Goal: Information Seeking & Learning: Find specific page/section

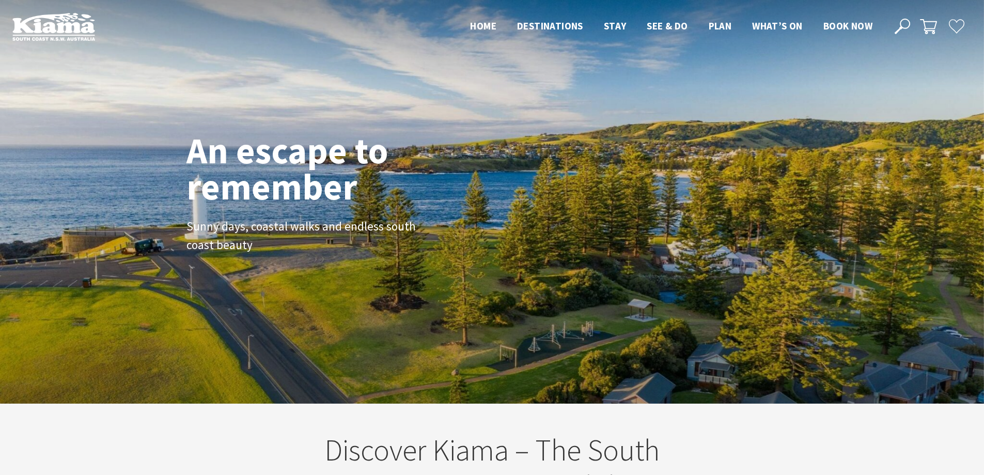
scroll to position [180, 991]
click at [898, 25] on icon at bounding box center [901, 26] width 15 height 15
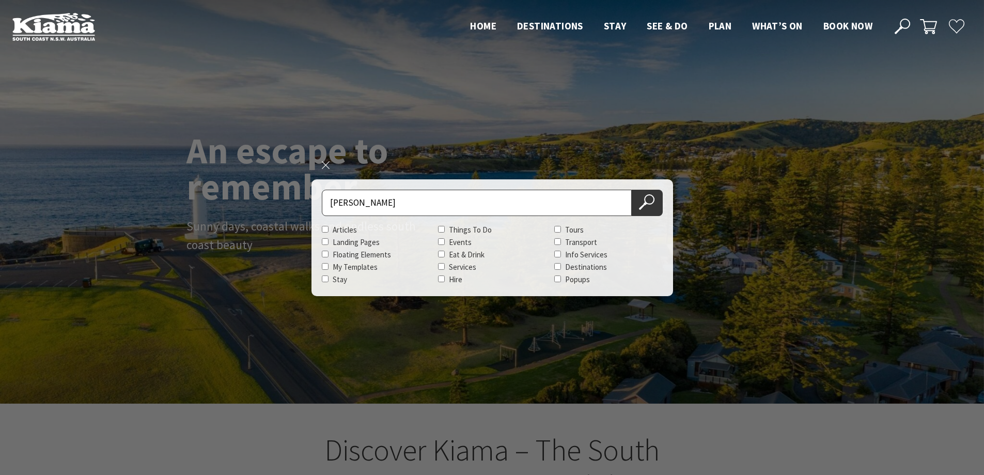
type input "allwood"
click at [632, 190] on button "Search Now" at bounding box center [647, 203] width 31 height 26
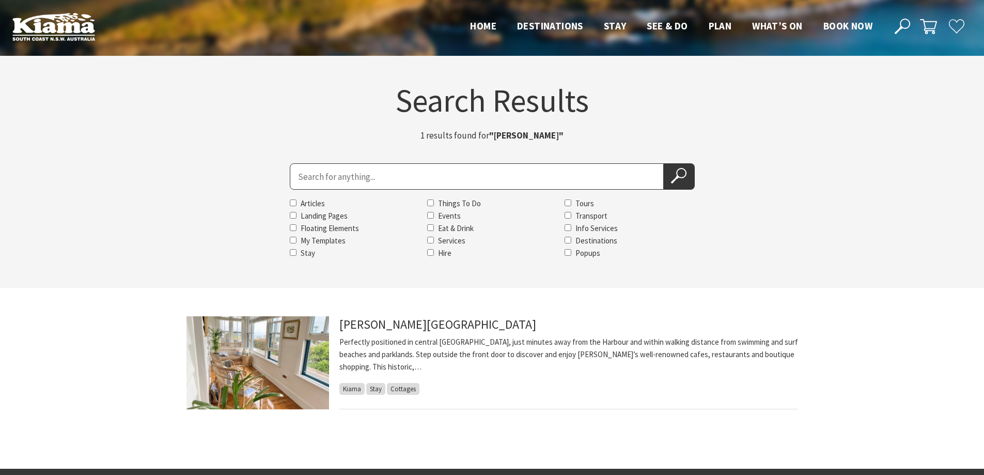
click at [454, 172] on input "Search for" at bounding box center [477, 176] width 374 height 26
type input "amaroo"
click at [671, 180] on icon at bounding box center [678, 175] width 15 height 15
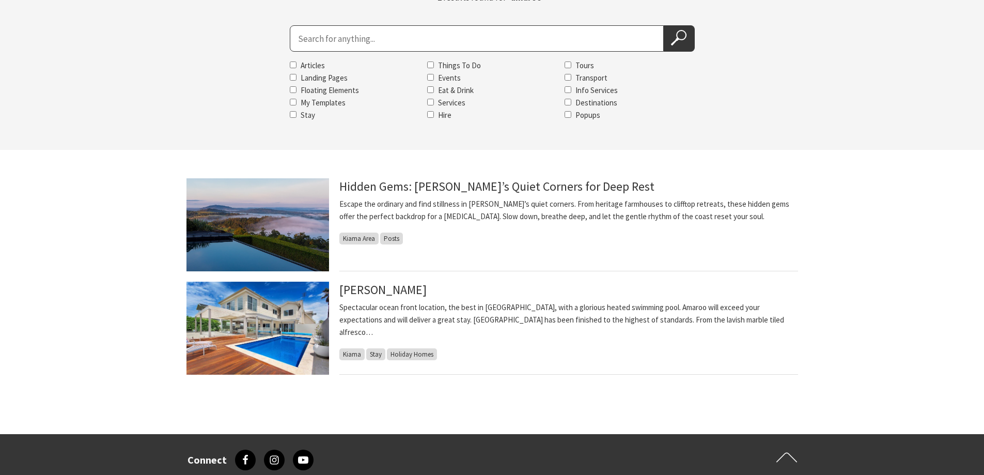
scroll to position [155, 0]
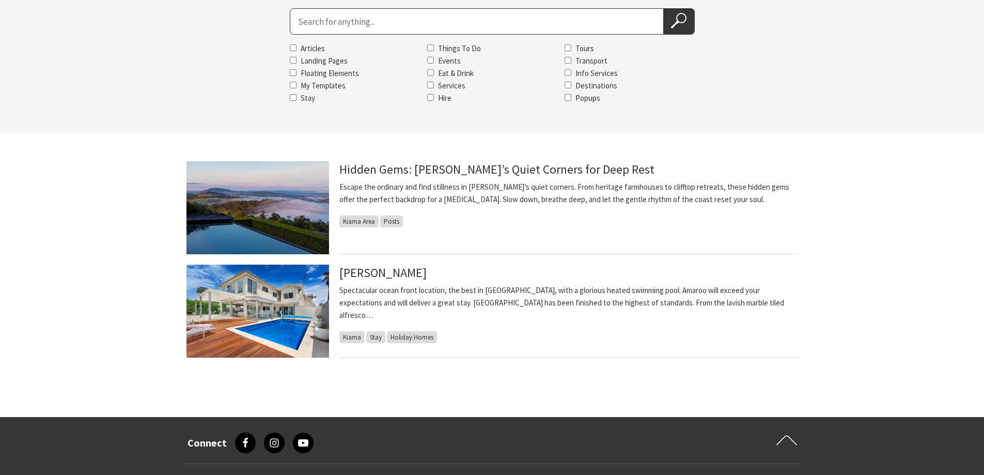
click at [304, 23] on input "Search for" at bounding box center [477, 21] width 374 height 26
type input "andrew"
click at [681, 20] on icon at bounding box center [678, 20] width 15 height 15
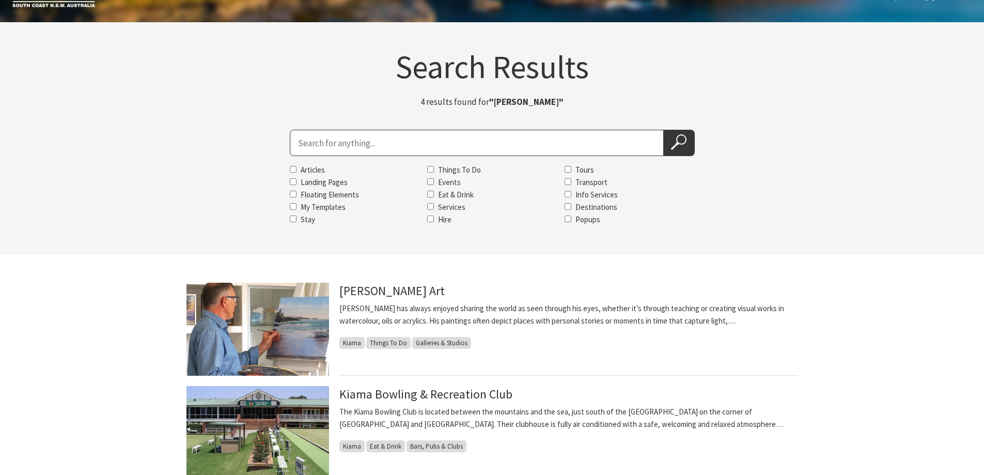
scroll to position [52, 0]
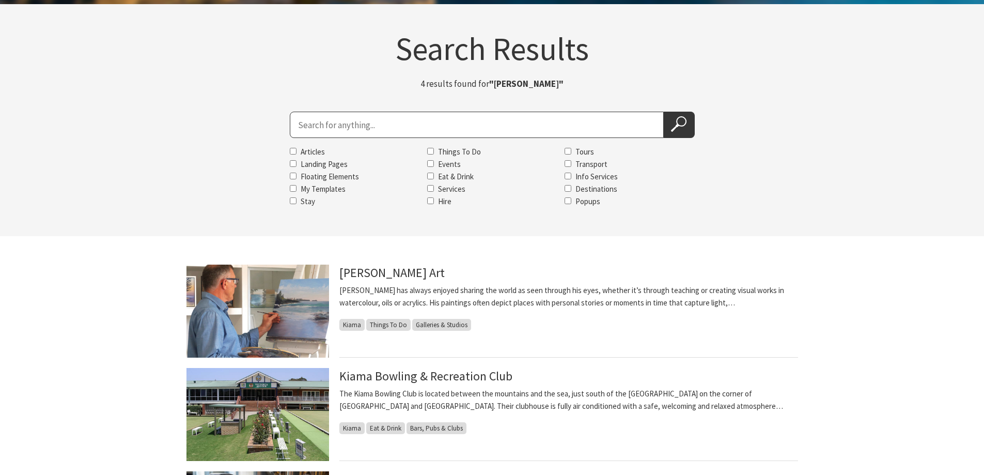
click at [386, 120] on input "Search for" at bounding box center [477, 125] width 374 height 26
type input "bean"
click at [681, 123] on icon at bounding box center [678, 123] width 15 height 15
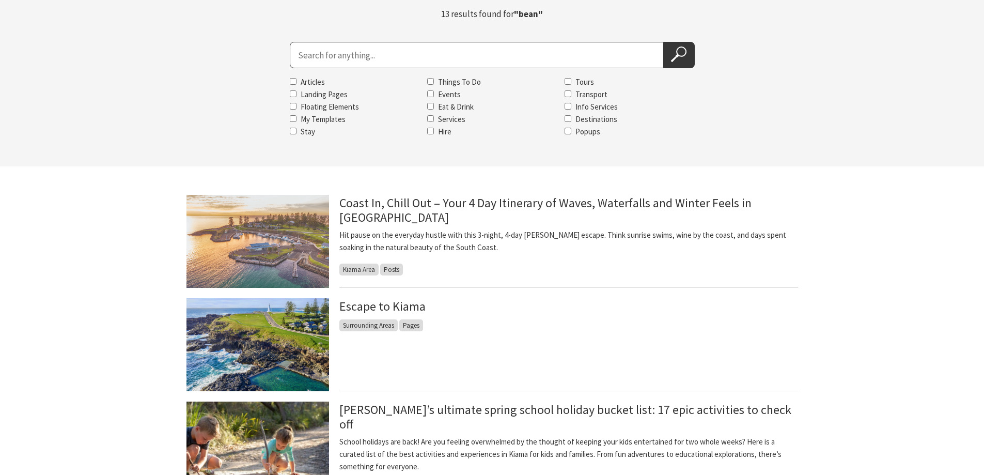
scroll to position [103, 0]
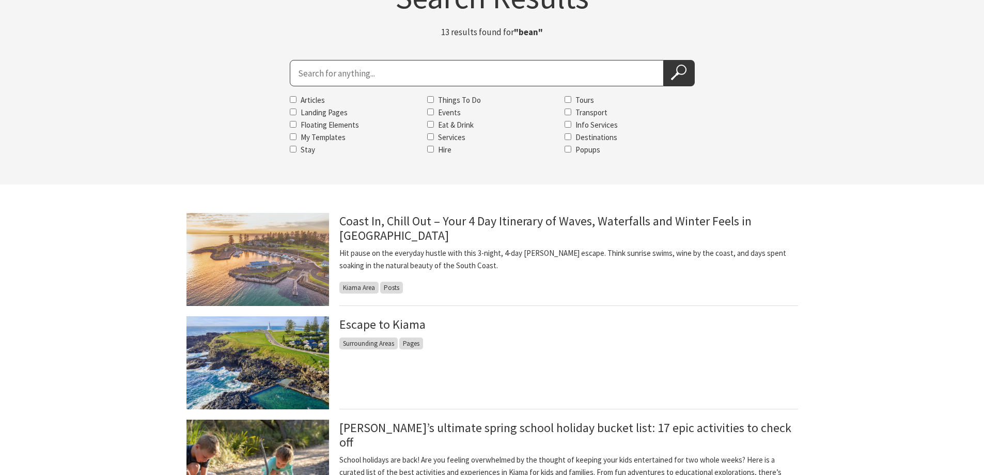
click at [358, 69] on input "Search for" at bounding box center [477, 73] width 374 height 26
type input "bead shack"
click at [680, 78] on icon at bounding box center [678, 72] width 15 height 15
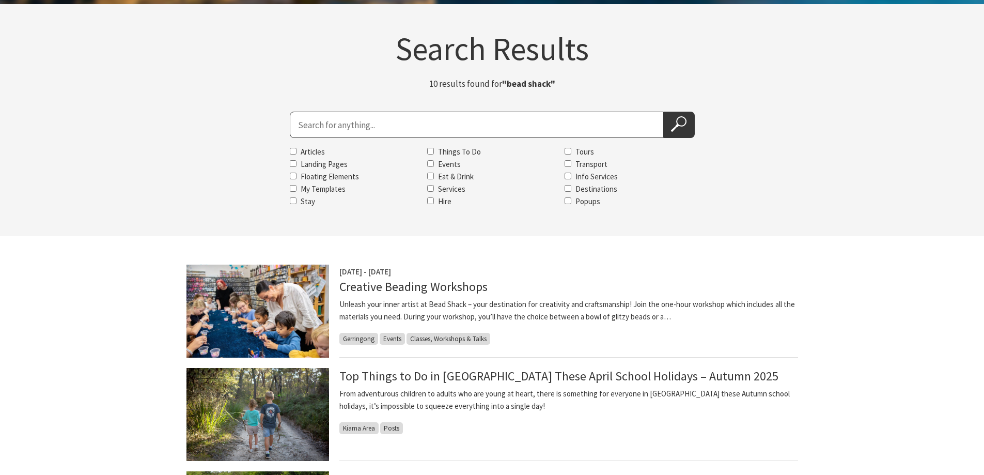
scroll to position [103, 0]
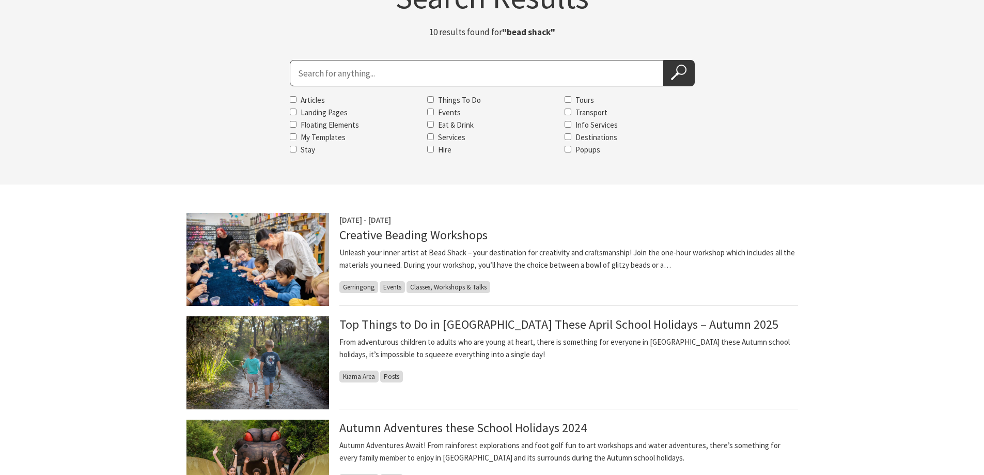
click at [295, 74] on input "Search for" at bounding box center [477, 73] width 374 height 26
type input "bead"
click at [674, 70] on icon at bounding box center [678, 72] width 15 height 15
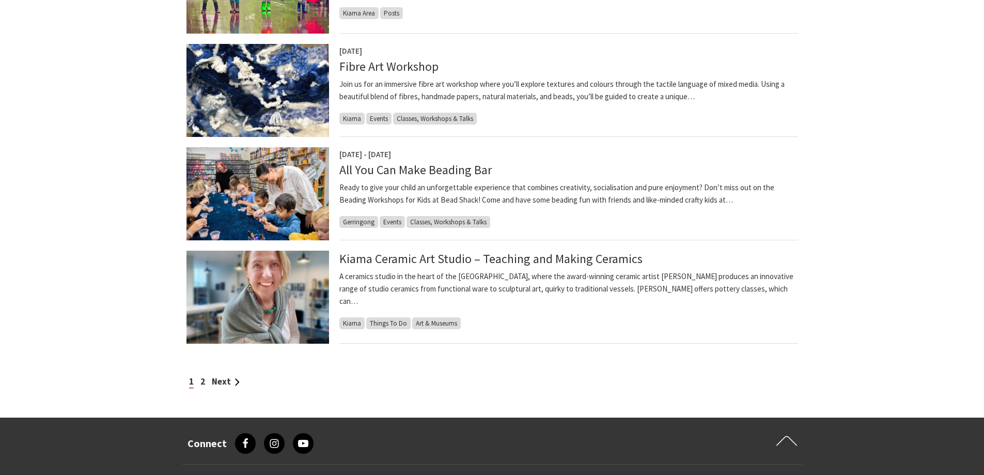
scroll to position [826, 0]
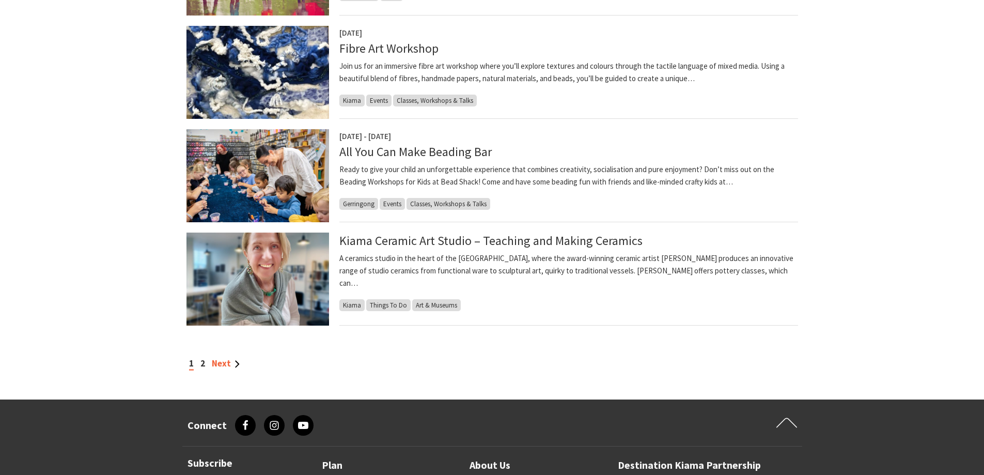
click at [220, 360] on link "Next" at bounding box center [226, 362] width 28 height 11
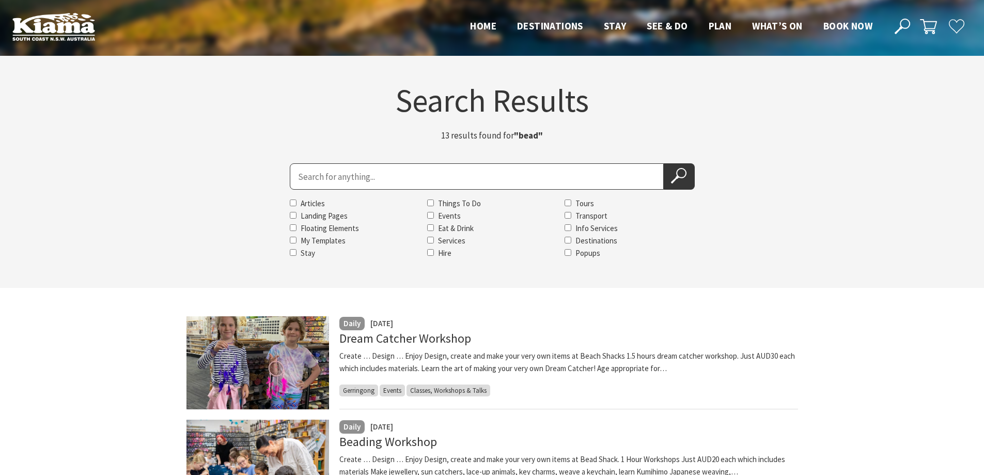
click at [368, 165] on input "Search for" at bounding box center [477, 176] width 374 height 26
type input "belinda"
click at [675, 174] on icon at bounding box center [678, 175] width 15 height 15
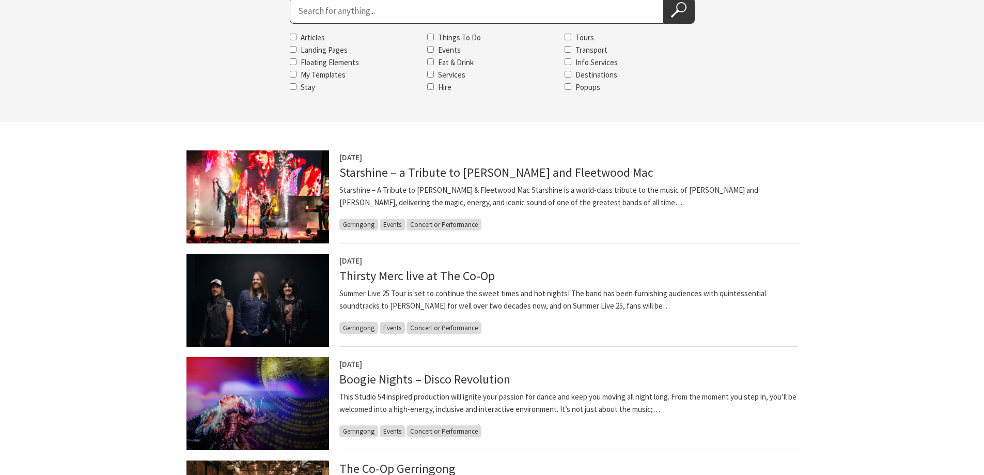
scroll to position [103, 0]
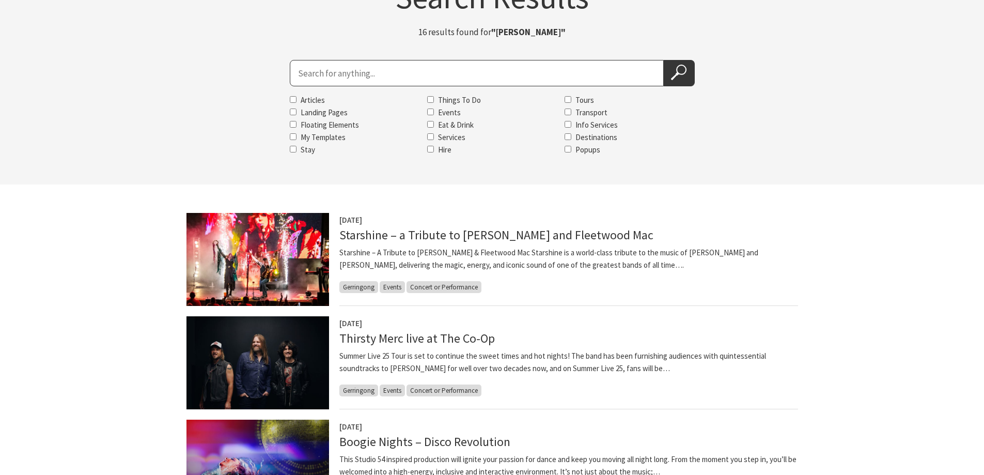
click at [377, 77] on input "Search for" at bounding box center [477, 73] width 374 height 26
type input "belinda doyle"
click at [675, 73] on icon at bounding box center [678, 72] width 15 height 15
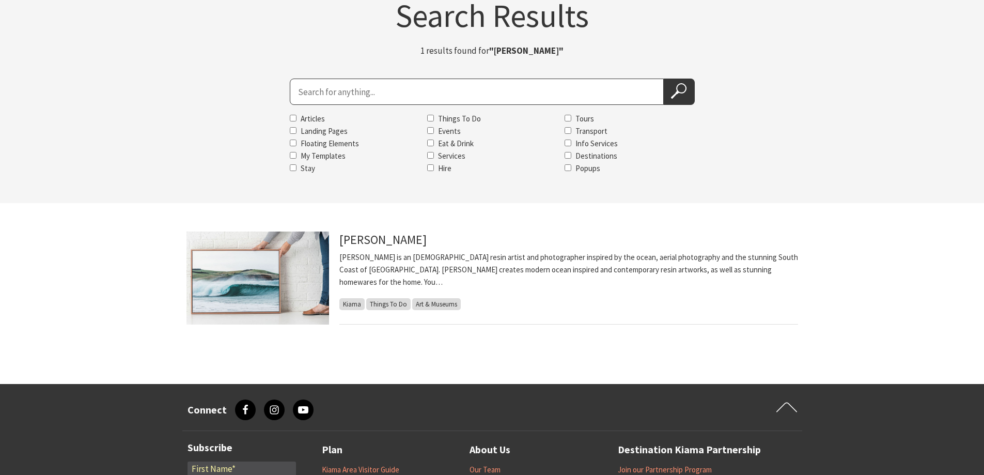
scroll to position [103, 0]
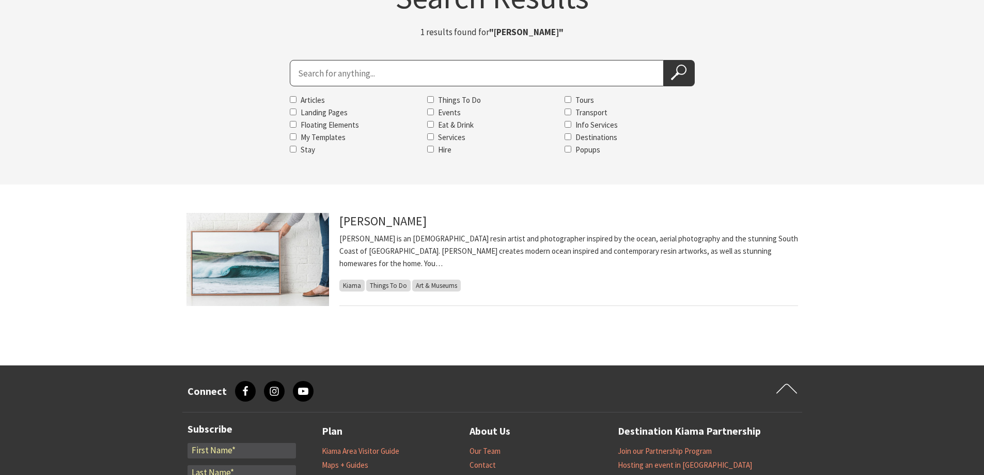
click at [316, 71] on input "Search for" at bounding box center [477, 73] width 374 height 26
type input "big4"
click at [673, 71] on icon at bounding box center [678, 72] width 15 height 15
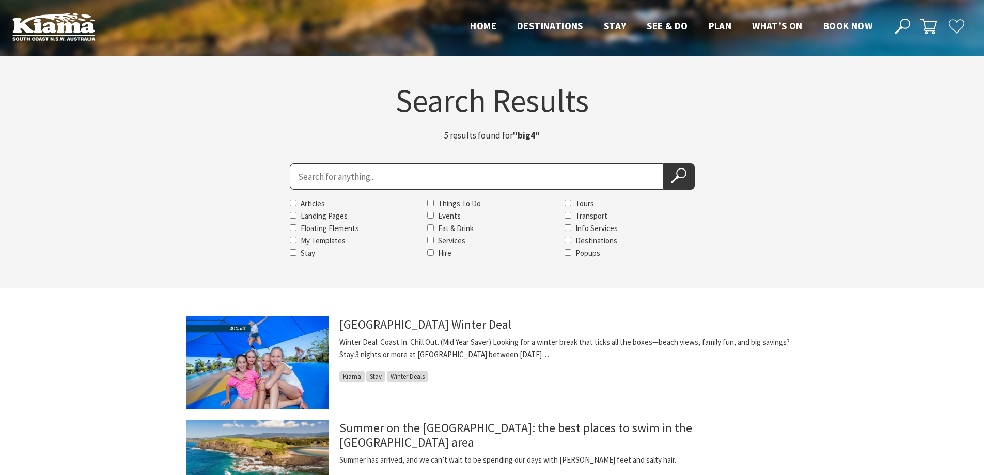
click at [385, 170] on input "Search for" at bounding box center [477, 176] width 374 height 26
type input "bikini"
click at [680, 176] on icon at bounding box center [678, 175] width 15 height 15
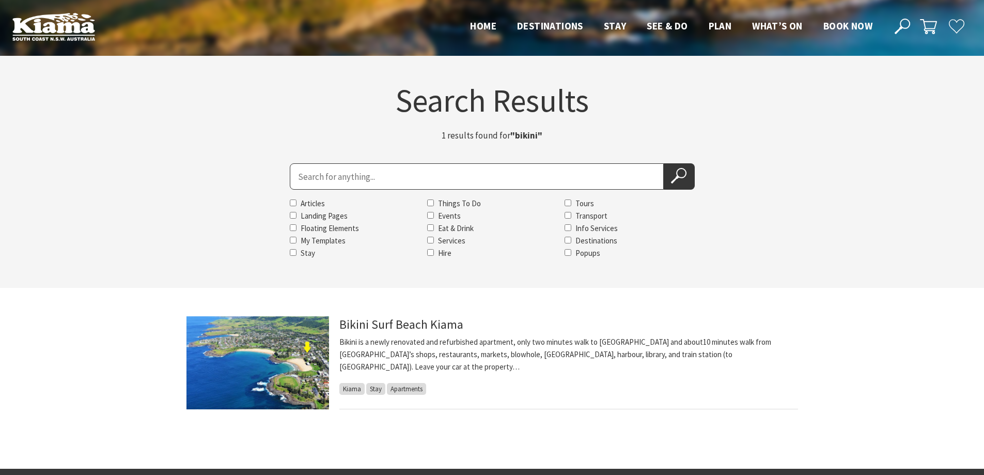
click at [386, 159] on section "Search Results 1 results found for "bikini" Search for Articles Landing Pages F…" at bounding box center [492, 172] width 984 height 232
click at [389, 177] on input "Search for" at bounding box center [477, 176] width 374 height 26
type input "cedar"
click at [683, 177] on use at bounding box center [678, 175] width 15 height 15
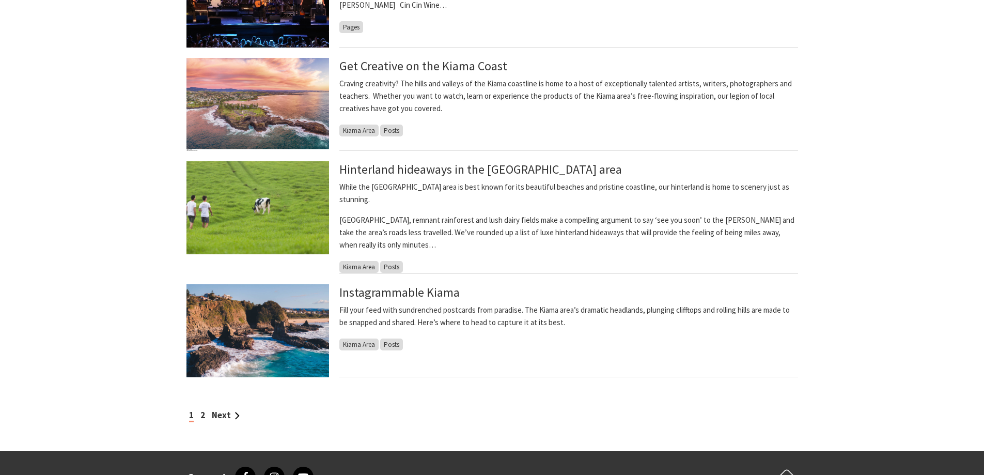
scroll to position [826, 0]
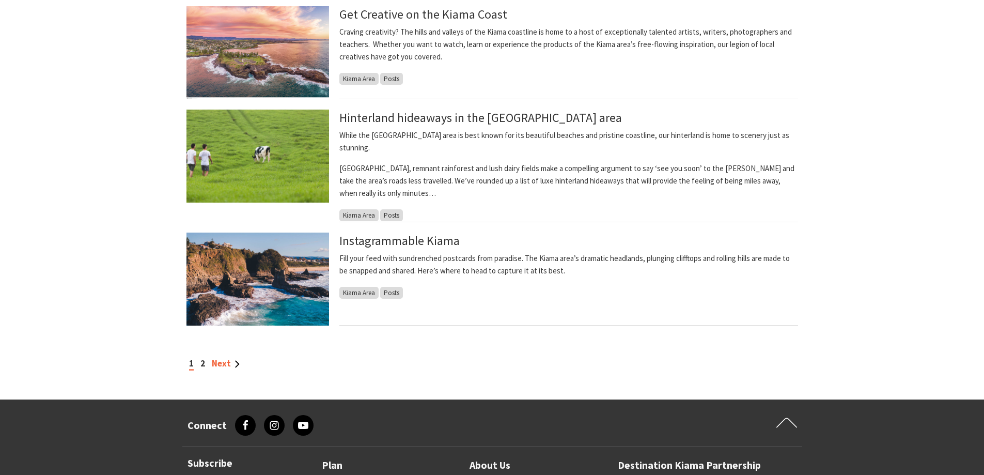
click at [222, 357] on link "Next" at bounding box center [226, 362] width 28 height 11
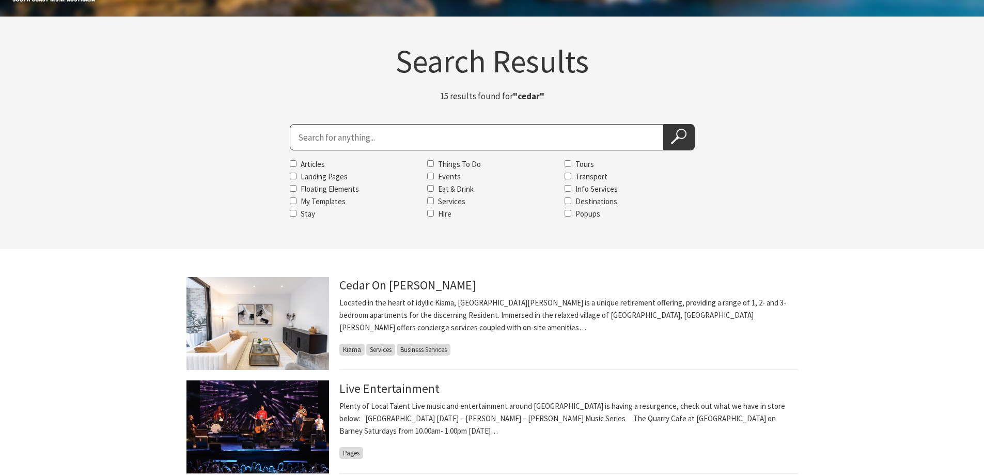
scroll to position [103, 0]
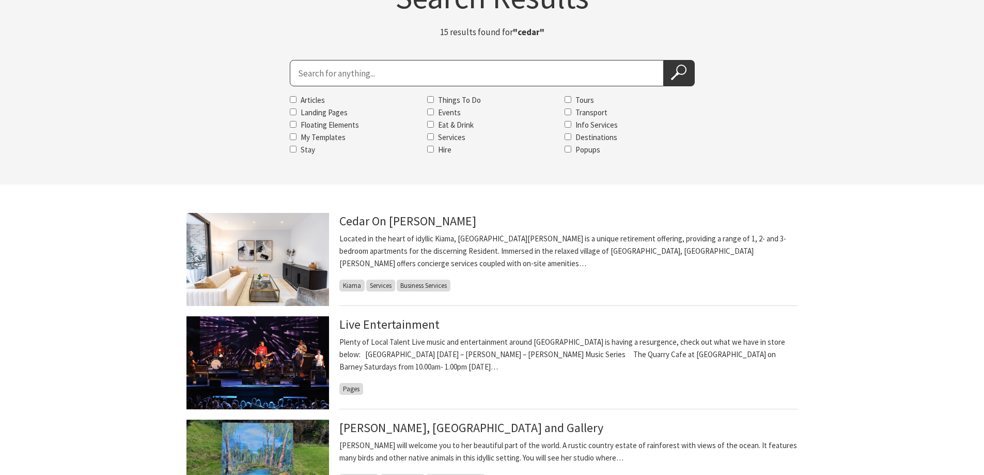
click at [312, 79] on input "Search for" at bounding box center [477, 73] width 374 height 26
type input "coast"
click at [679, 70] on icon at bounding box center [678, 72] width 15 height 15
click at [676, 75] on use at bounding box center [678, 72] width 15 height 15
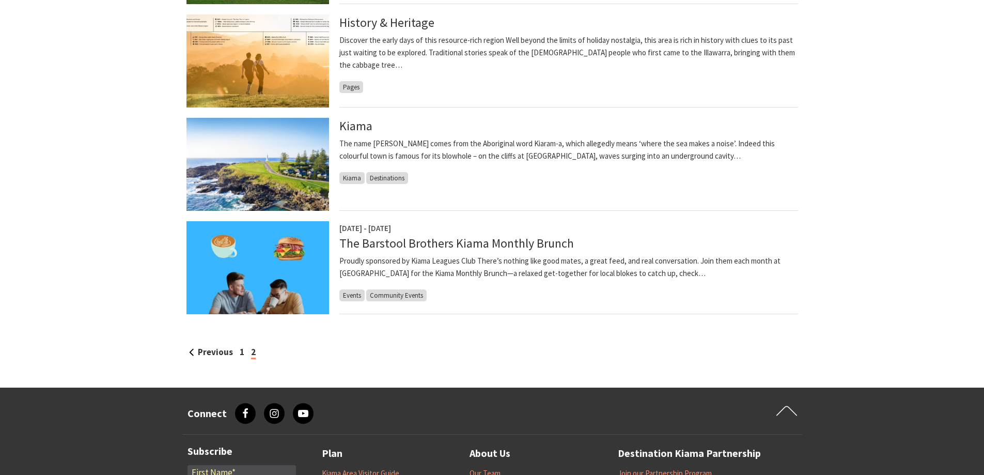
scroll to position [723, 0]
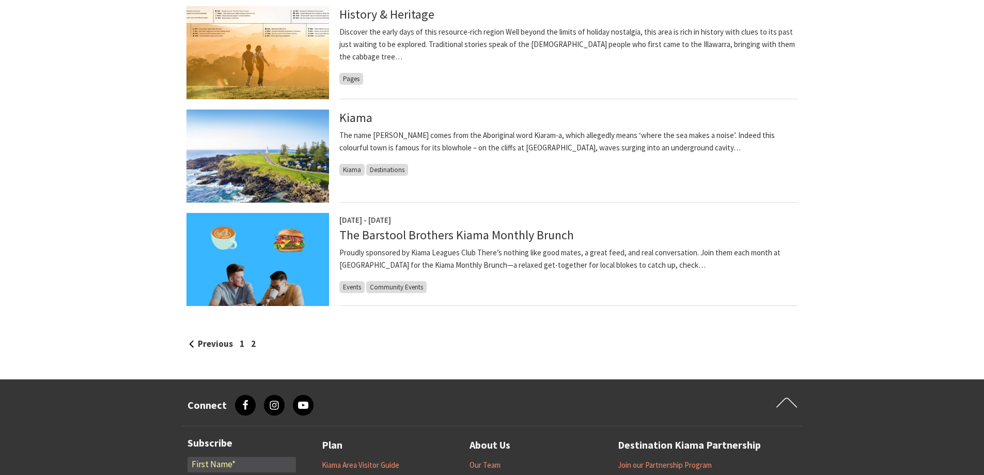
click at [251, 342] on span "2" at bounding box center [253, 343] width 5 height 11
click at [253, 342] on span "2" at bounding box center [253, 343] width 5 height 11
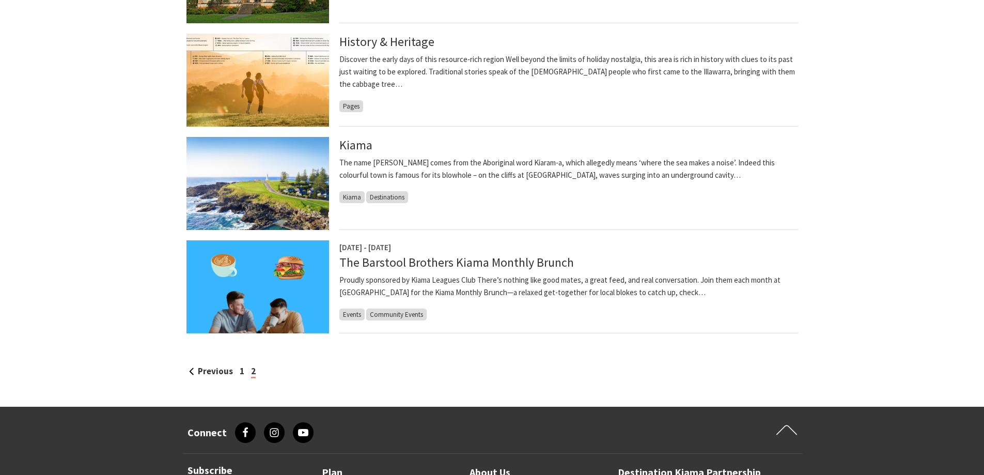
scroll to position [671, 0]
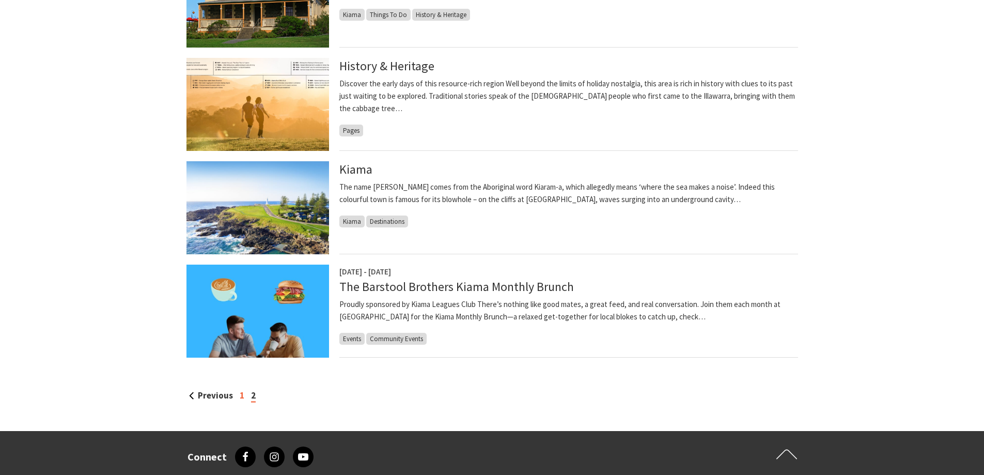
click at [240, 393] on link "1" at bounding box center [242, 394] width 5 height 11
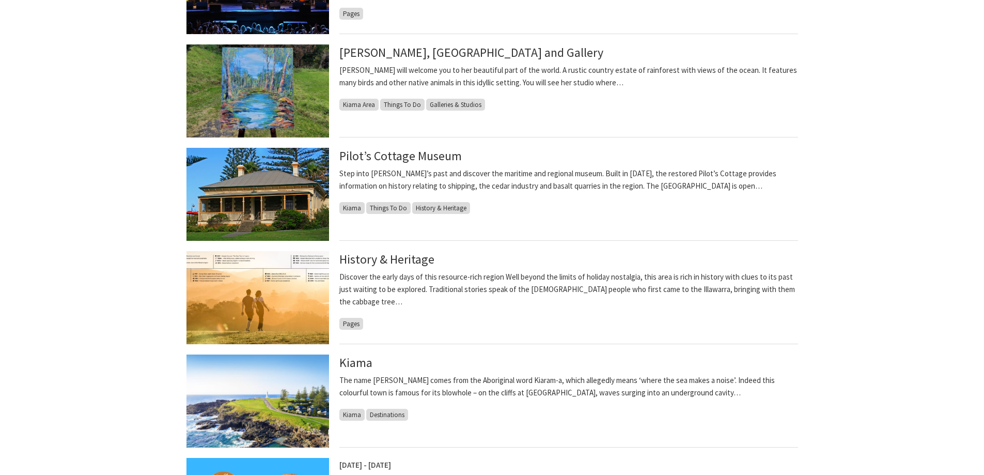
scroll to position [414, 0]
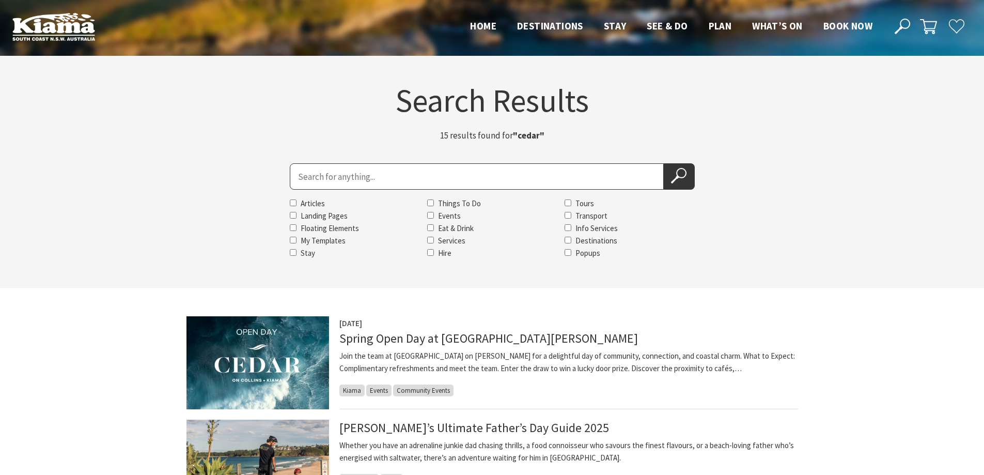
click at [304, 172] on input "Search for" at bounding box center [477, 176] width 374 height 26
type input "coast & Country"
click at [677, 174] on icon at bounding box center [678, 175] width 15 height 15
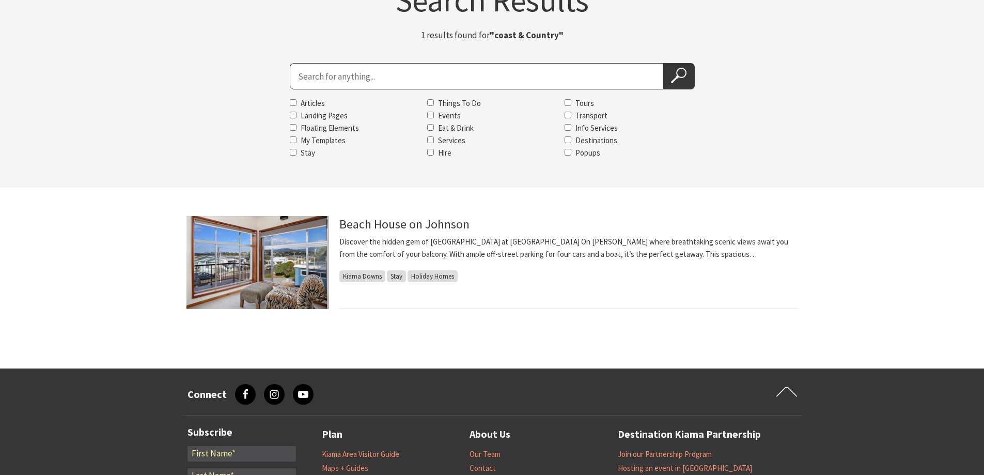
scroll to position [103, 0]
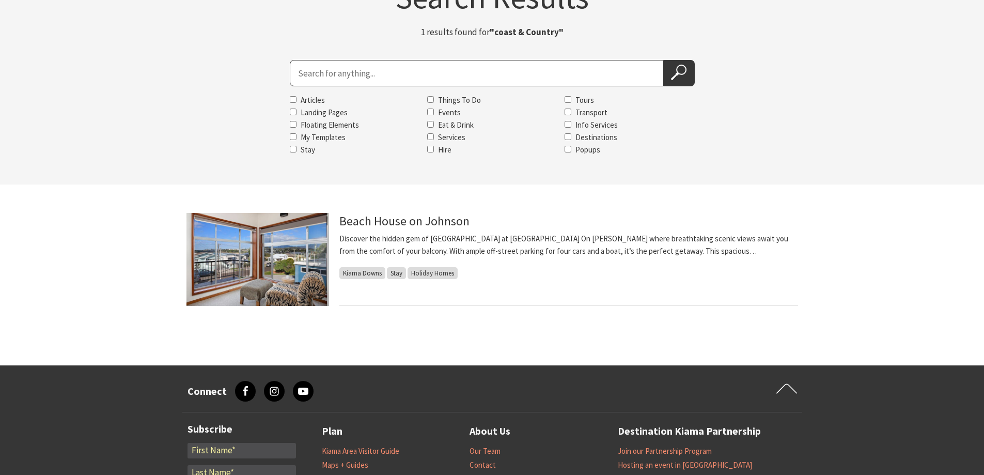
click at [302, 65] on input "Search for" at bounding box center [477, 73] width 374 height 26
type input "Coastal Escapes"
click at [676, 76] on icon at bounding box center [678, 72] width 15 height 15
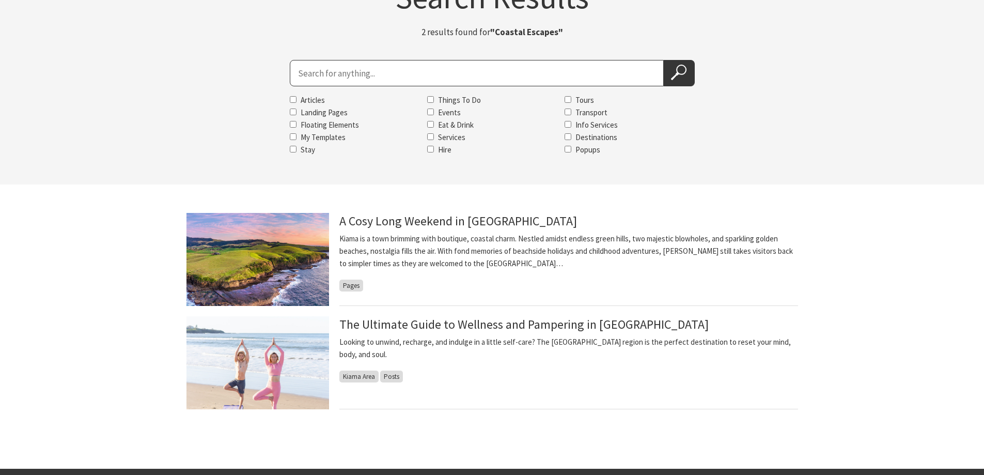
scroll to position [155, 0]
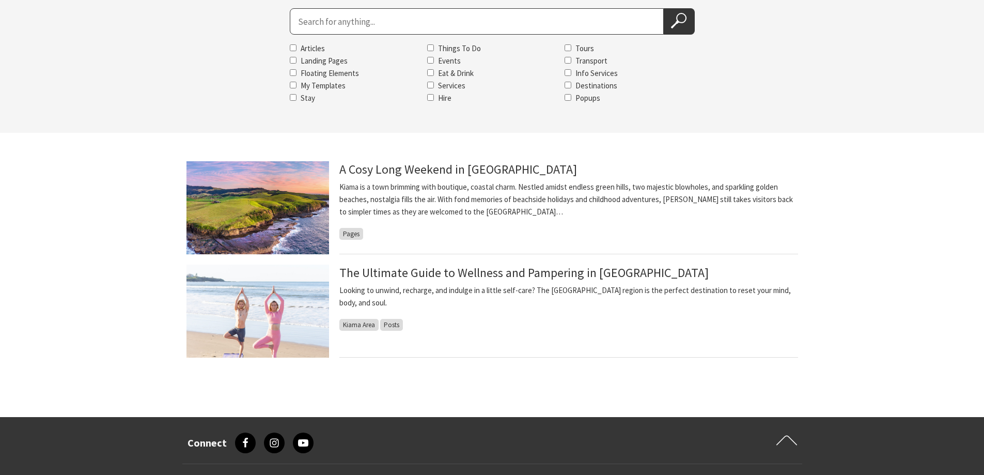
click at [403, 24] on input "Search for" at bounding box center [477, 21] width 374 height 26
type input "coolanga"
click at [679, 18] on icon at bounding box center [678, 20] width 15 height 15
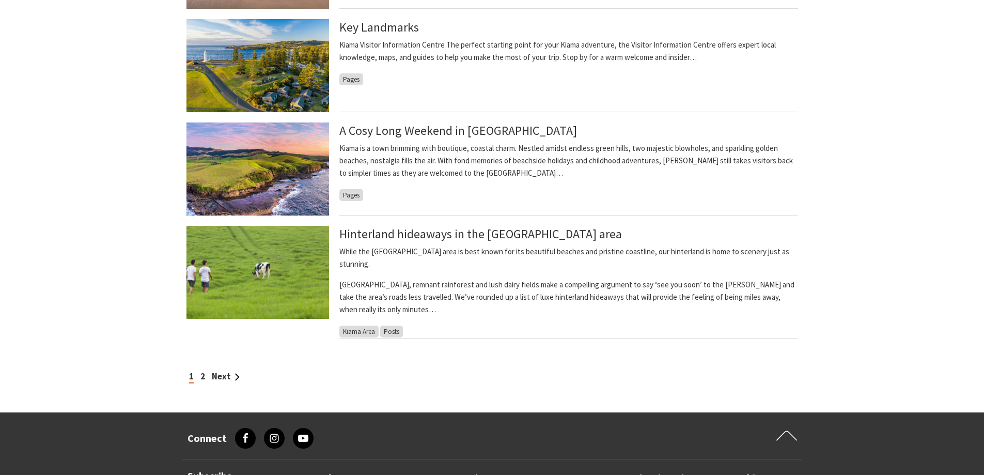
scroll to position [826, 0]
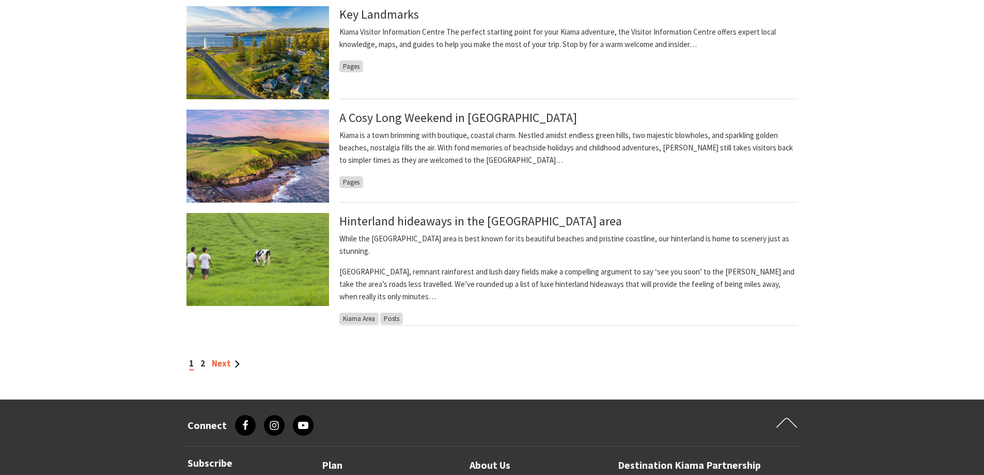
click at [222, 357] on link "Next" at bounding box center [226, 362] width 28 height 11
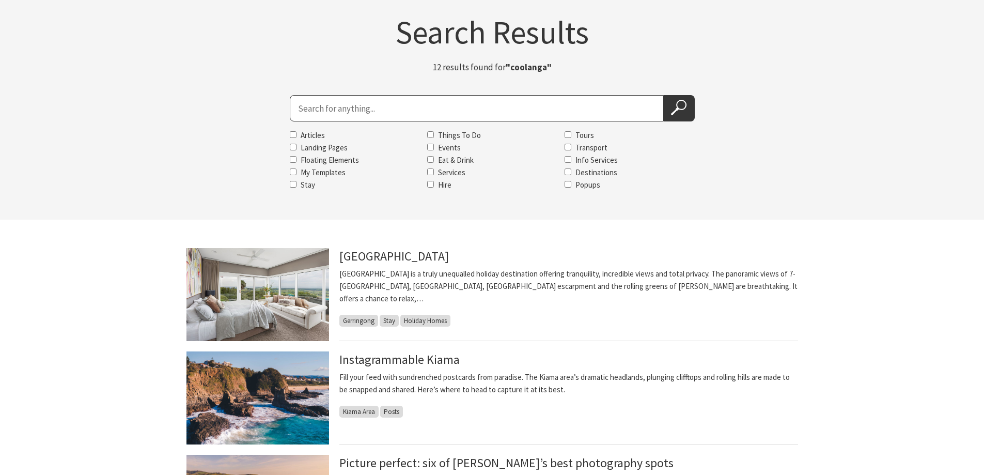
scroll to position [52, 0]
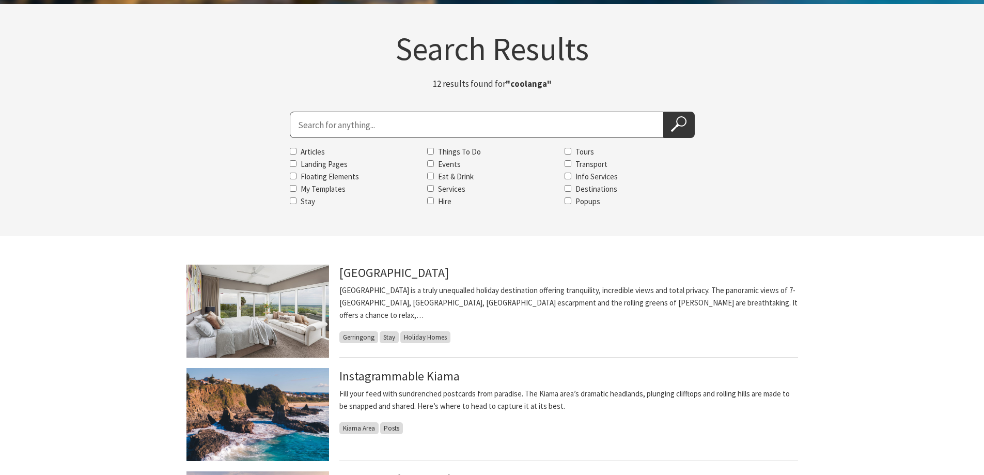
click at [298, 124] on input "Search for" at bounding box center [477, 125] width 374 height 26
type input "Coolangatta Estate"
click at [679, 129] on icon at bounding box center [678, 123] width 15 height 15
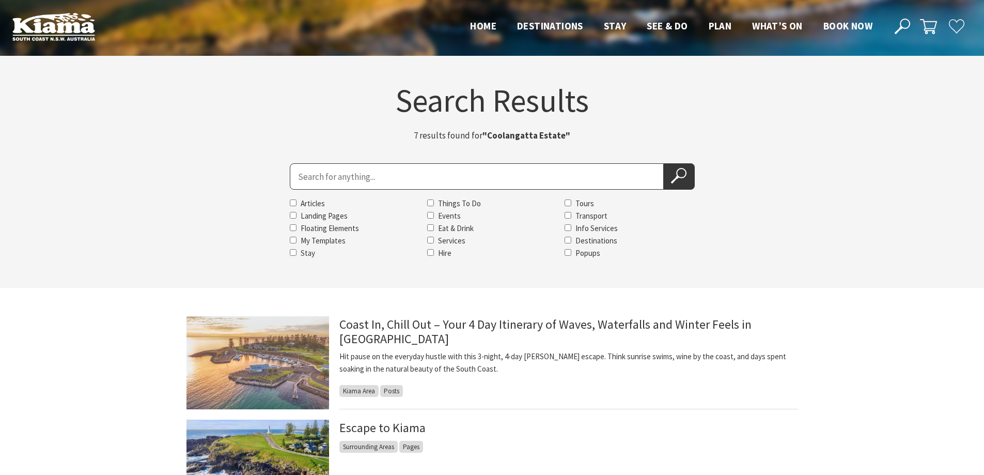
click at [318, 179] on input "Search for" at bounding box center [477, 176] width 374 height 26
type input "crooked river"
click at [682, 179] on icon at bounding box center [678, 175] width 15 height 15
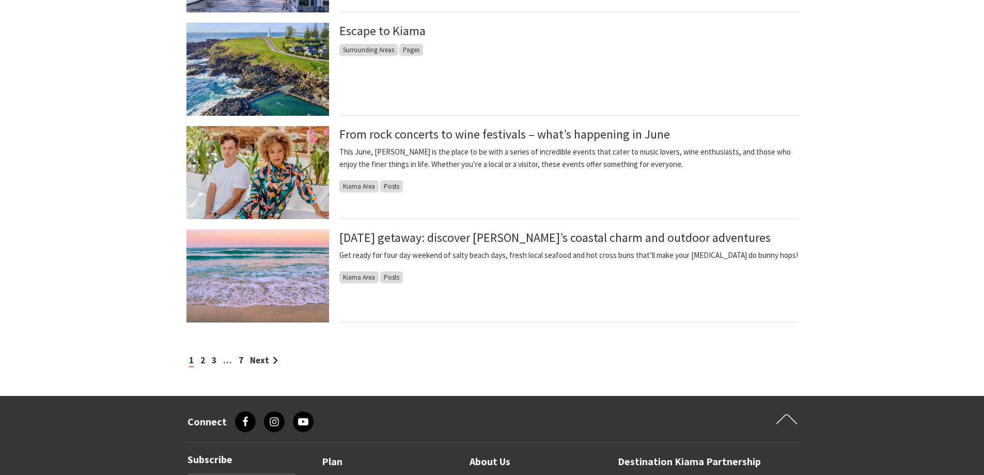
scroll to position [826, 0]
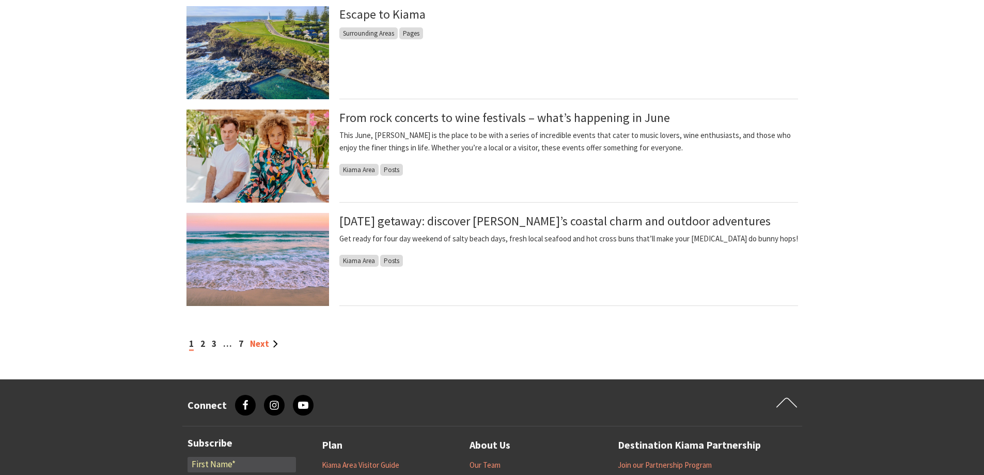
click at [265, 344] on link "Next" at bounding box center [264, 343] width 28 height 11
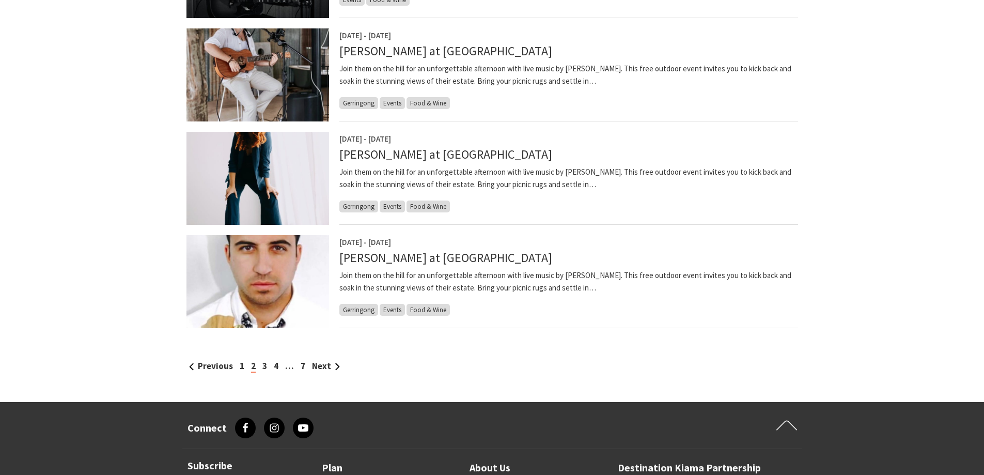
scroll to position [826, 0]
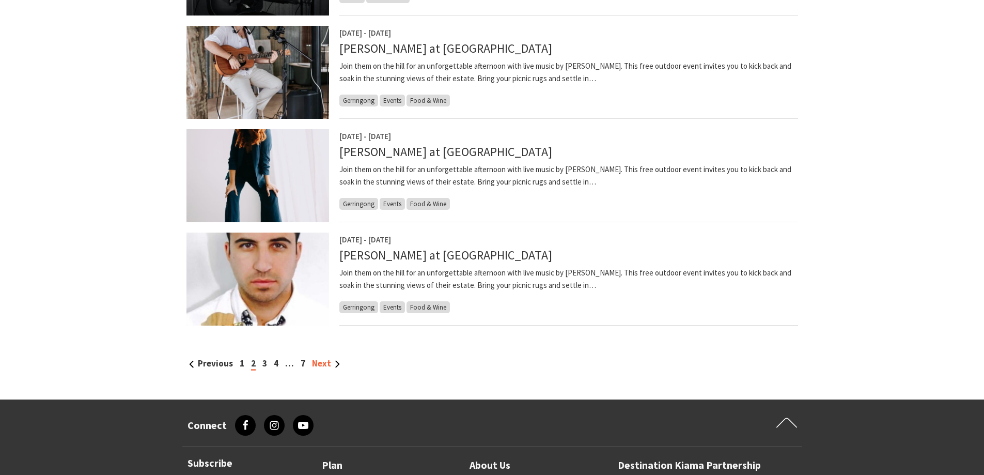
click at [321, 363] on link "Next" at bounding box center [326, 362] width 28 height 11
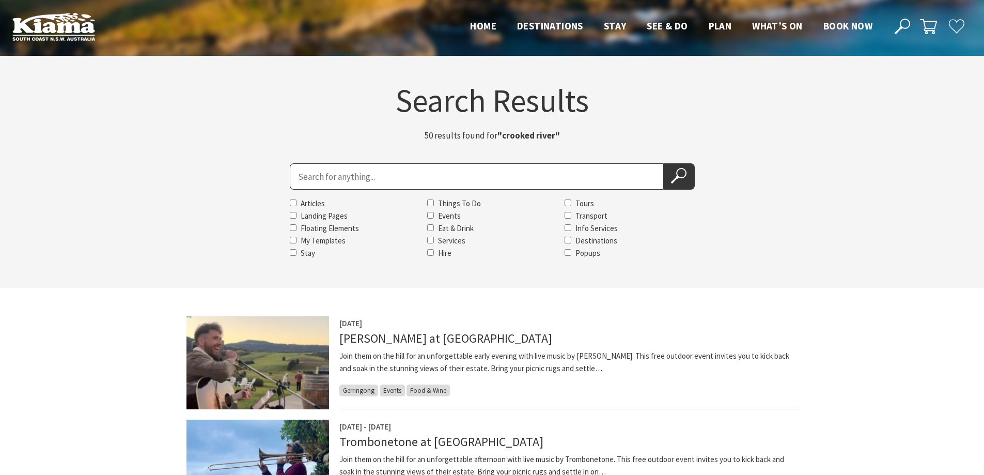
click at [366, 176] on input "Search for" at bounding box center [477, 176] width 374 height 26
type input "culinarius"
click at [679, 174] on icon at bounding box center [678, 175] width 15 height 15
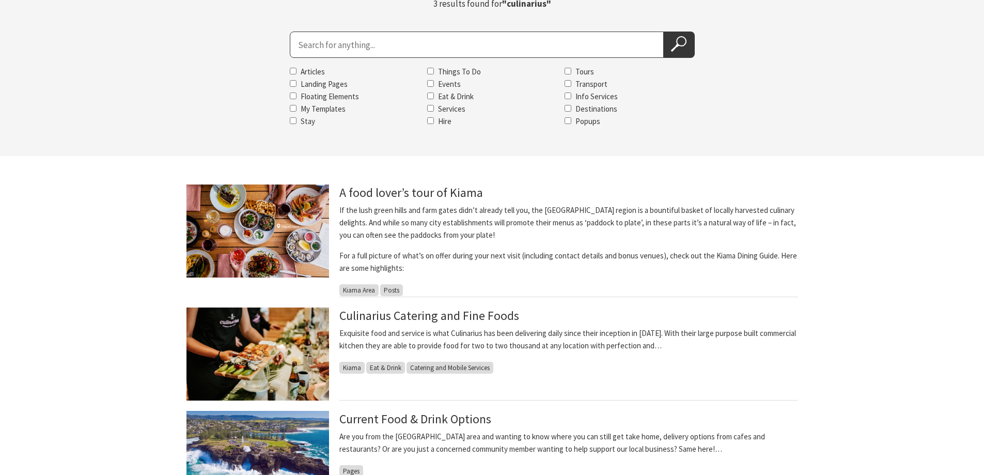
scroll to position [155, 0]
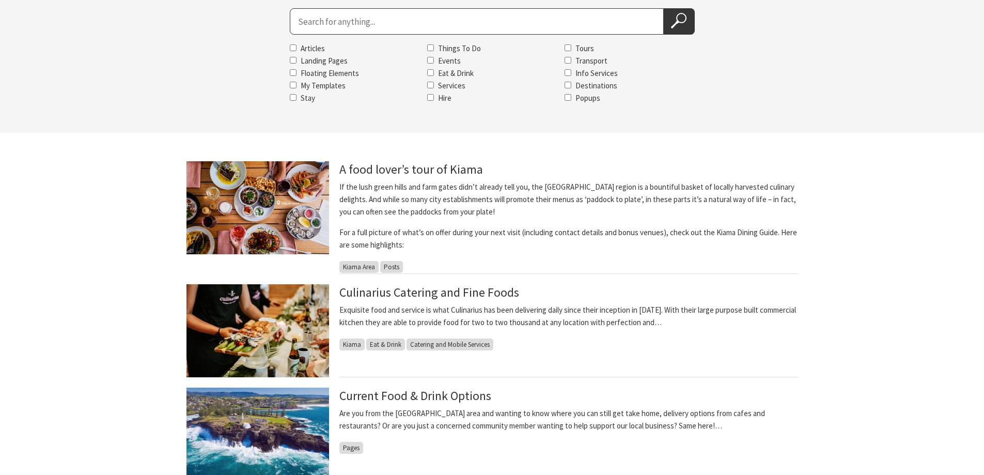
click at [412, 27] on input "Search for" at bounding box center [477, 21] width 374 height 26
type input "daily grind"
click at [680, 25] on icon at bounding box center [678, 20] width 15 height 15
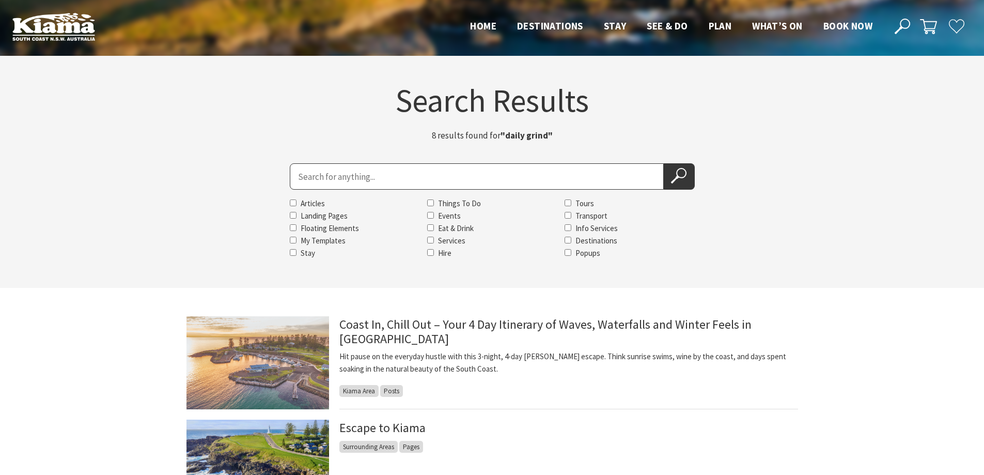
click at [306, 181] on input "Search for" at bounding box center [477, 176] width 374 height 26
type input "deer willow"
click at [678, 175] on icon at bounding box center [678, 175] width 15 height 15
click at [676, 180] on icon at bounding box center [678, 175] width 15 height 15
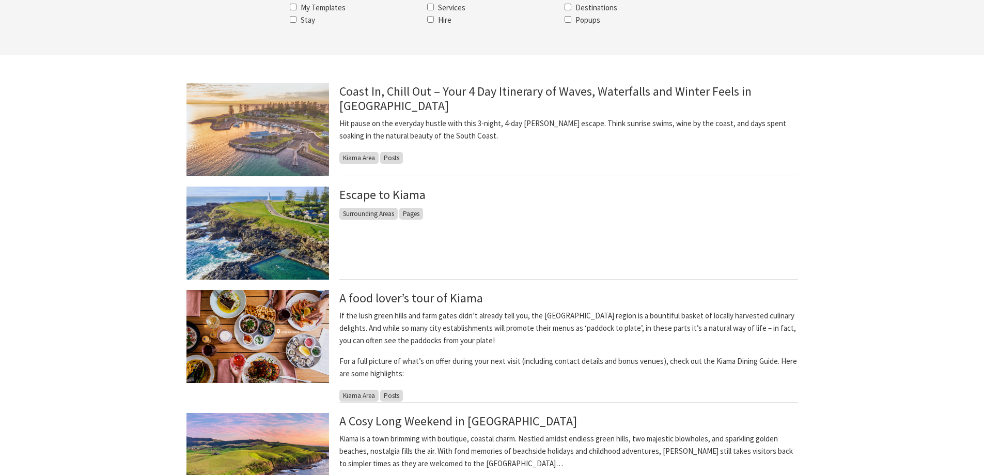
scroll to position [258, 0]
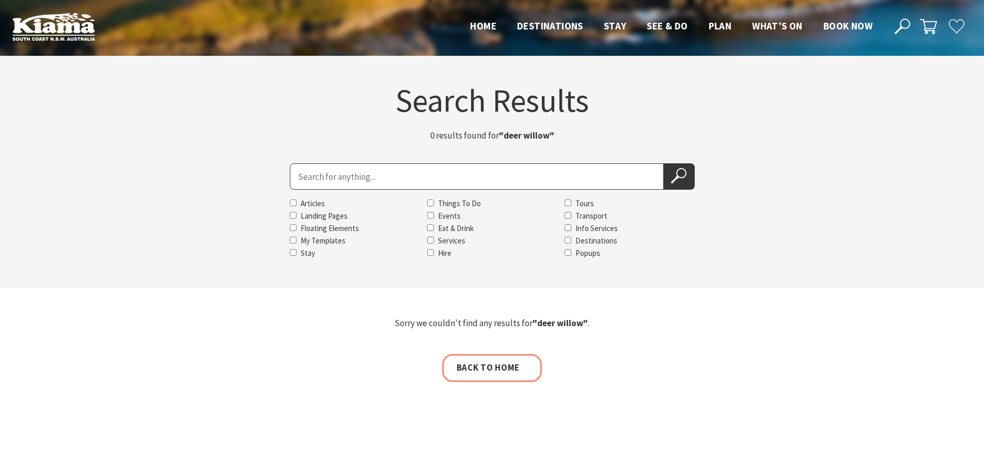
click at [415, 176] on input "Search for" at bounding box center [477, 176] width 374 height 26
click at [296, 178] on input "Search for" at bounding box center [477, 176] width 374 height 26
type input "deer"
click at [674, 177] on icon at bounding box center [678, 175] width 15 height 15
click at [458, 173] on input "Search for" at bounding box center [477, 176] width 374 height 26
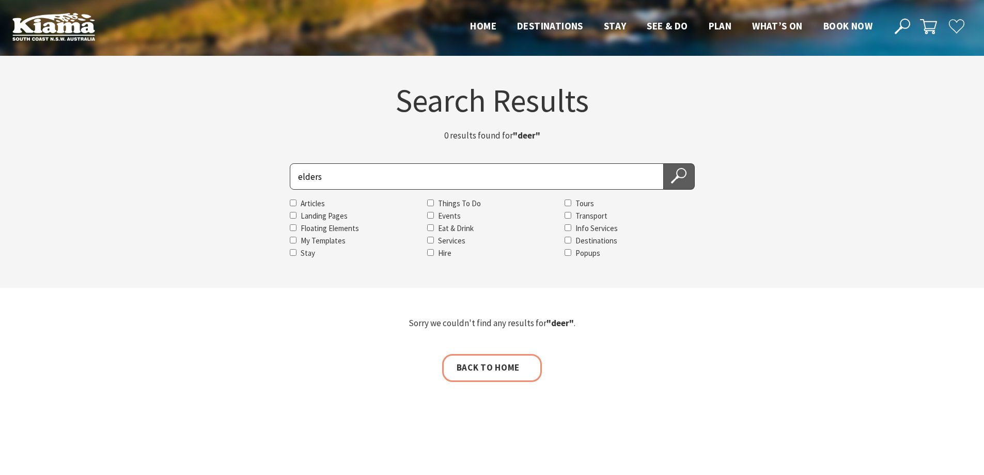
type input "elders"
click at [674, 177] on icon at bounding box center [678, 175] width 15 height 15
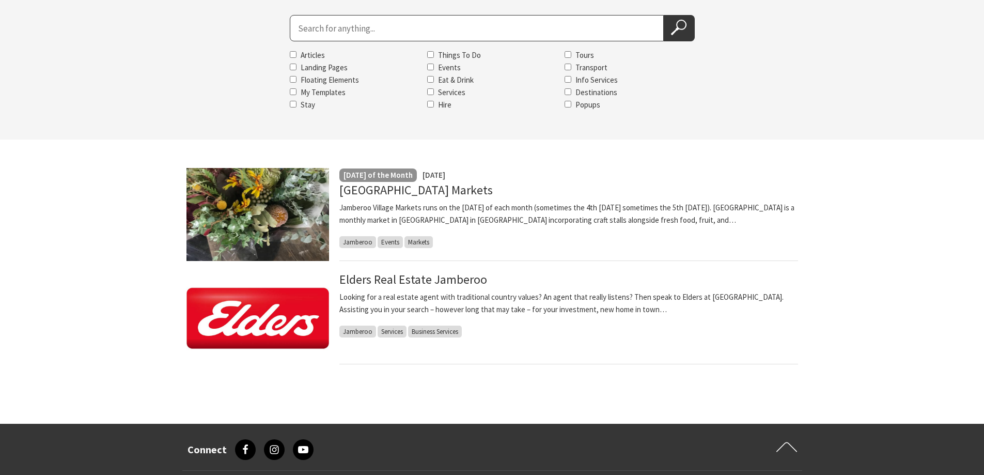
scroll to position [155, 0]
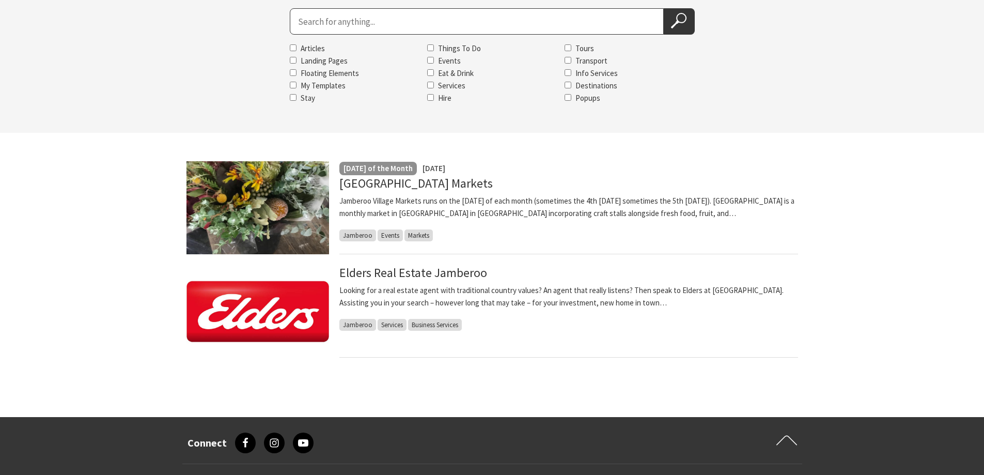
click at [370, 21] on input "Search for" at bounding box center [477, 21] width 374 height 26
type input "expressive"
click at [676, 14] on icon at bounding box center [678, 20] width 15 height 15
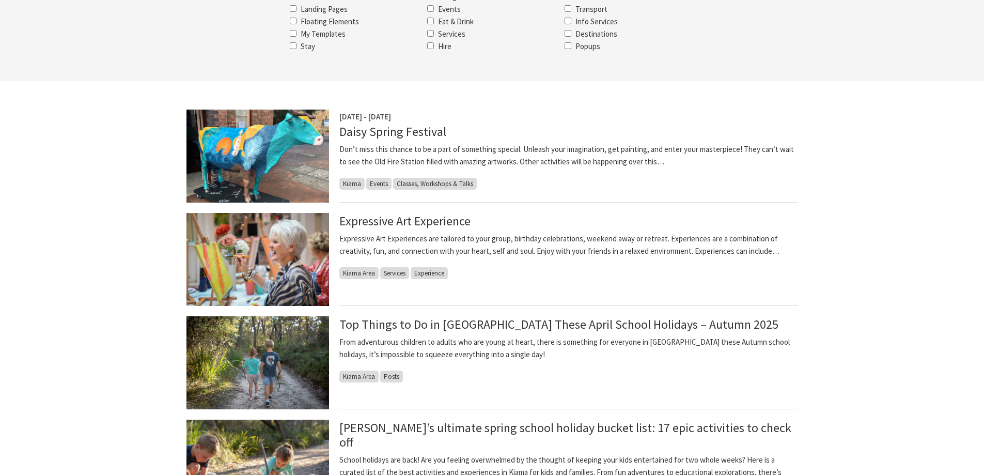
scroll to position [103, 0]
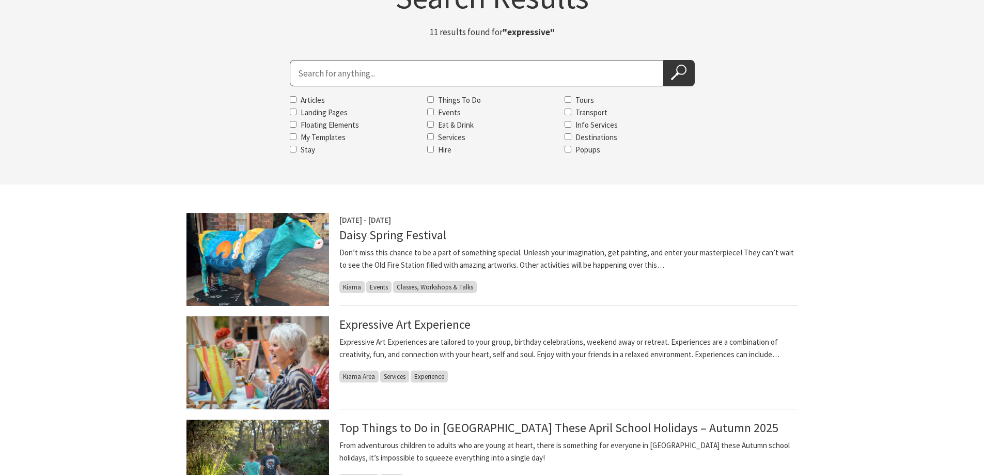
click at [398, 72] on input "Search for" at bounding box center [477, 73] width 374 height 26
type input "fishing"
click at [683, 78] on icon at bounding box center [678, 72] width 15 height 15
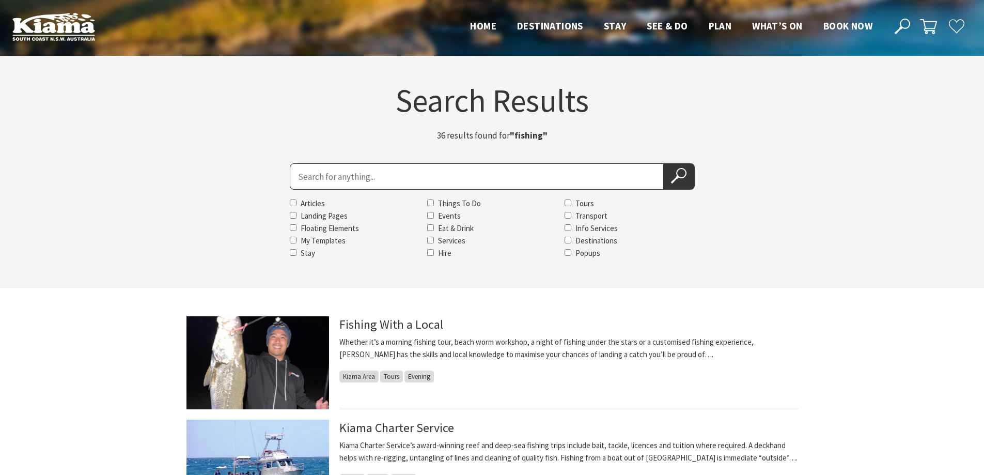
click at [338, 172] on input "Search for" at bounding box center [477, 176] width 374 height 26
type input "folk"
click at [683, 180] on icon at bounding box center [678, 175] width 15 height 15
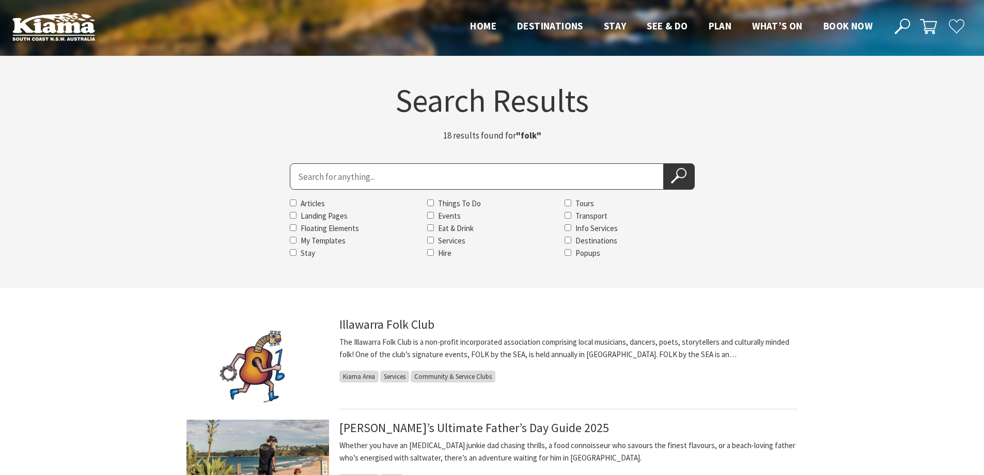
click at [375, 177] on input "Search for" at bounding box center [477, 176] width 374 height 26
click at [324, 176] on input "folk by he sea" at bounding box center [477, 176] width 374 height 26
type input "folk by the sea"
click at [682, 179] on icon at bounding box center [678, 175] width 15 height 15
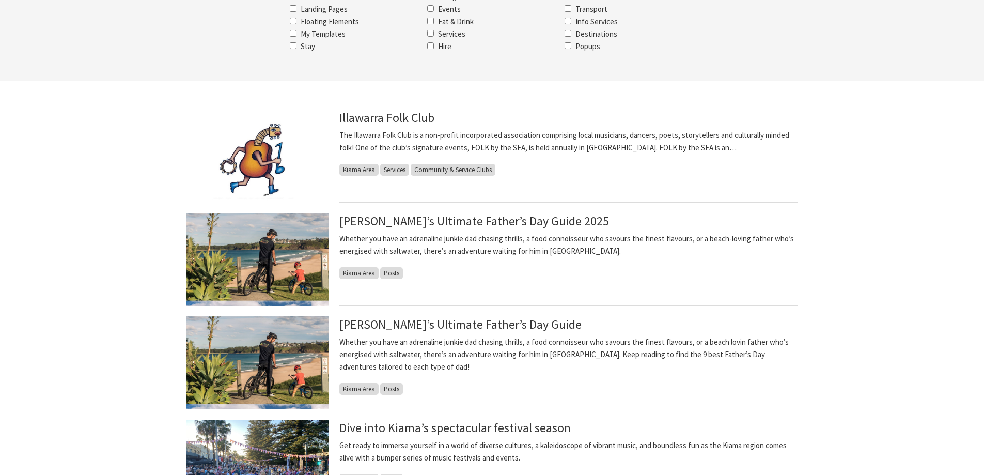
scroll to position [155, 0]
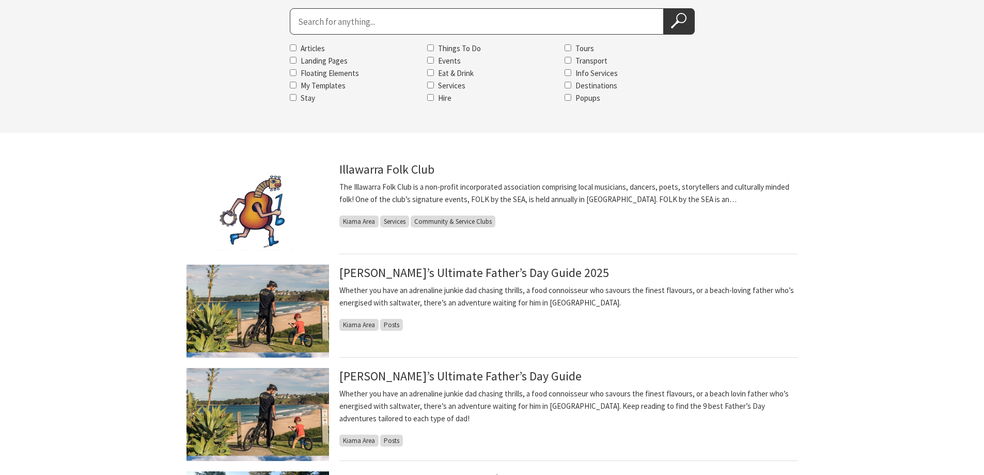
click at [359, 23] on input "Search for" at bounding box center [477, 21] width 374 height 26
type input "gerringong histo"
click at [681, 22] on use at bounding box center [678, 20] width 15 height 15
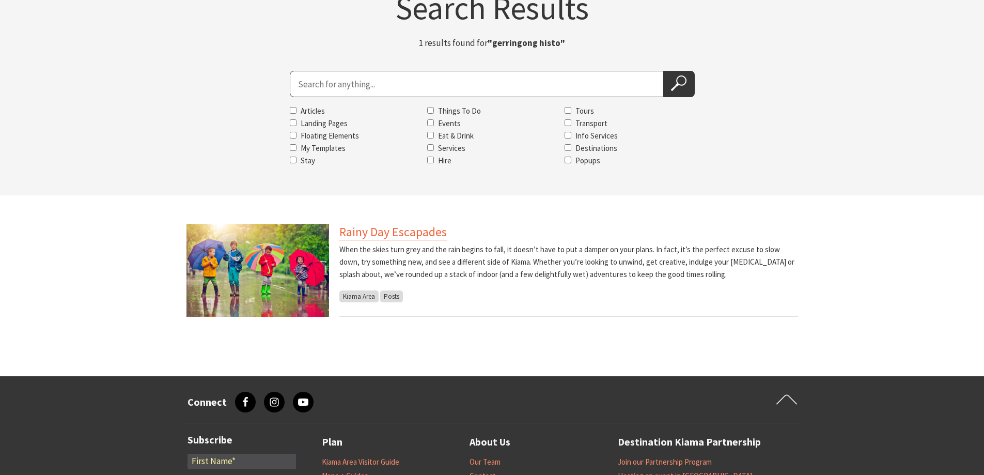
scroll to position [103, 0]
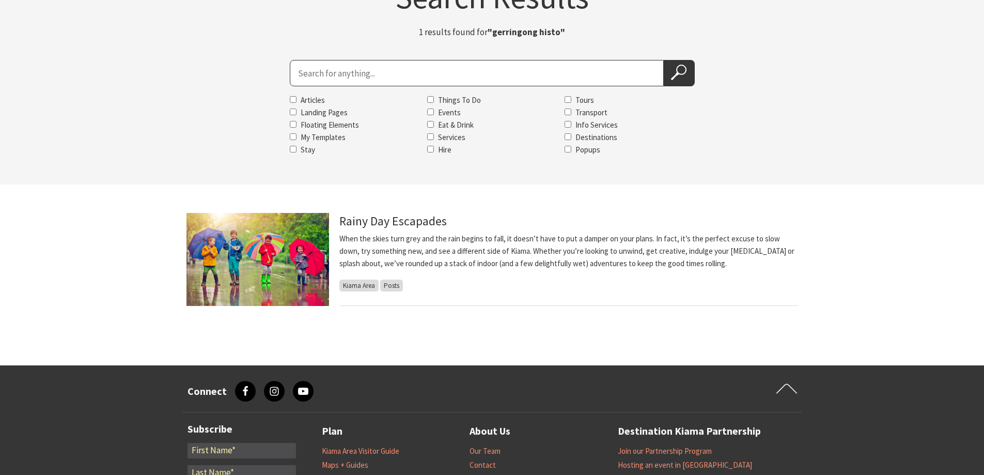
click at [372, 72] on input "Search for" at bounding box center [477, 73] width 374 height 26
click at [312, 78] on input "Search for" at bounding box center [477, 73] width 374 height 26
click at [449, 70] on input "gerringong" at bounding box center [477, 73] width 374 height 26
type input "gerringong bowling"
click at [677, 76] on icon at bounding box center [678, 72] width 15 height 15
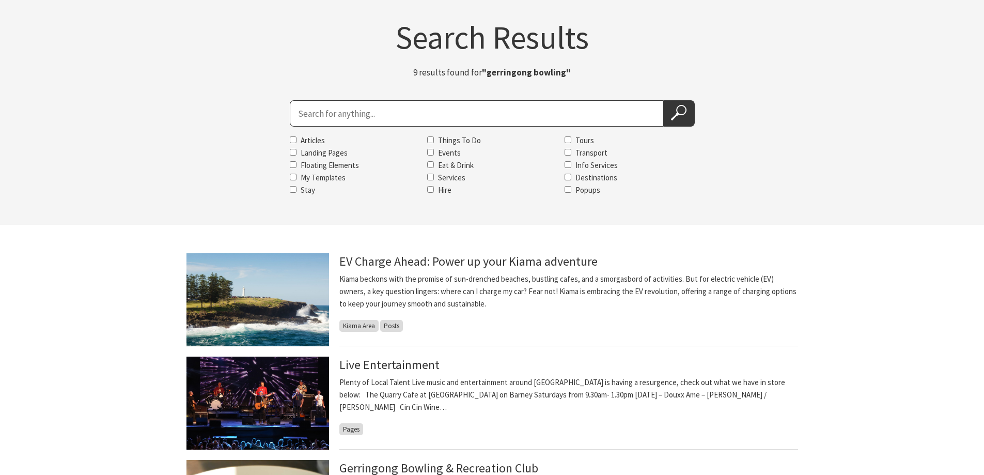
scroll to position [52, 0]
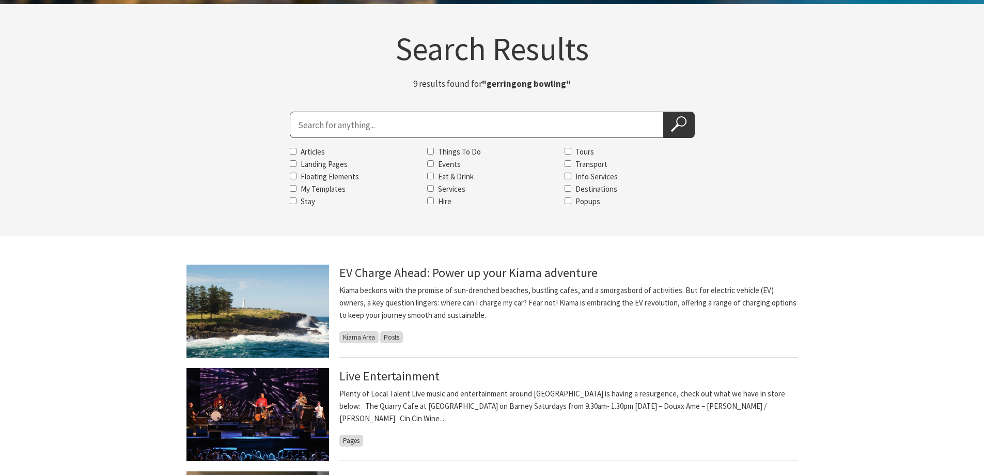
click at [442, 117] on input "Search for" at bounding box center [477, 125] width 374 height 26
type input "granties"
click at [671, 123] on icon at bounding box center [678, 123] width 15 height 15
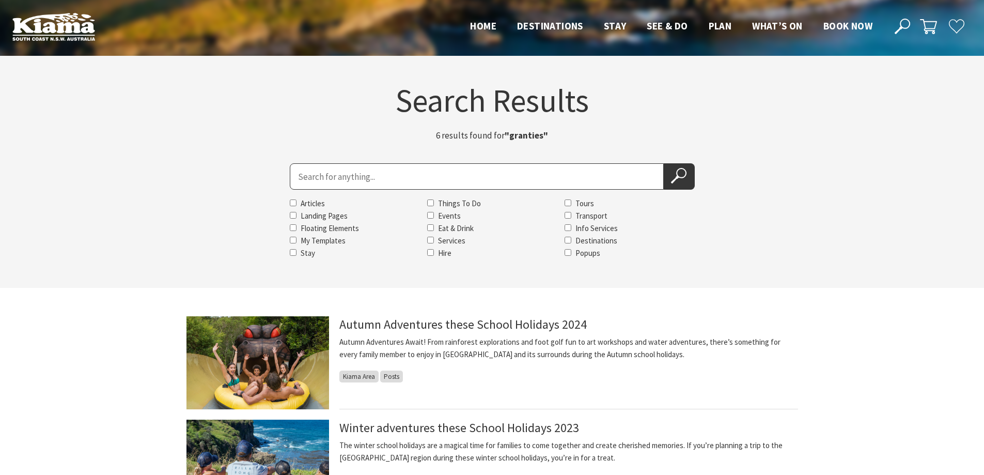
click at [356, 173] on input "Search for" at bounding box center [477, 176] width 374 height 26
type input "green door"
click at [679, 178] on icon at bounding box center [678, 175] width 15 height 15
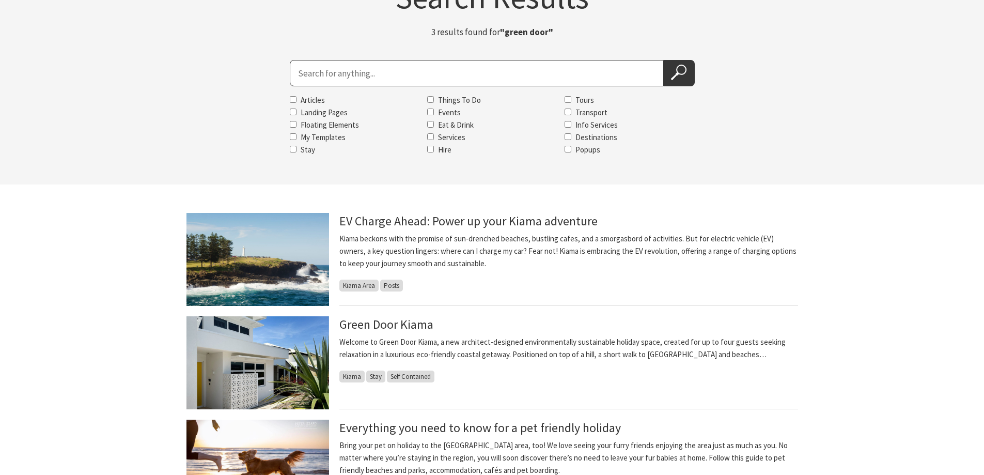
scroll to position [155, 0]
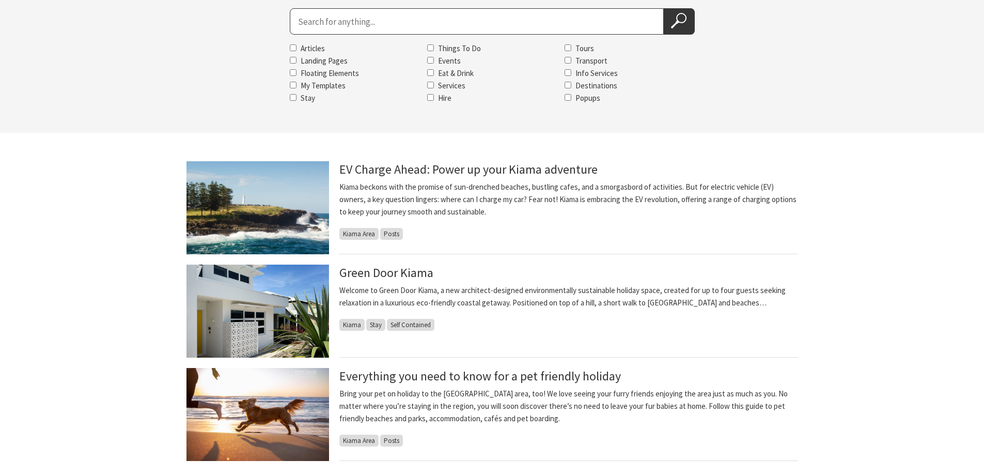
click at [415, 11] on input "Search for" at bounding box center [477, 21] width 374 height 26
type input "gumaraa"
click at [675, 19] on icon at bounding box center [678, 20] width 15 height 15
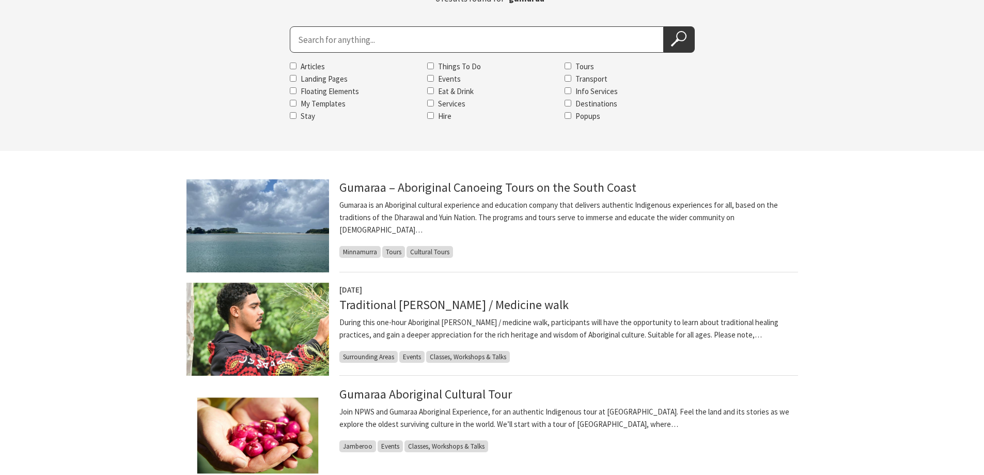
scroll to position [155, 0]
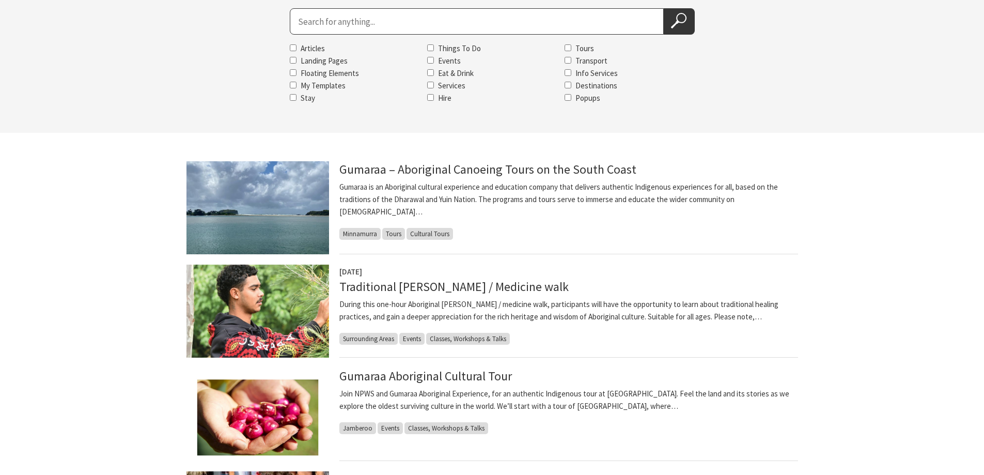
click at [315, 21] on input "Search for" at bounding box center [477, 21] width 374 height 26
type input "haus"
click at [683, 21] on icon at bounding box center [678, 20] width 15 height 15
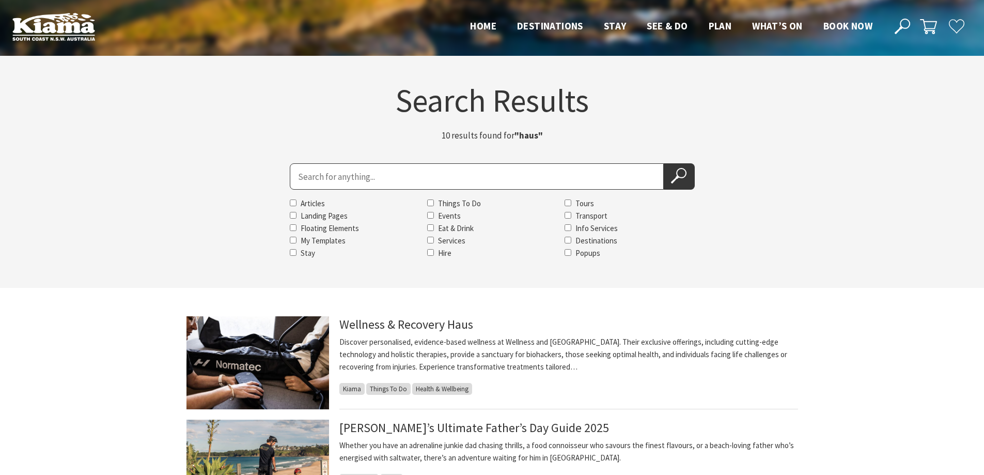
click at [296, 178] on input "Search for" at bounding box center [477, 176] width 374 height 26
type input "illawarra"
click at [680, 179] on icon at bounding box center [678, 175] width 15 height 15
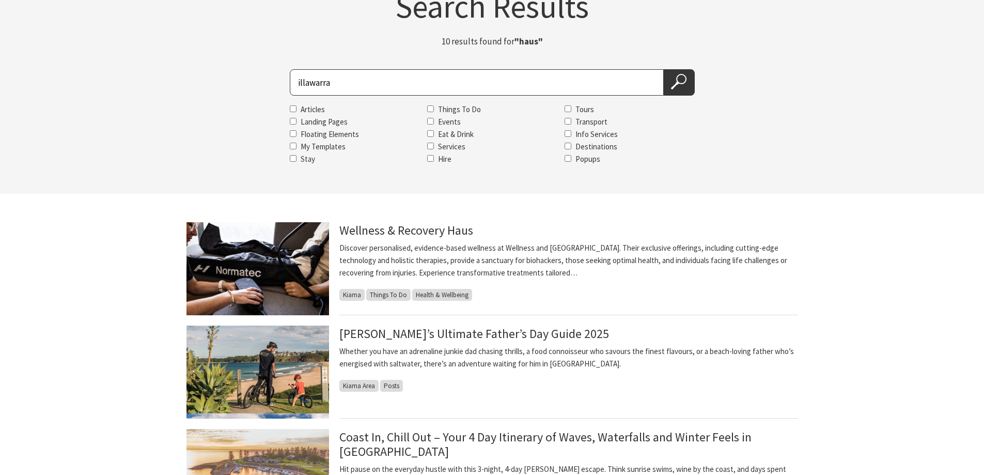
scroll to position [103, 0]
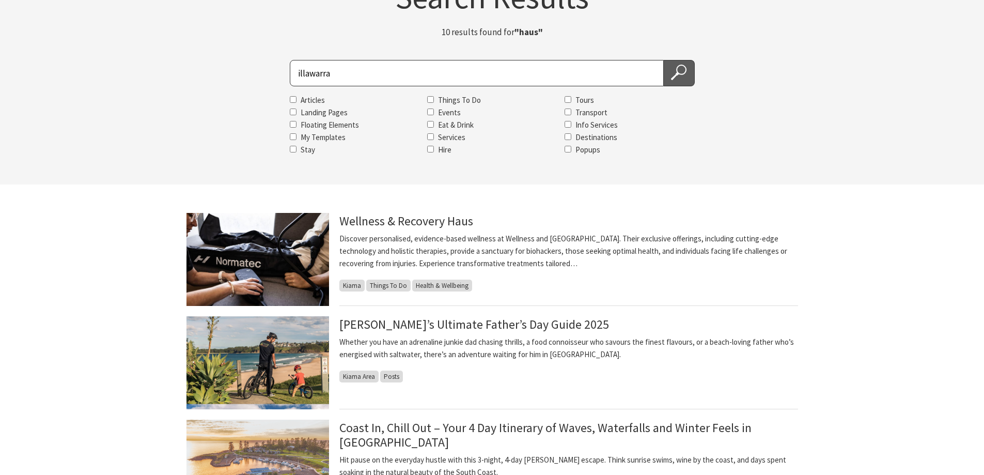
click at [673, 73] on icon at bounding box center [678, 72] width 15 height 15
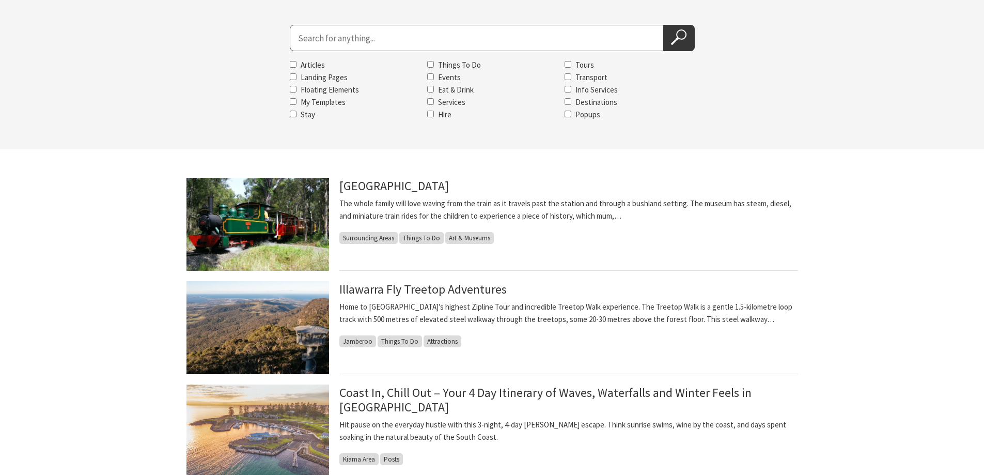
scroll to position [155, 0]
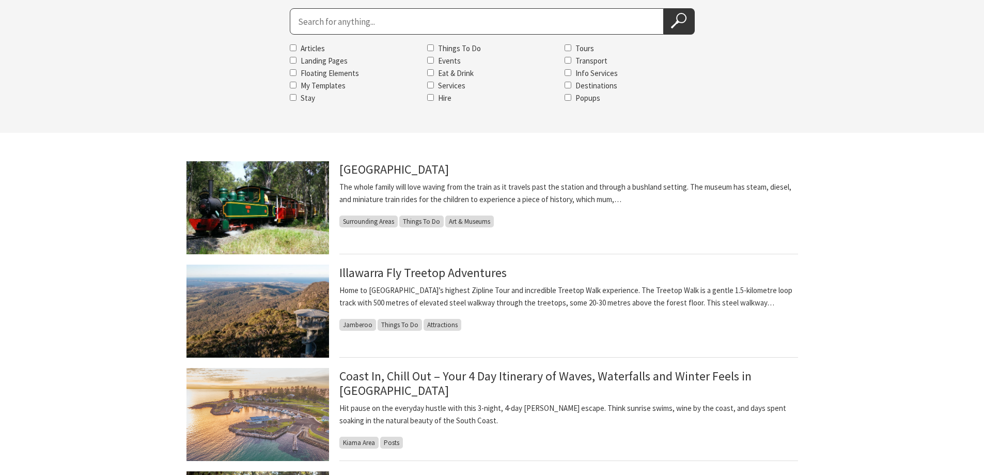
click at [447, 7] on section "Search Results 71 results found for "illawarra" Search for Articles Landing Pag…" at bounding box center [492, 17] width 984 height 232
click at [437, 19] on input "Search for" at bounding box center [477, 21] width 374 height 26
type input "jamberoo"
click at [683, 20] on icon at bounding box center [678, 20] width 15 height 15
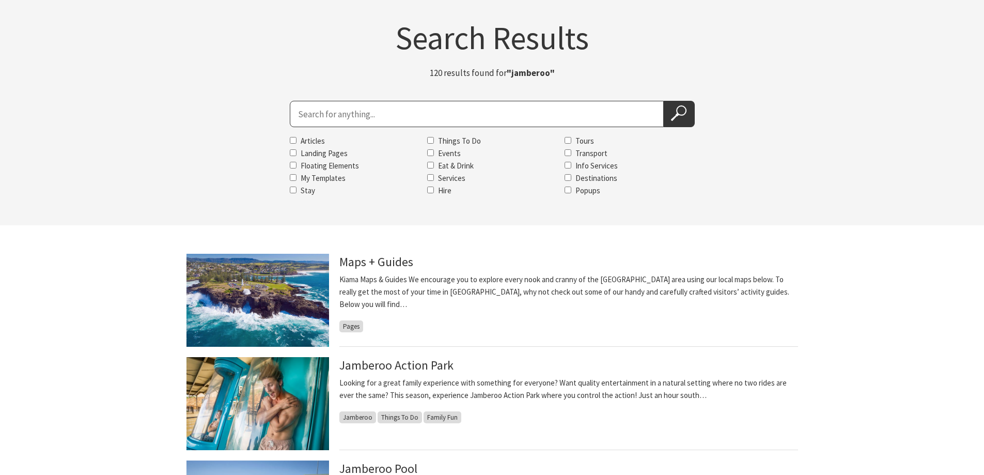
scroll to position [52, 0]
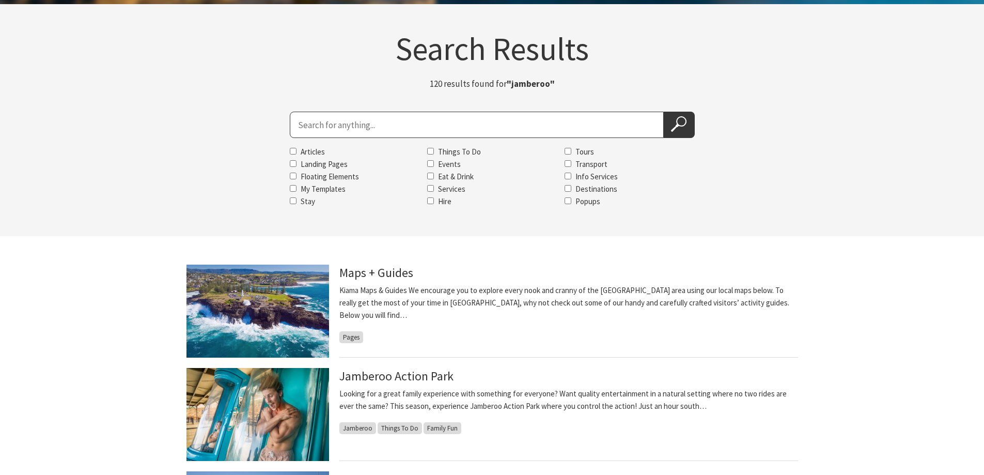
click at [306, 125] on input "Search for" at bounding box center [477, 125] width 374 height 26
type input "[GEOGRAPHIC_DATA]"
click at [673, 127] on icon at bounding box center [678, 123] width 15 height 15
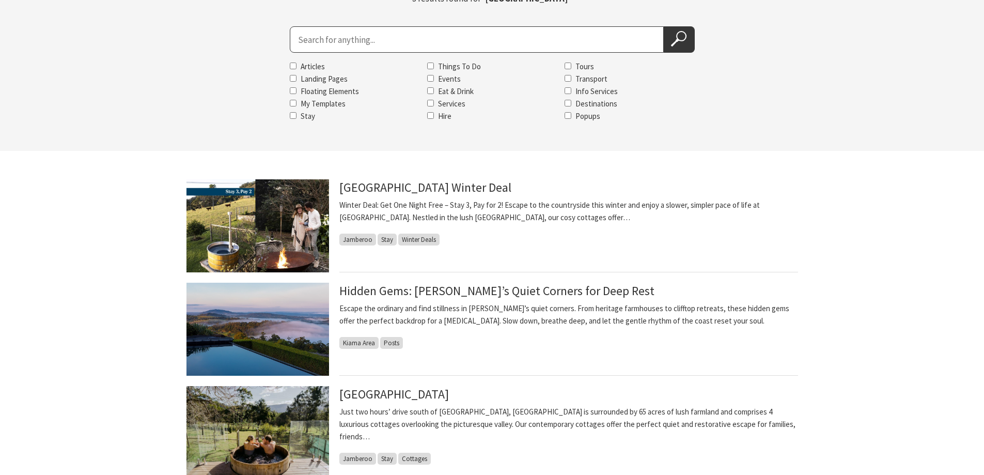
scroll to position [155, 0]
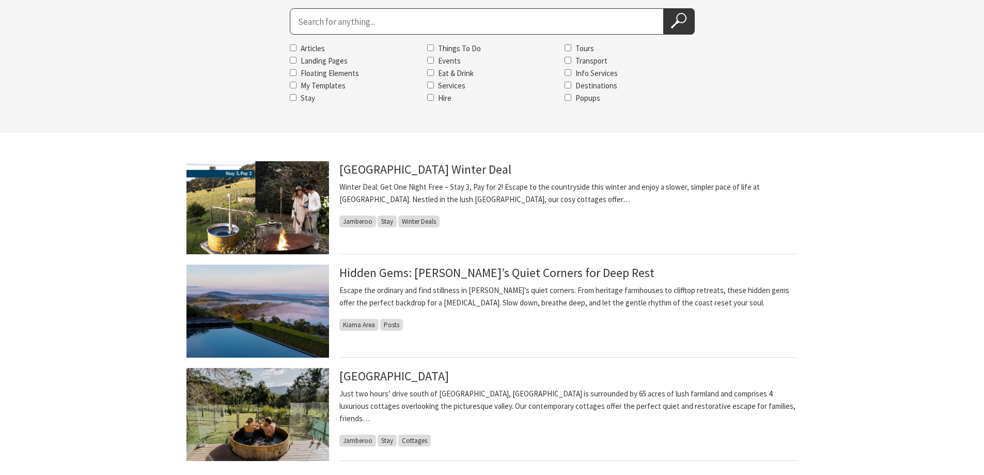
click at [384, 21] on input "Search for" at bounding box center [477, 21] width 374 height 26
type input "jaws"
click at [677, 21] on use at bounding box center [678, 20] width 15 height 15
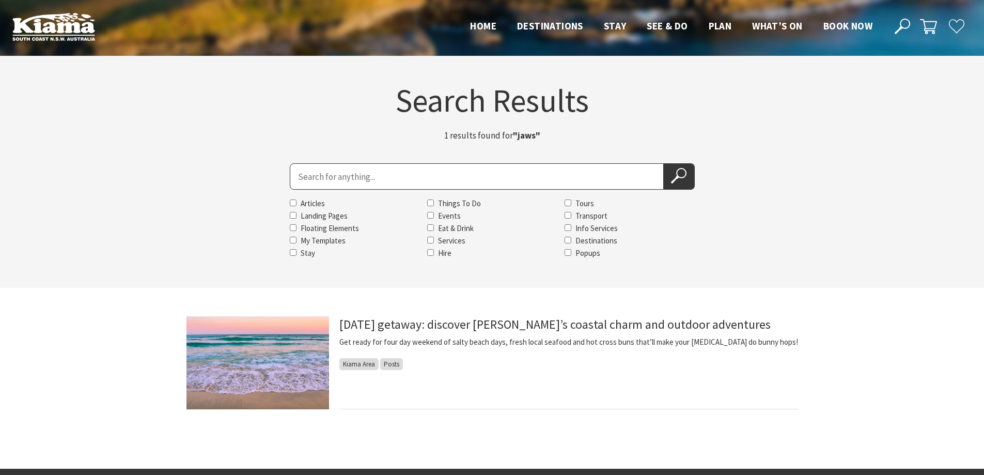
click at [383, 174] on input "Search for" at bounding box center [477, 176] width 374 height 26
type input "jaws seafood"
click at [680, 171] on icon at bounding box center [678, 175] width 15 height 15
click at [356, 174] on input "Search for" at bounding box center [477, 176] width 374 height 26
type input "jon"
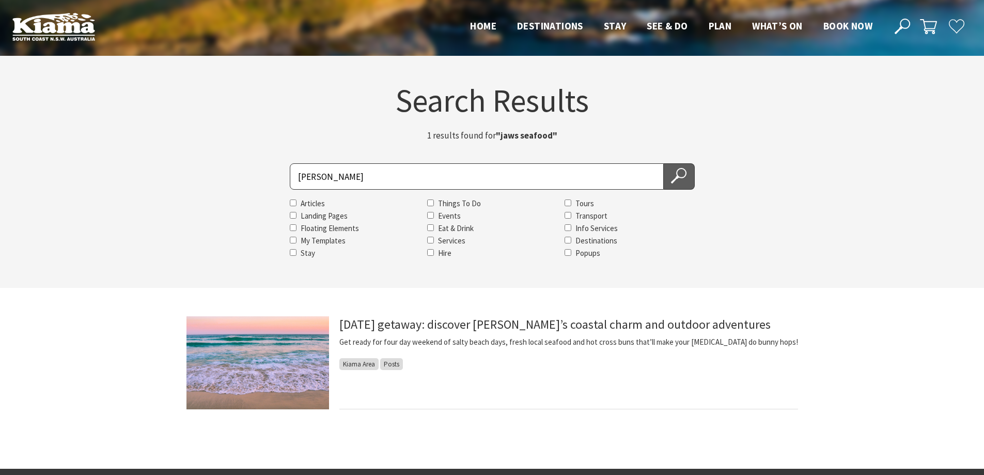
click at [671, 176] on icon at bounding box center [678, 175] width 15 height 15
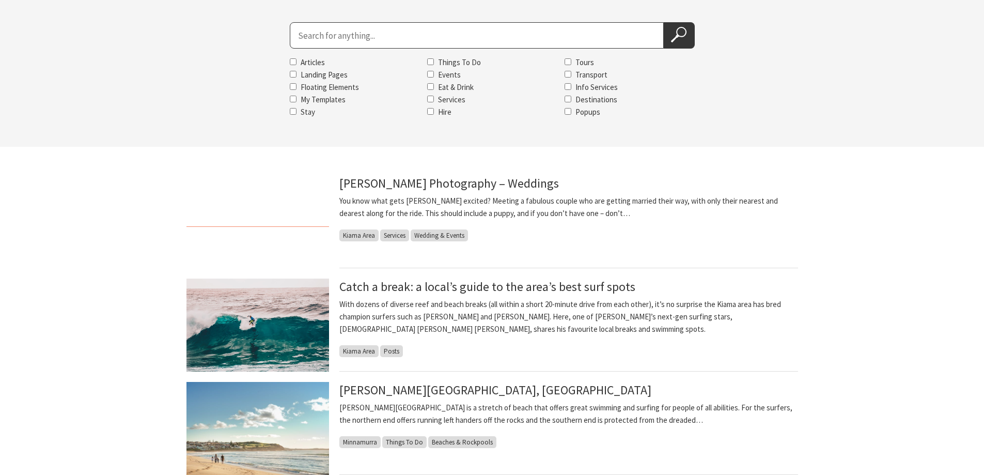
scroll to position [155, 0]
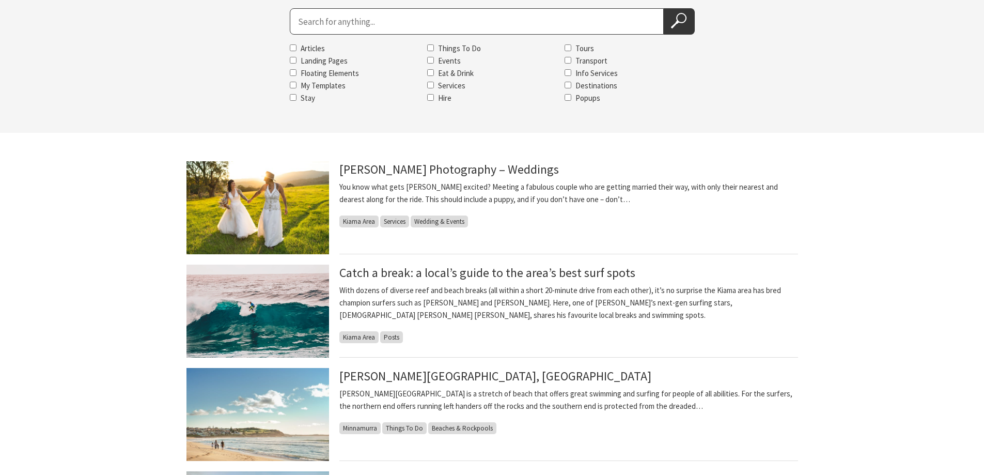
click at [549, 23] on input "Search for" at bounding box center [477, 21] width 374 height 26
type input "karen"
click at [680, 20] on icon at bounding box center [678, 20] width 15 height 15
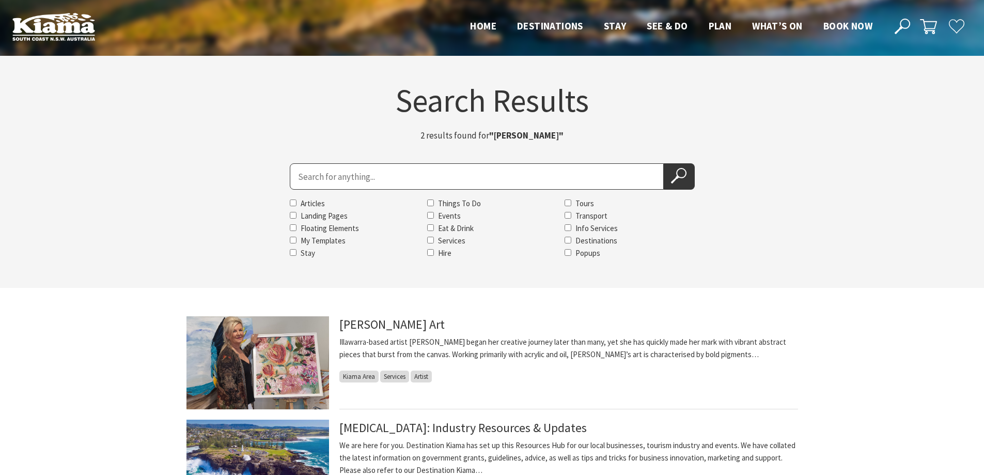
click at [392, 172] on input "Search for" at bounding box center [477, 176] width 374 height 26
click at [391, 174] on input "Search for" at bounding box center [477, 176] width 374 height 26
type input "[PERSON_NAME]"
click at [674, 167] on button "Search Now" at bounding box center [679, 176] width 31 height 26
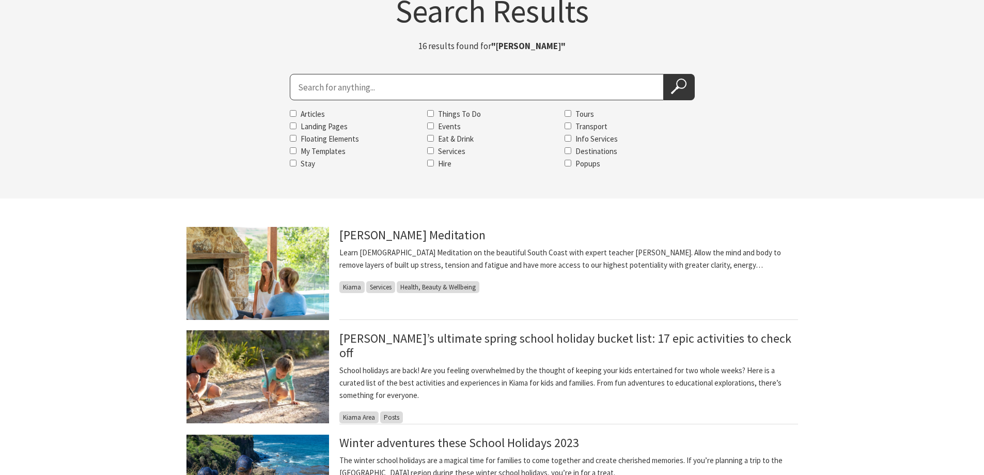
scroll to position [103, 0]
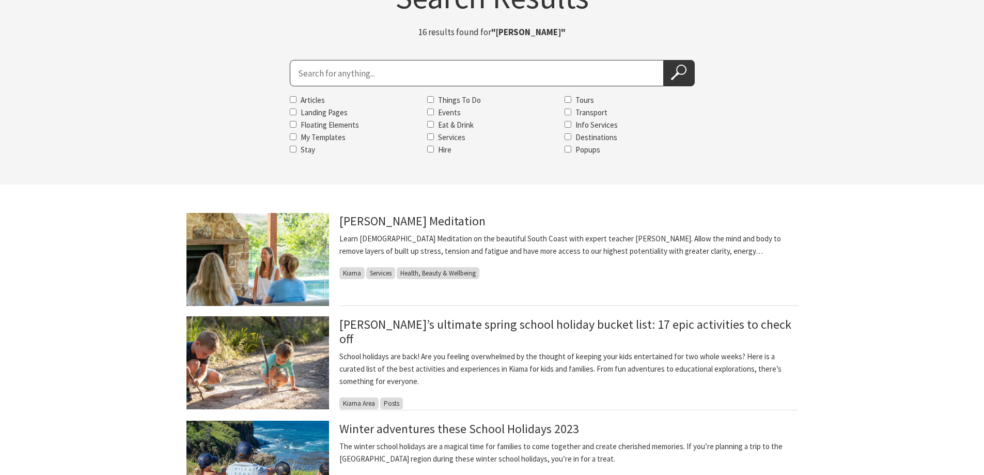
click at [388, 68] on input "Search for" at bounding box center [477, 73] width 374 height 26
type input "keeper"
click at [671, 73] on icon at bounding box center [678, 72] width 15 height 15
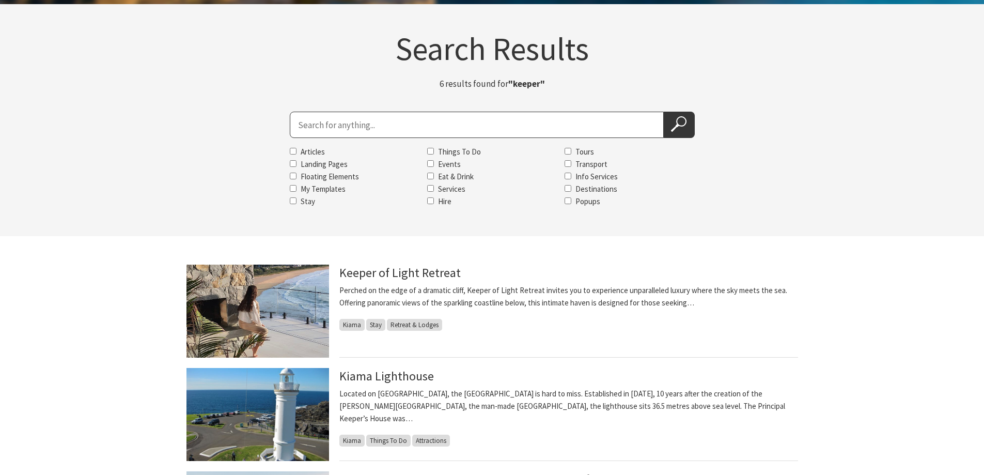
scroll to position [103, 0]
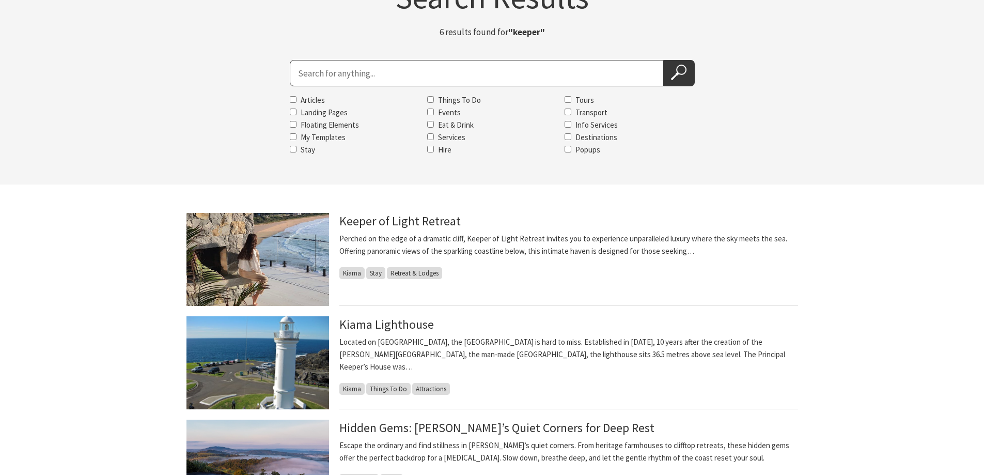
click at [407, 74] on input "Search for" at bounding box center [477, 73] width 374 height 26
type input "kendalls"
click at [681, 76] on icon at bounding box center [678, 72] width 15 height 15
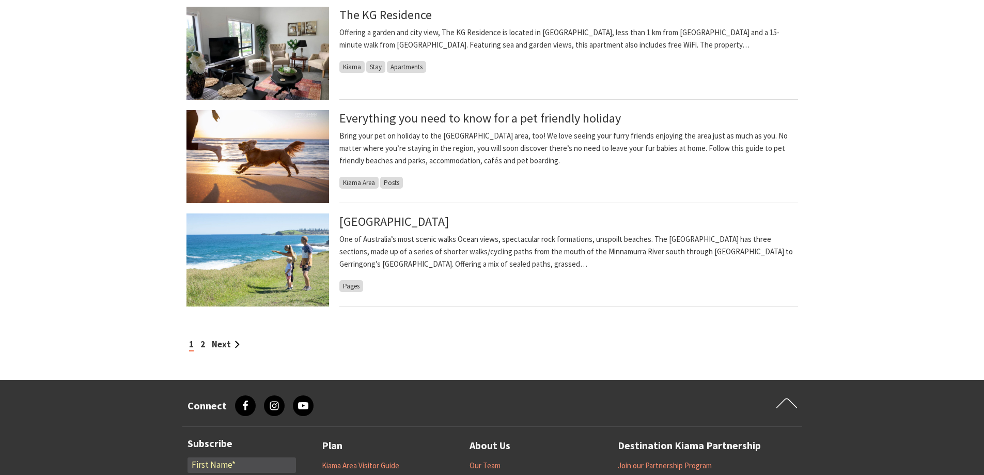
scroll to position [826, 0]
click at [219, 341] on link "Next" at bounding box center [226, 343] width 28 height 11
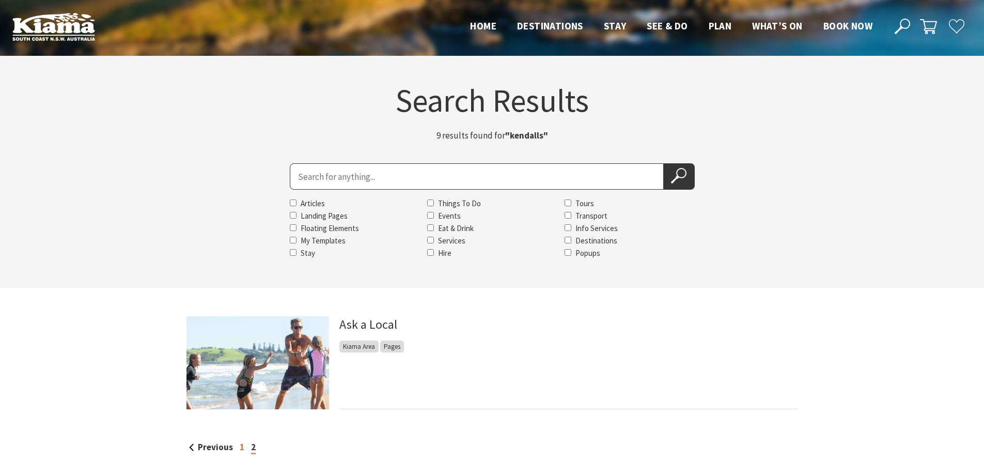
click at [240, 446] on link "1" at bounding box center [242, 446] width 5 height 11
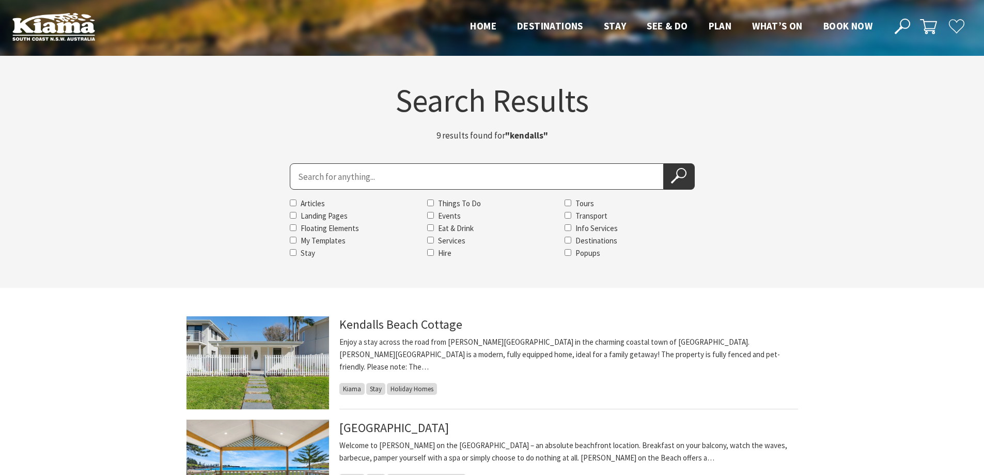
click at [305, 177] on input "Search for" at bounding box center [477, 176] width 374 height 26
type input "kg"
click at [668, 176] on button "Search Now" at bounding box center [679, 176] width 31 height 26
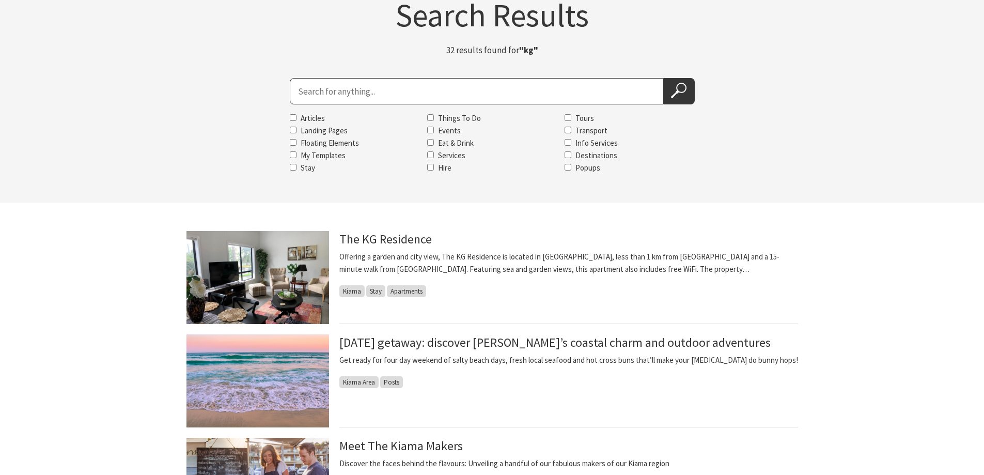
scroll to position [103, 0]
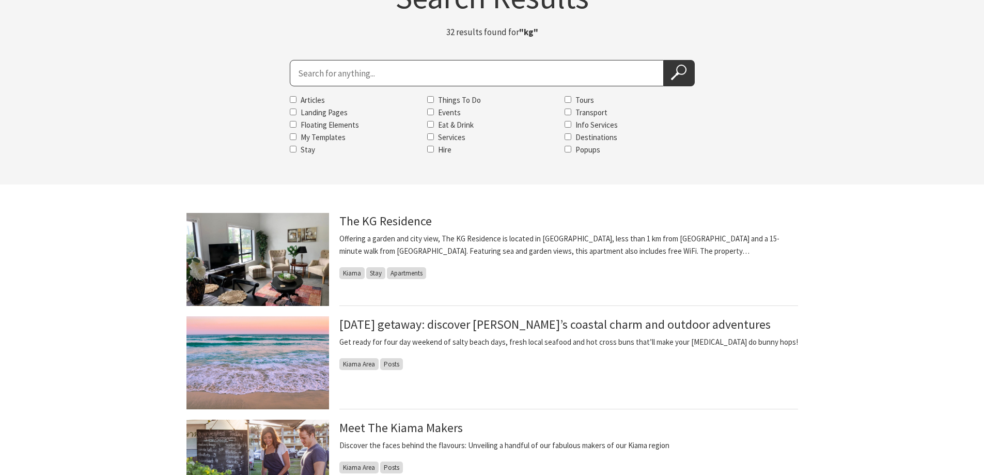
click at [346, 70] on input "Search for" at bounding box center [477, 73] width 374 height 26
type input "kg cafe"
click at [678, 75] on icon at bounding box center [678, 72] width 15 height 15
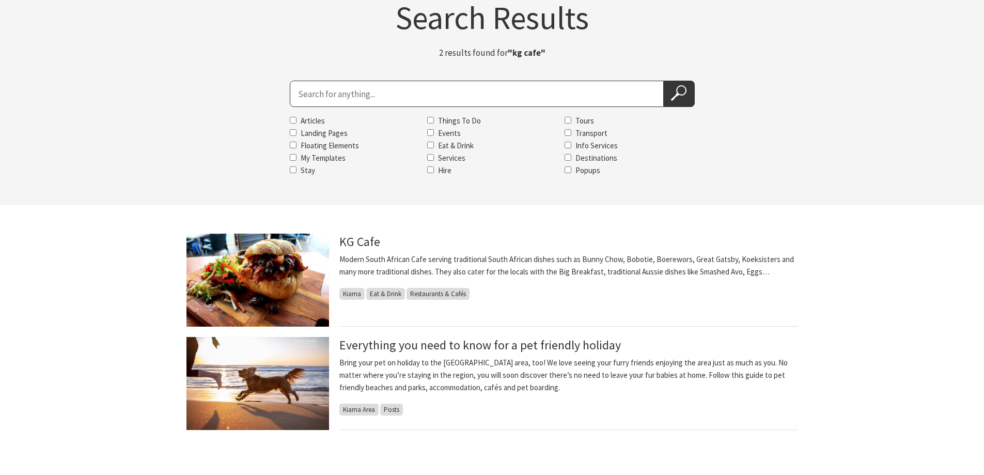
scroll to position [103, 0]
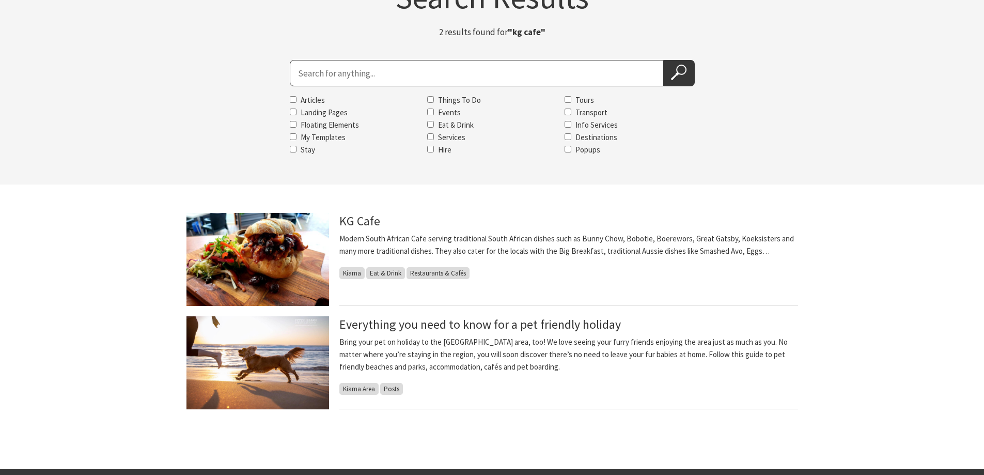
click at [302, 73] on input "Search for" at bounding box center [477, 73] width 374 height 26
type input "kiama art"
click at [680, 71] on icon at bounding box center [678, 72] width 15 height 15
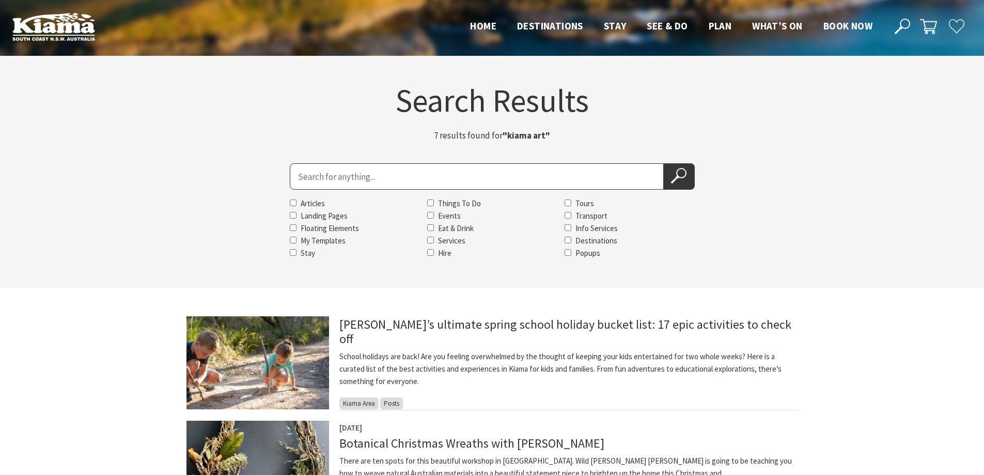
click at [412, 169] on input "Search for" at bounding box center [477, 176] width 374 height 26
type input "kiama harbour"
click at [683, 183] on icon at bounding box center [678, 175] width 15 height 15
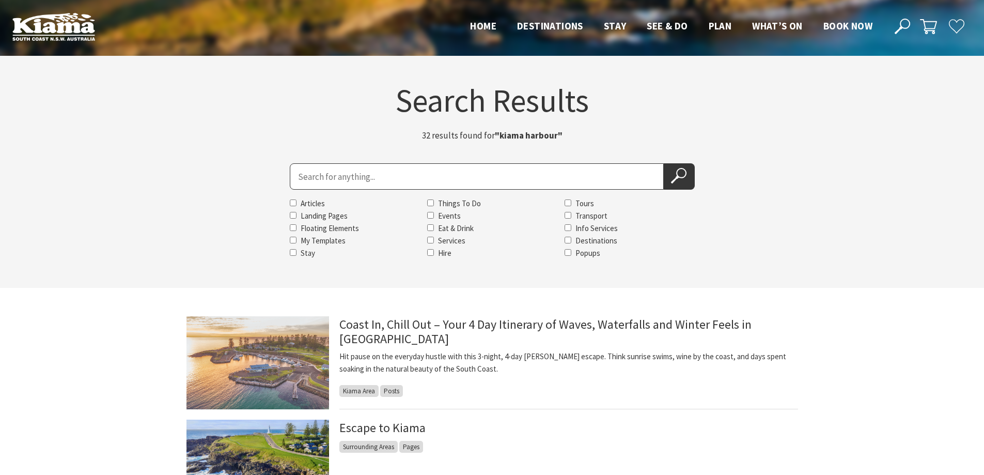
click at [423, 170] on input "Search for" at bounding box center [477, 176] width 374 height 26
type input "kiama harbour cabins"
click at [672, 174] on icon at bounding box center [678, 175] width 15 height 15
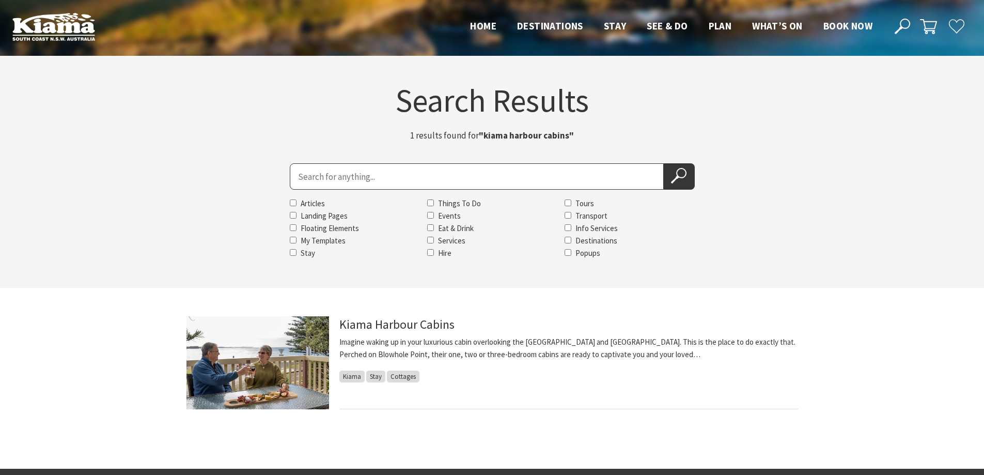
click at [458, 179] on input "Search for" at bounding box center [477, 176] width 374 height 26
type input "kiama leagues"
click at [675, 181] on icon at bounding box center [678, 175] width 15 height 15
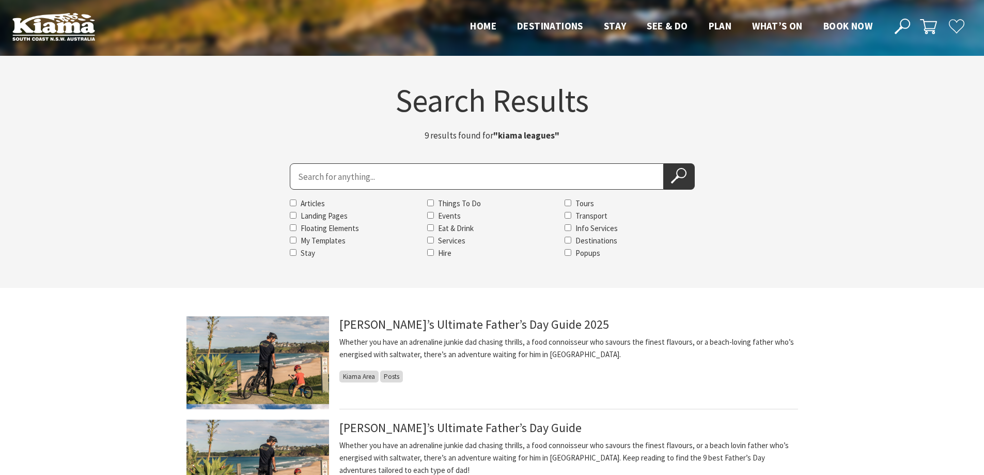
click at [402, 173] on input "Search for" at bounding box center [477, 176] width 374 height 26
type input "kiama masonic"
click at [672, 174] on icon at bounding box center [678, 175] width 15 height 15
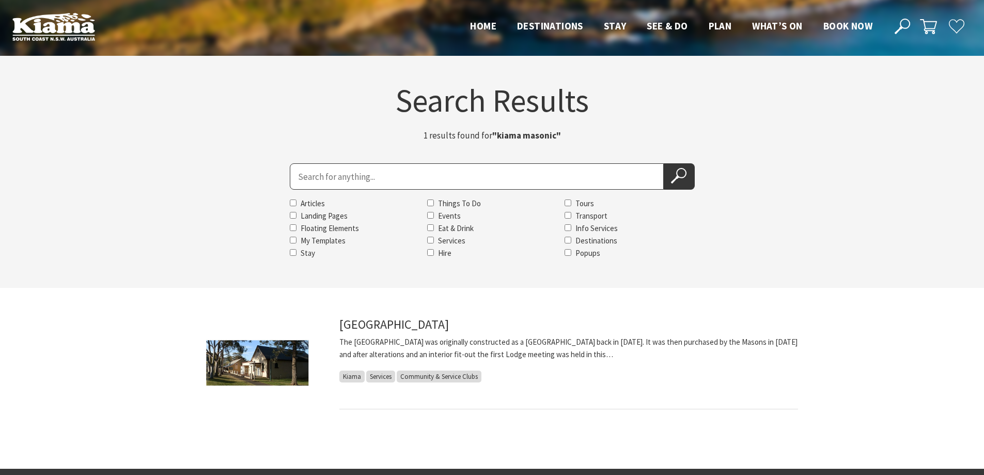
click at [475, 171] on input "Search for" at bounding box center [477, 176] width 374 height 26
click at [401, 175] on input "Search for" at bounding box center [477, 176] width 374 height 26
type input "kiama seaside"
click at [677, 179] on use at bounding box center [678, 175] width 15 height 15
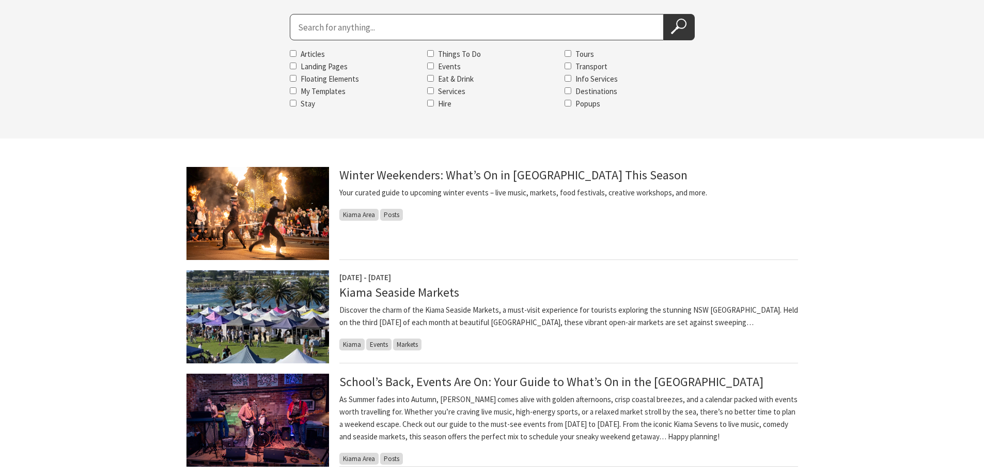
scroll to position [155, 0]
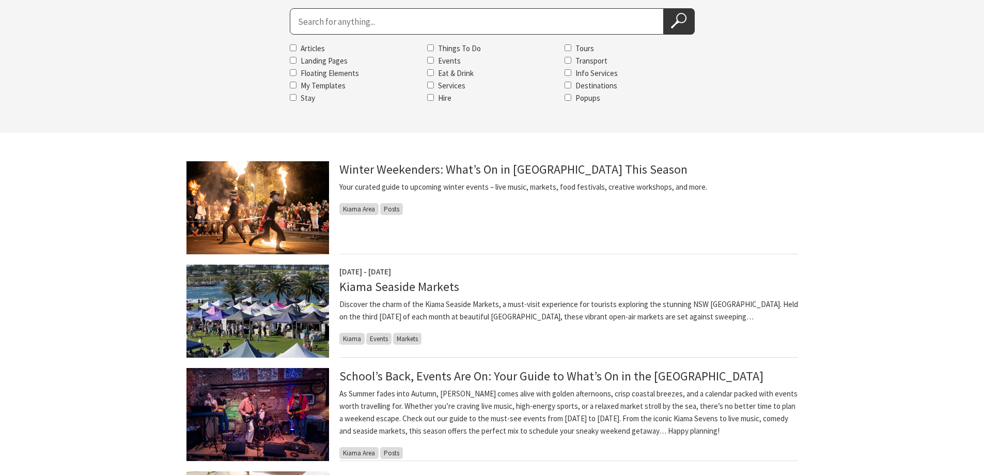
click at [356, 26] on input "Search for" at bounding box center [477, 21] width 374 height 26
type input "kiama shores"
click at [680, 17] on icon at bounding box center [678, 20] width 15 height 15
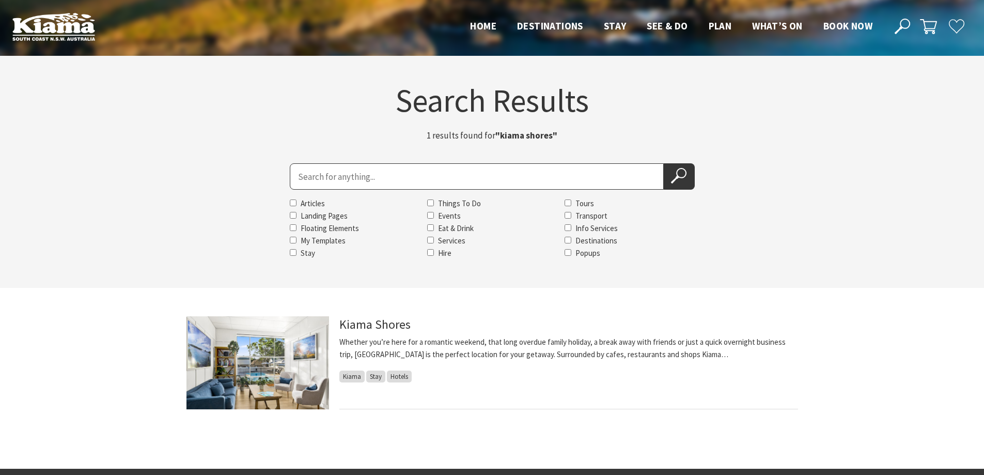
click at [502, 173] on input "Search for" at bounding box center [477, 176] width 374 height 26
type input "kiama show"
click at [677, 177] on use at bounding box center [678, 175] width 15 height 15
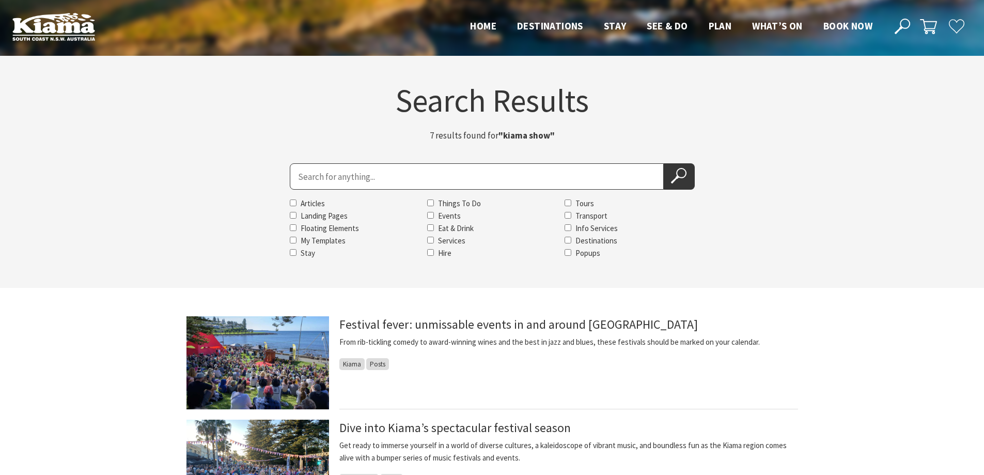
click at [405, 169] on input "Search for" at bounding box center [477, 176] width 374 height 26
type input "kiama show society"
click at [679, 177] on use at bounding box center [678, 175] width 15 height 15
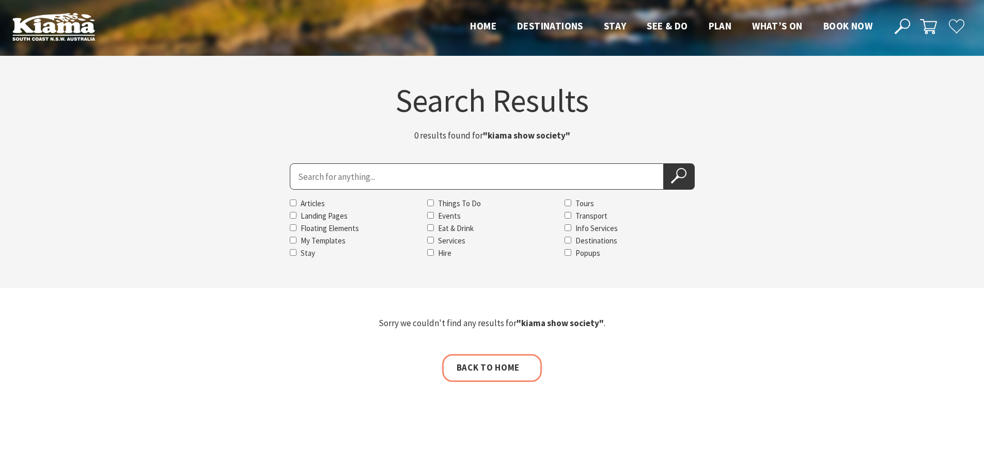
click at [397, 181] on input "Search for" at bounding box center [477, 176] width 374 height 26
type input "kiama sweet"
click at [674, 178] on icon at bounding box center [678, 175] width 15 height 15
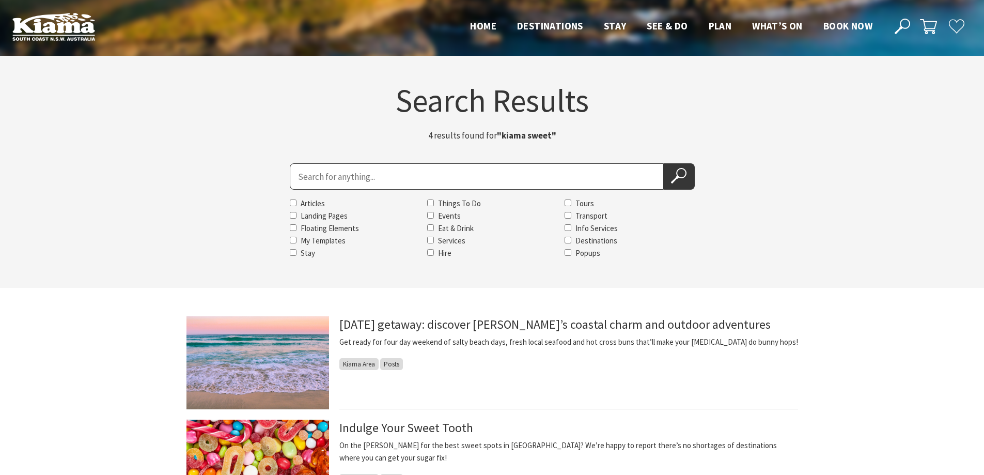
click at [393, 170] on input "Search for" at bounding box center [477, 176] width 374 height 26
type input "Koh samui"
click at [674, 169] on icon at bounding box center [678, 175] width 15 height 15
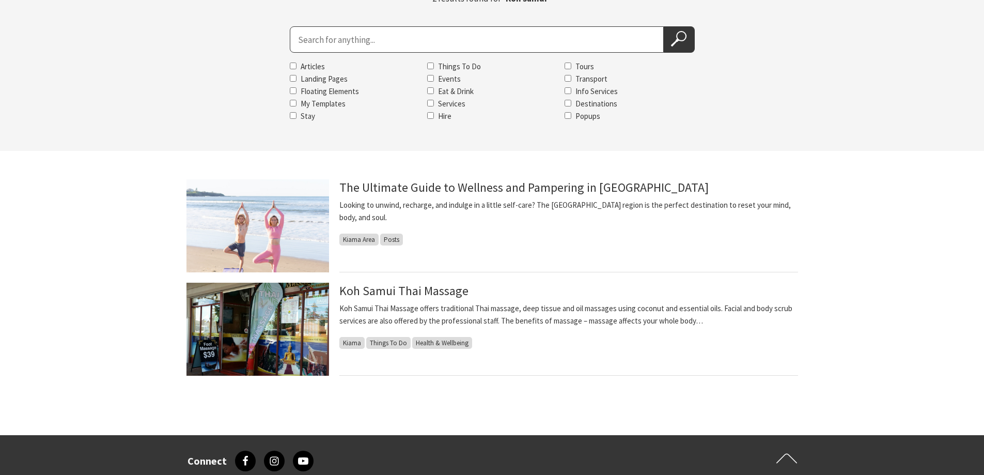
scroll to position [155, 0]
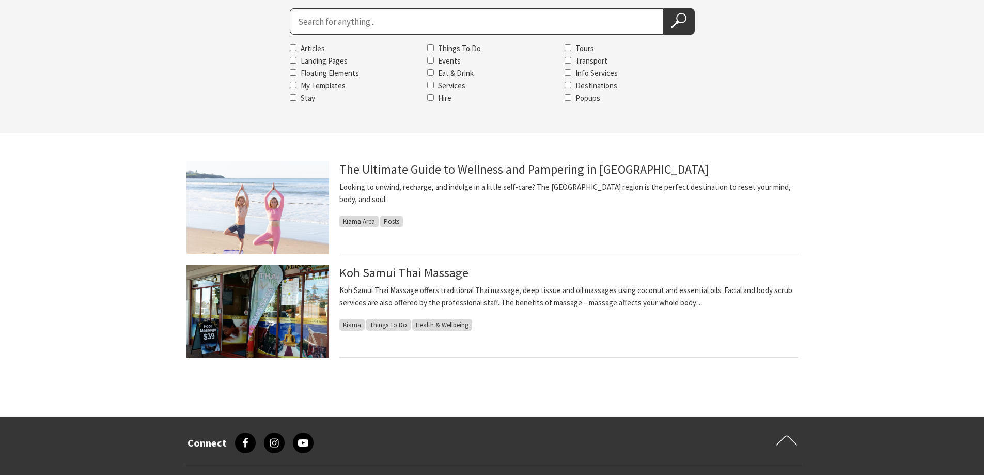
click at [376, 22] on input "Search for" at bounding box center [477, 21] width 374 height 26
type input "making faces"
click at [683, 27] on icon at bounding box center [678, 20] width 15 height 15
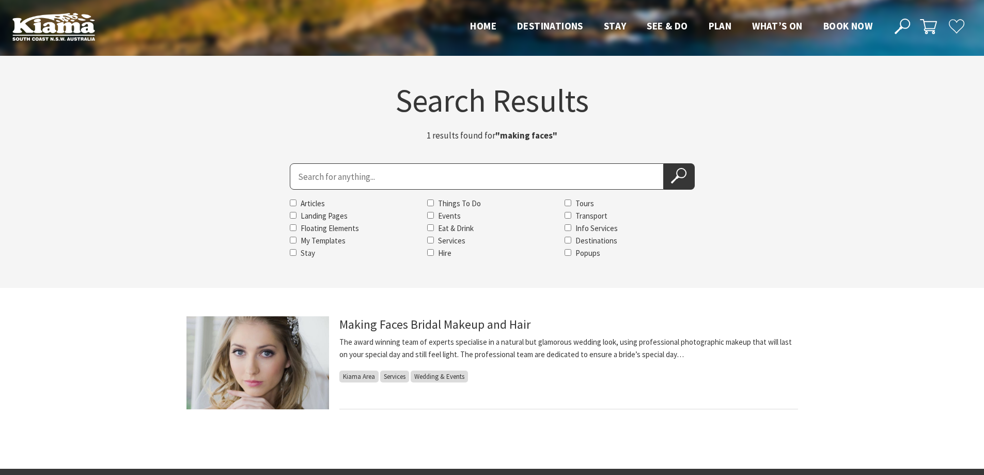
click at [389, 166] on input "Search for" at bounding box center [477, 176] width 374 height 26
type input "nova"
click at [679, 185] on button "Search Now" at bounding box center [679, 176] width 31 height 26
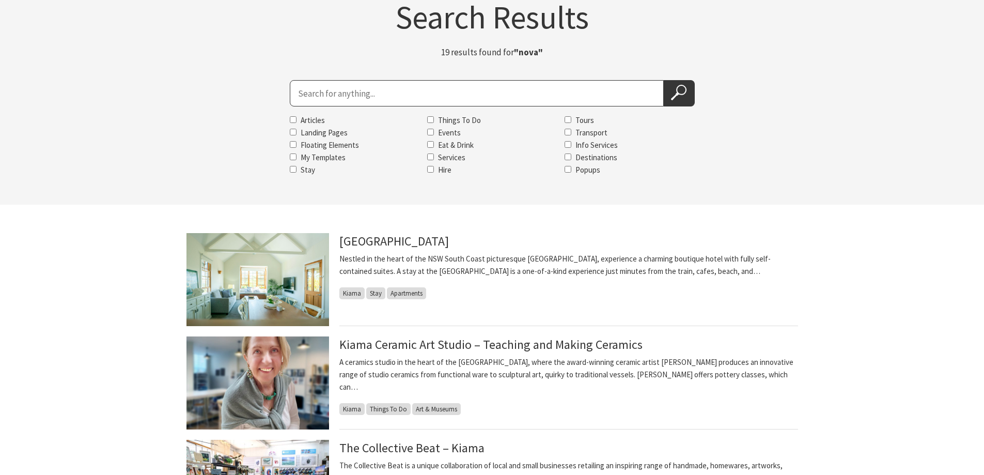
scroll to position [52, 0]
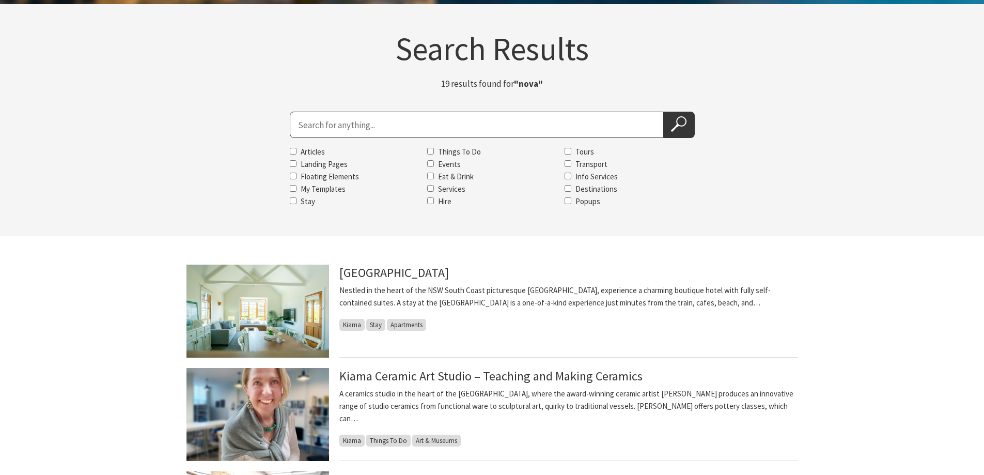
click at [383, 116] on input "Search for" at bounding box center [477, 125] width 374 height 26
type input "nova kiama"
click at [683, 121] on icon at bounding box center [678, 123] width 15 height 15
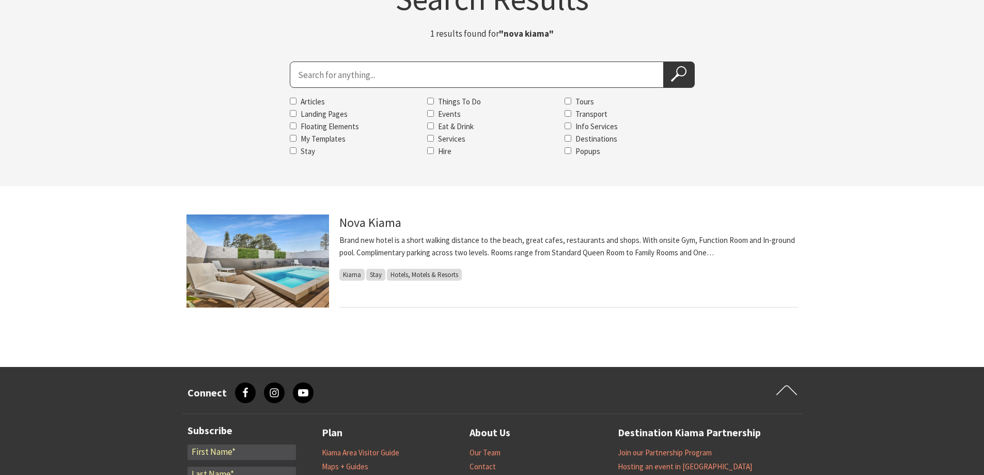
scroll to position [52, 0]
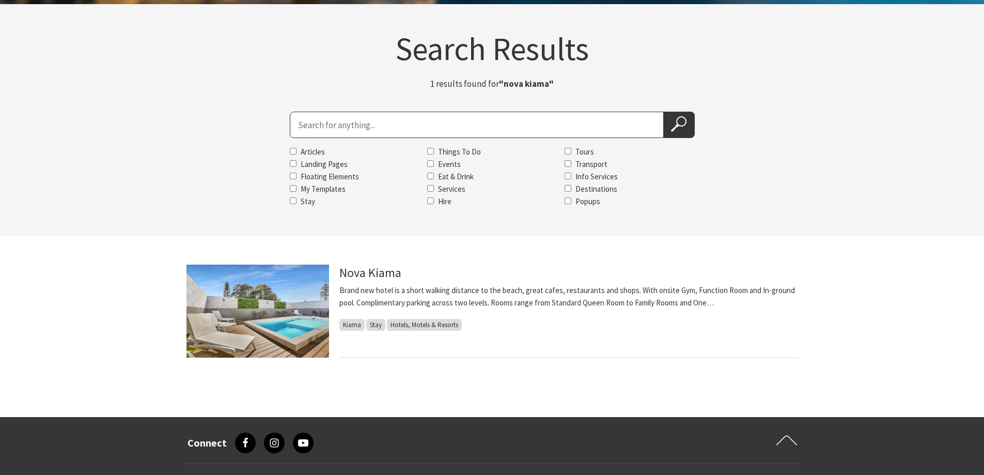
click at [390, 123] on input "Search for" at bounding box center [477, 125] width 374 height 26
type input "ocean view"
click at [678, 123] on icon at bounding box center [678, 123] width 15 height 15
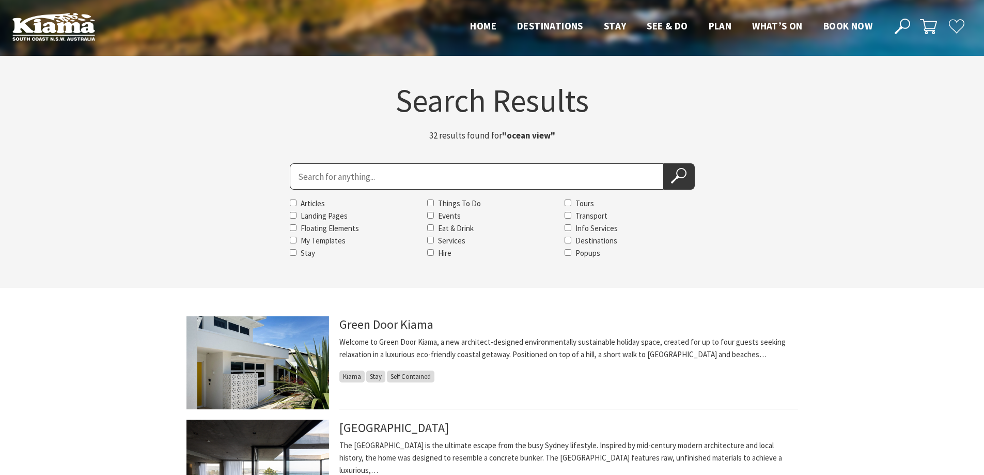
click at [403, 171] on input "Search for" at bounding box center [477, 176] width 374 height 26
type input "oceanview kiama"
click at [676, 178] on use at bounding box center [678, 175] width 15 height 15
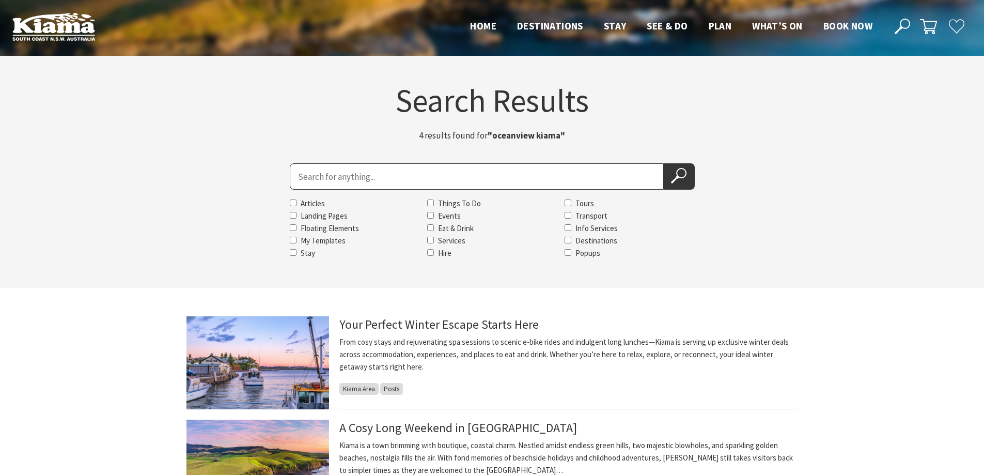
click at [400, 178] on input "Search for" at bounding box center [477, 176] width 374 height 26
type input "olive & vine"
click at [670, 180] on button "Search Now" at bounding box center [679, 176] width 31 height 26
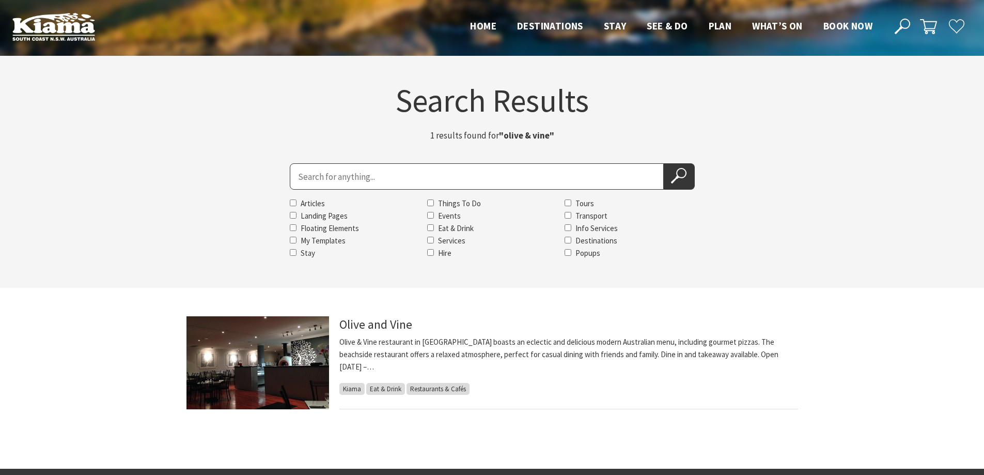
drag, startPoint x: 398, startPoint y: 172, endPoint x: 404, endPoint y: 174, distance: 6.0
click at [398, 172] on input "Search for" at bounding box center [477, 176] width 374 height 26
type input "Park Ridge Retreat"
click at [676, 179] on icon at bounding box center [678, 175] width 15 height 15
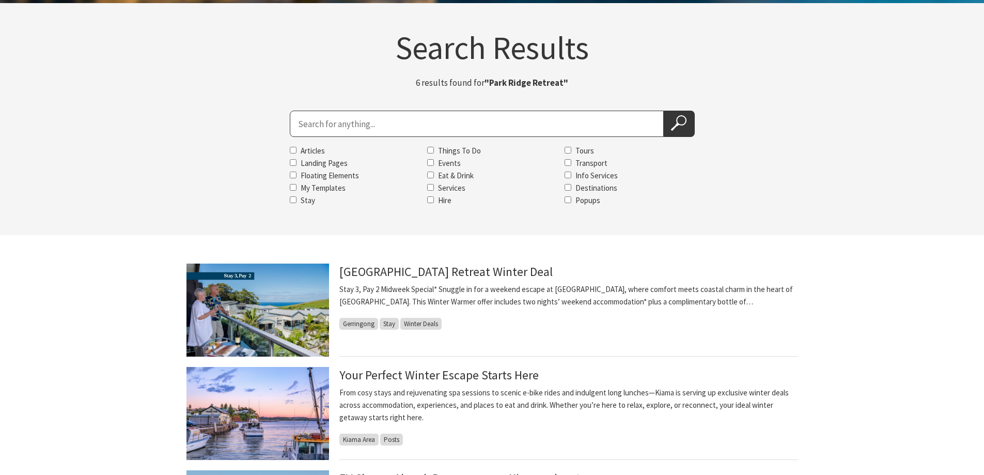
scroll to position [52, 0]
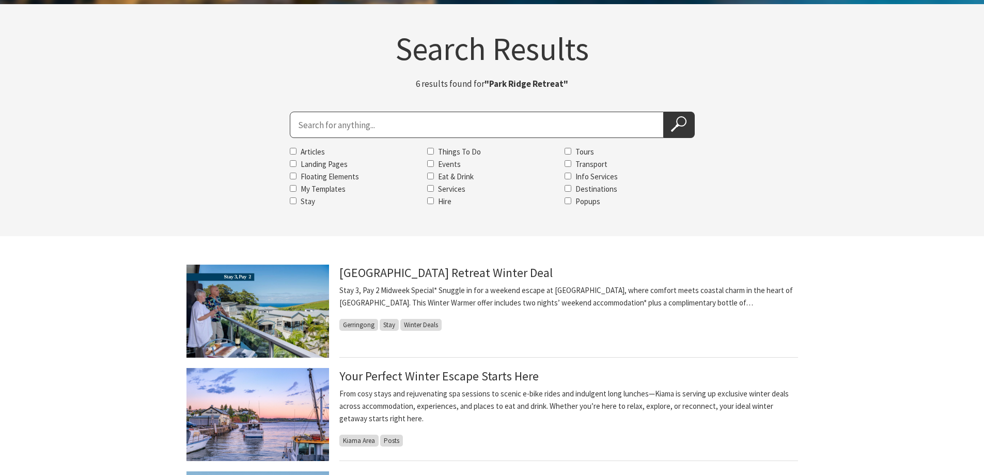
click at [509, 128] on input "Search for" at bounding box center [477, 125] width 374 height 26
type input "pilot cottage"
click at [681, 121] on icon at bounding box center [678, 123] width 15 height 15
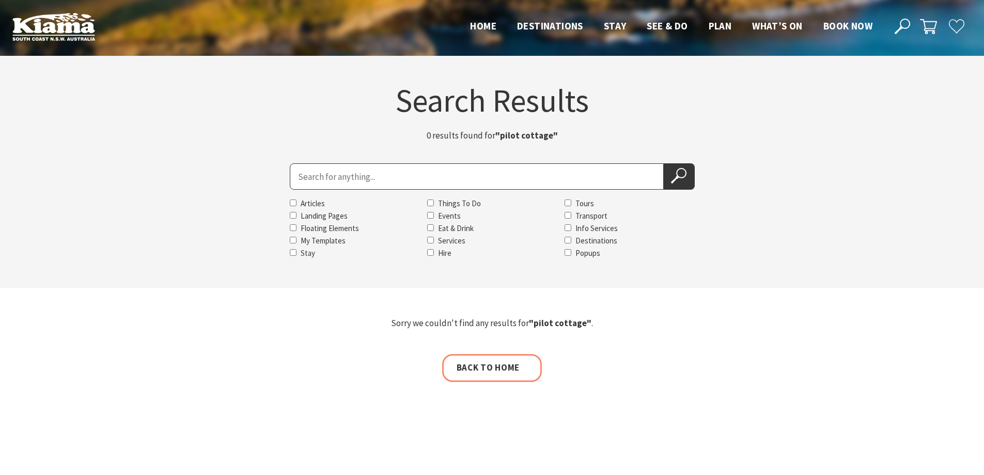
click at [462, 176] on input "Search for" at bounding box center [477, 176] width 374 height 26
click at [355, 177] on input "Search for" at bounding box center [477, 176] width 374 height 26
type input "pilot cottage"
click at [684, 182] on icon at bounding box center [678, 175] width 15 height 15
click at [389, 173] on input "Search for" at bounding box center [477, 176] width 374 height 26
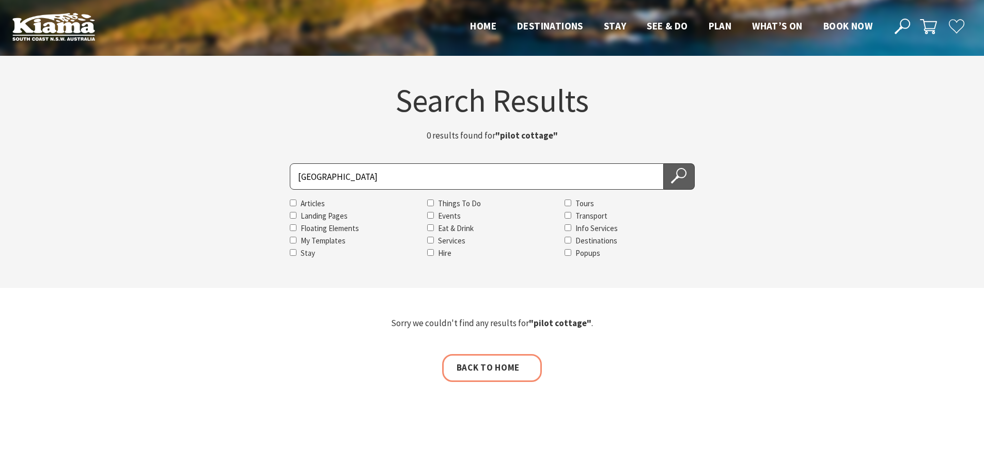
type input "pilot cottage museum"
click at [678, 180] on icon at bounding box center [678, 175] width 15 height 15
click at [475, 178] on input "Search for" at bounding box center [477, 176] width 374 height 26
type input "raine & horne"
click at [679, 181] on icon at bounding box center [678, 175] width 15 height 15
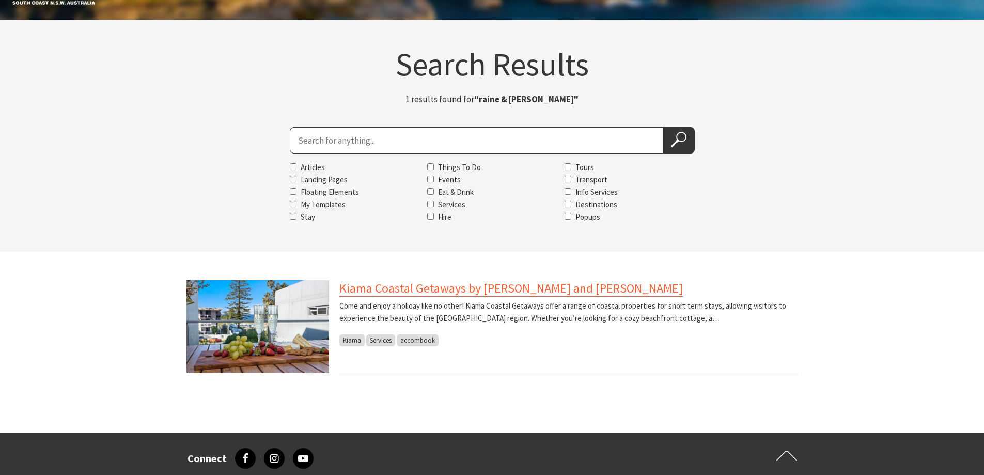
scroll to position [52, 0]
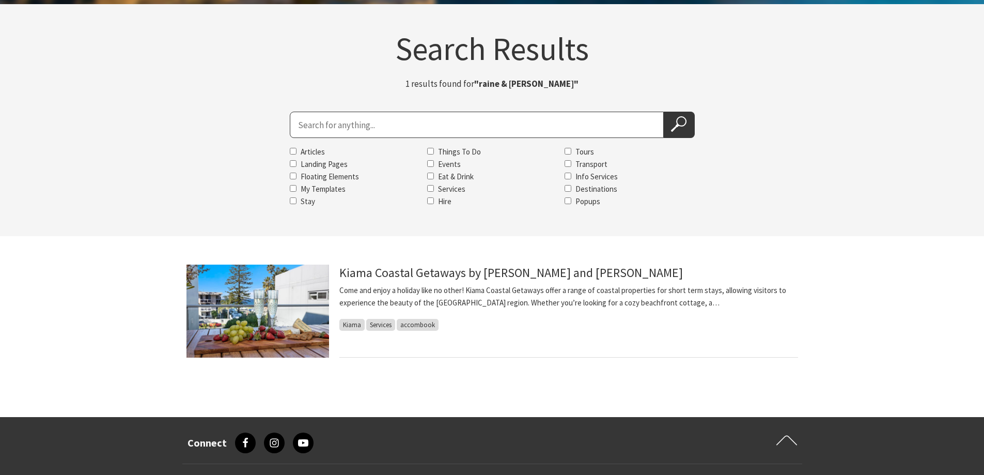
click at [387, 121] on input "Search for" at bounding box center [477, 125] width 374 height 26
type input "[PERSON_NAME]"
click at [682, 128] on icon at bounding box center [678, 123] width 15 height 15
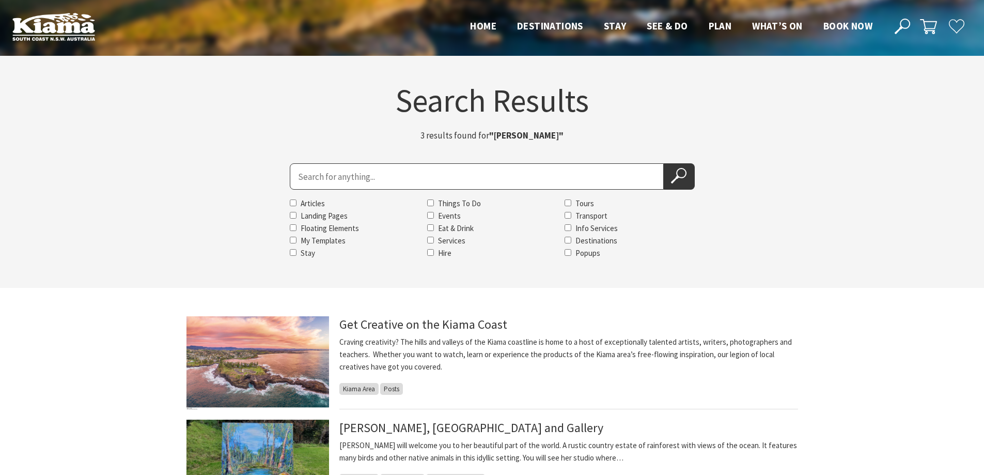
click at [508, 167] on input "Search for" at bounding box center [477, 176] width 374 height 26
type input "saddleback grove"
click at [676, 176] on icon at bounding box center [678, 175] width 15 height 15
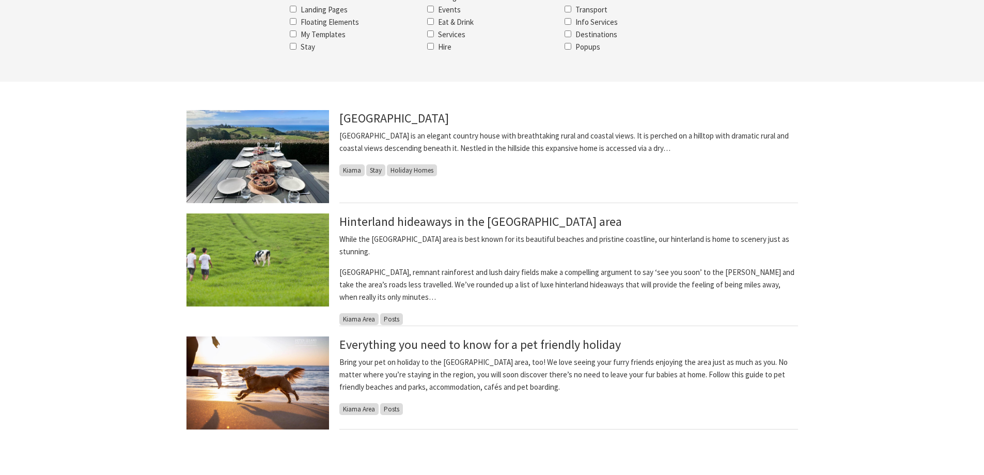
scroll to position [207, 0]
click at [891, 170] on section "[GEOGRAPHIC_DATA] [GEOGRAPHIC_DATA] is an elegant country house with breathtaki…" at bounding box center [492, 284] width 984 height 407
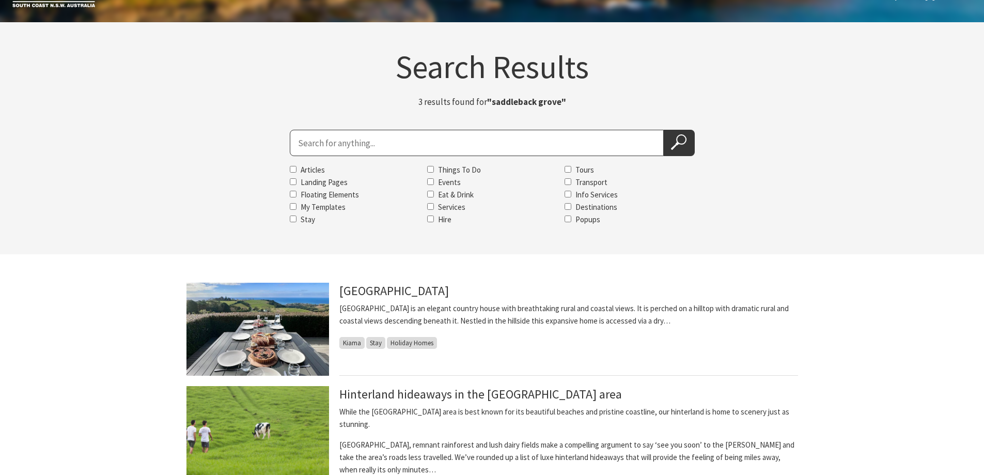
scroll to position [0, 0]
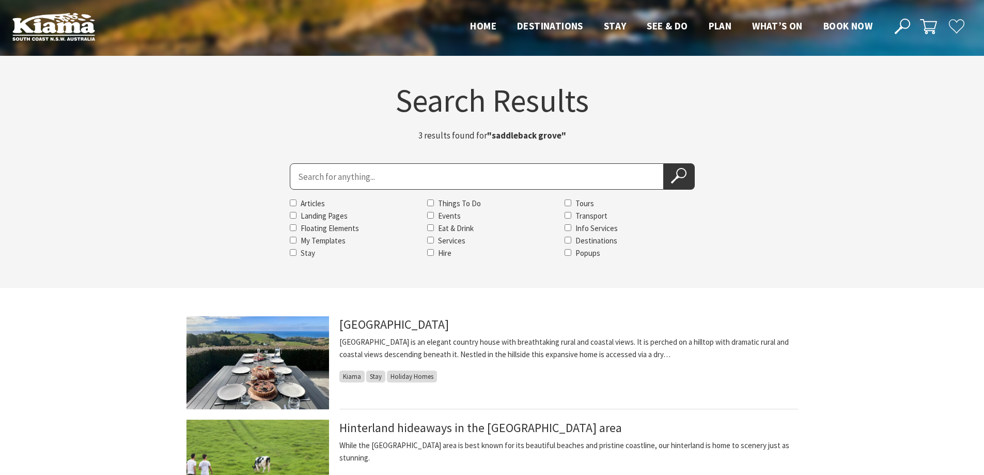
click at [318, 174] on input "Search for" at bounding box center [477, 176] width 374 height 26
type input "seabreeze gerringong"
click at [680, 177] on use at bounding box center [678, 175] width 15 height 15
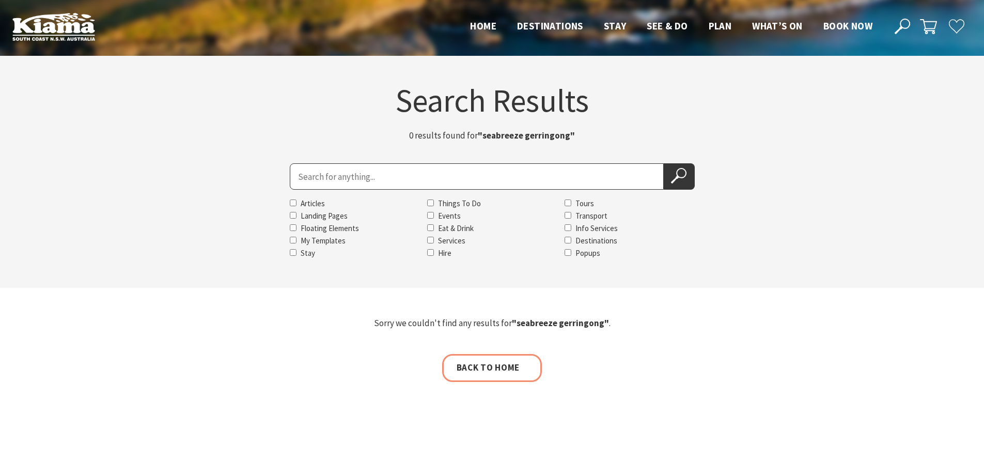
click at [607, 175] on input "Search for" at bounding box center [477, 176] width 374 height 26
type input "seaside escape 1"
click at [673, 174] on icon at bounding box center [678, 175] width 15 height 15
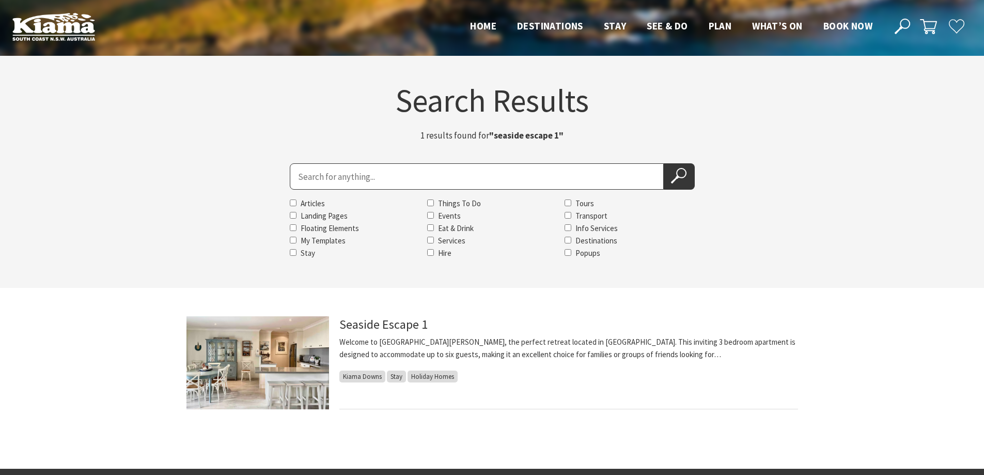
click at [375, 177] on input "Search for" at bounding box center [477, 176] width 374 height 26
type input "seaside escape kiama"
click at [680, 175] on icon at bounding box center [678, 175] width 15 height 15
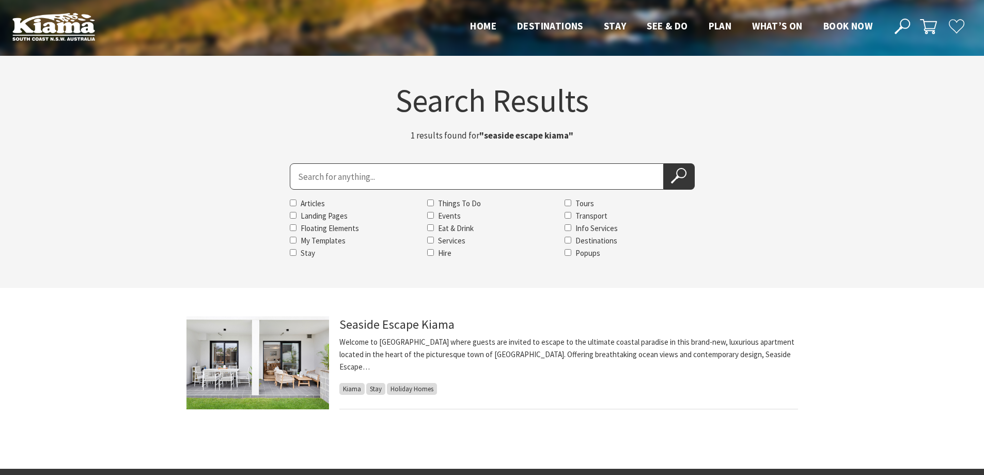
click at [396, 167] on input "Search for" at bounding box center [477, 176] width 374 height 26
type input "seven"
click at [672, 176] on icon at bounding box center [678, 175] width 15 height 15
click at [684, 176] on use at bounding box center [678, 175] width 15 height 15
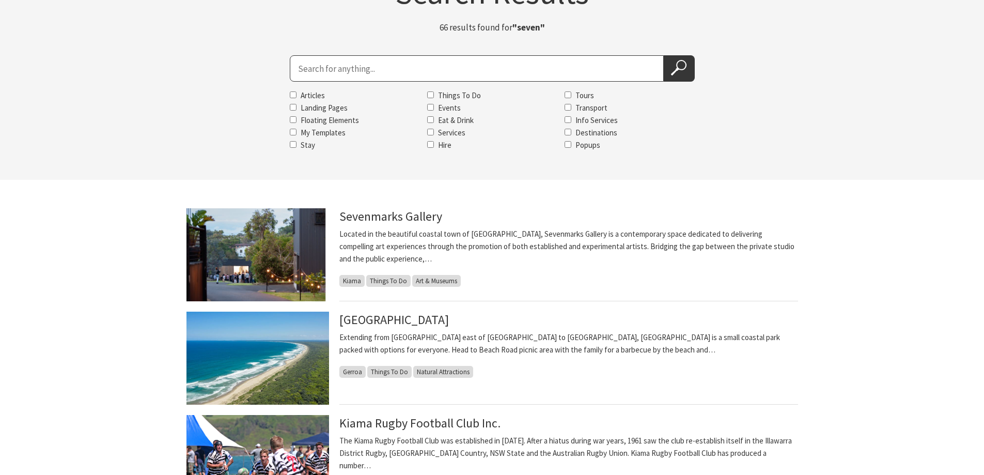
scroll to position [103, 0]
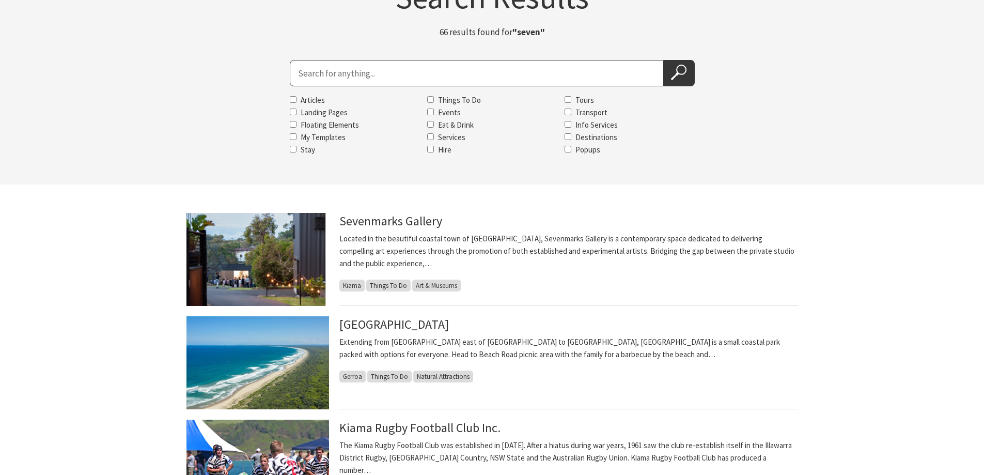
click at [362, 69] on input "Search for" at bounding box center [477, 73] width 374 height 26
type input "seven mile beach holiday park"
click at [672, 75] on icon at bounding box center [678, 72] width 15 height 15
click at [684, 73] on use at bounding box center [678, 72] width 15 height 15
click at [679, 76] on icon at bounding box center [678, 72] width 15 height 15
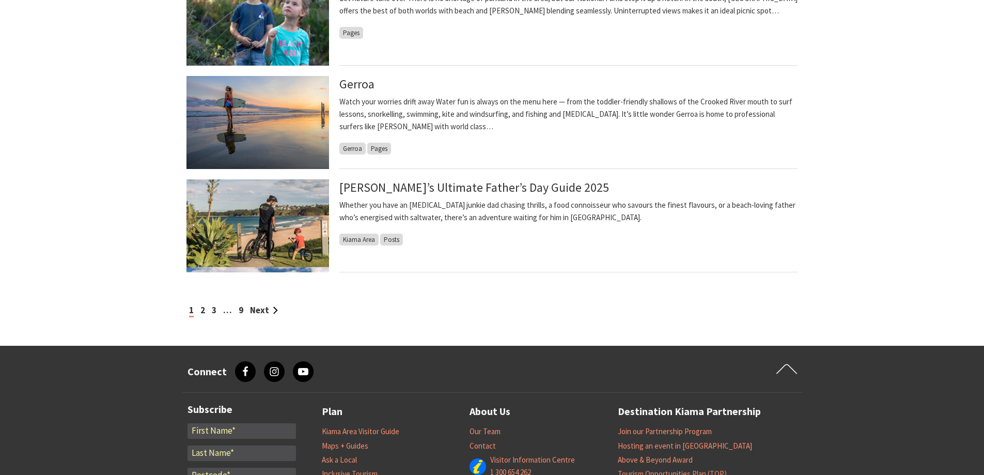
scroll to position [878, 0]
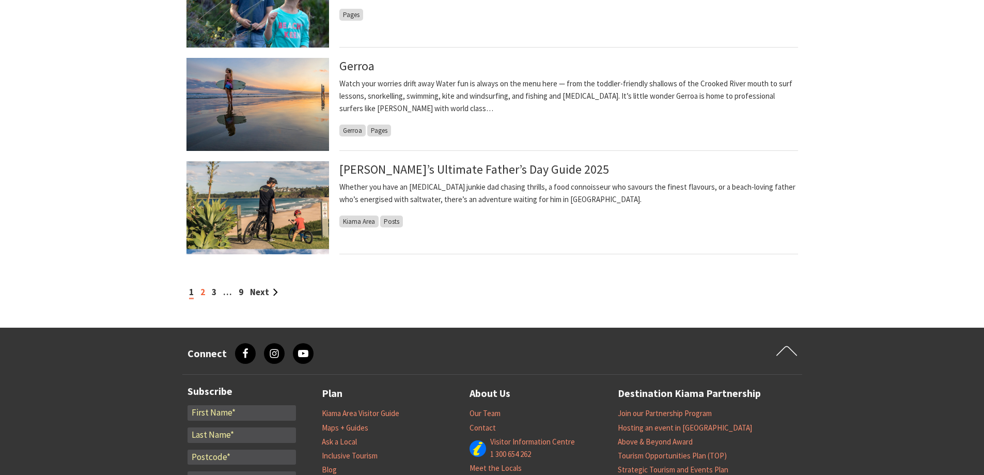
click at [200, 290] on link "2" at bounding box center [202, 291] width 5 height 11
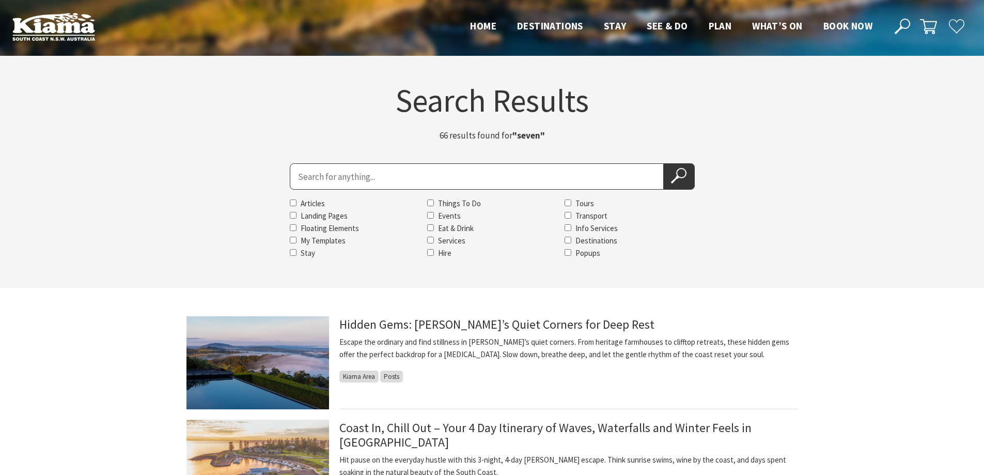
click at [303, 182] on input "Search for" at bounding box center [477, 176] width 374 height 26
type input "[GEOGRAPHIC_DATA]"
click at [683, 178] on use at bounding box center [678, 175] width 15 height 15
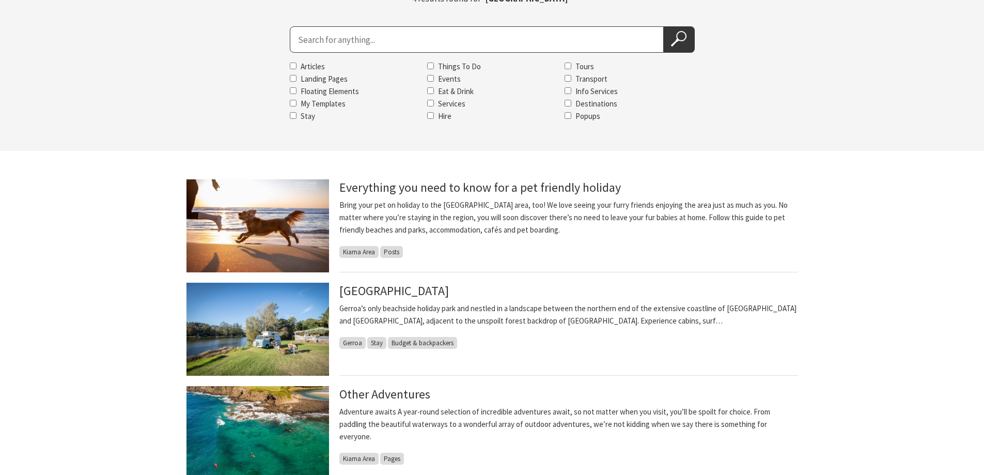
scroll to position [155, 0]
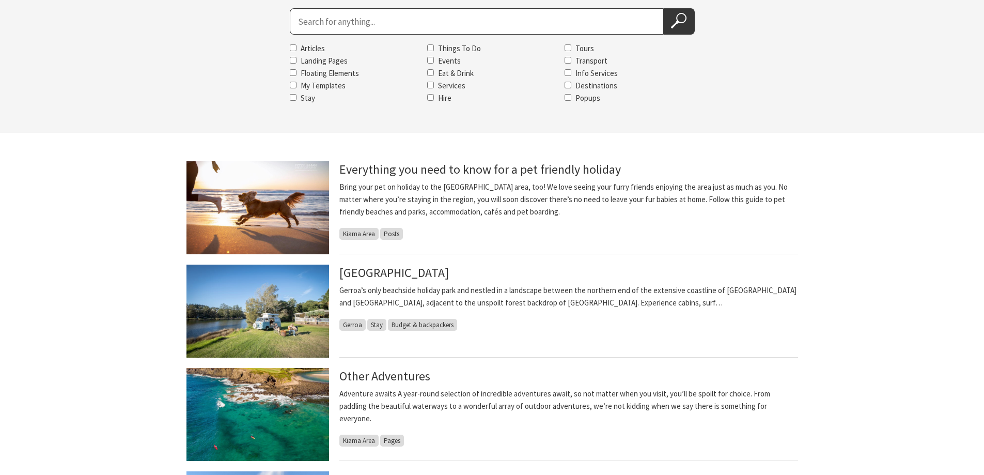
click at [360, 25] on input "Search for" at bounding box center [477, 21] width 374 height 26
type input "silica"
click at [675, 19] on icon at bounding box center [678, 20] width 15 height 15
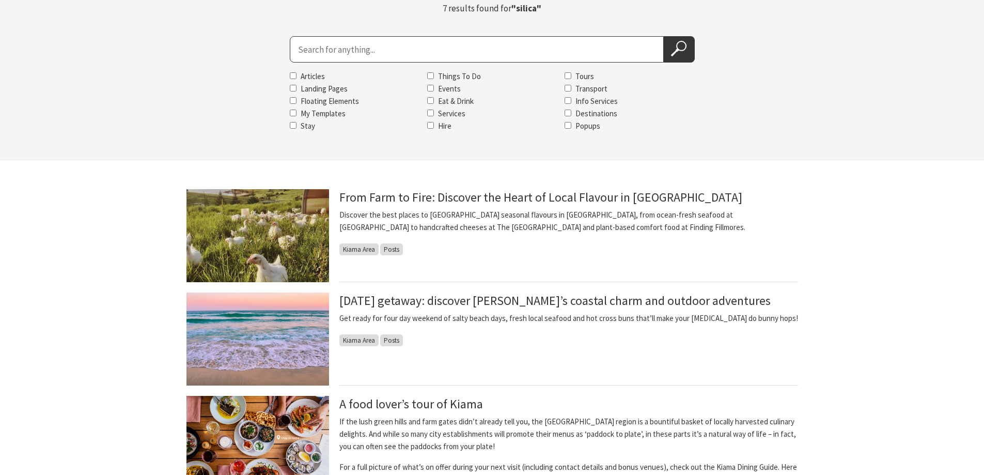
scroll to position [52, 0]
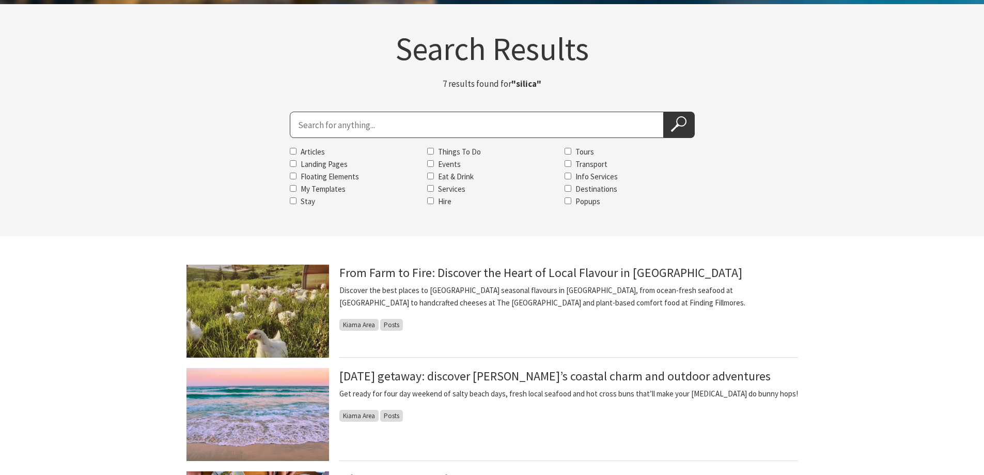
click at [328, 120] on input "Search for" at bounding box center [477, 125] width 374 height 26
type input "slow dough"
click at [669, 129] on button "Search Now" at bounding box center [679, 125] width 31 height 26
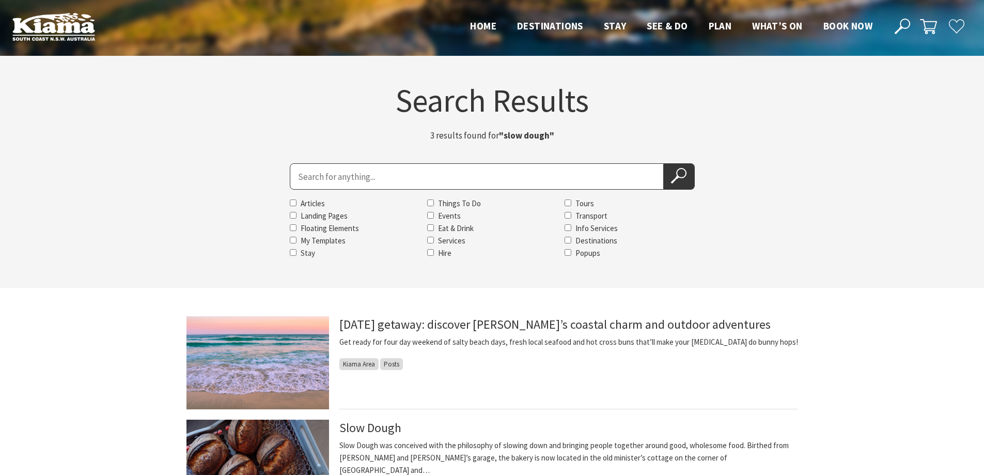
click at [412, 176] on input "Search for" at bounding box center [477, 176] width 374 height 26
type input "soul clay"
click at [677, 183] on icon at bounding box center [678, 175] width 15 height 15
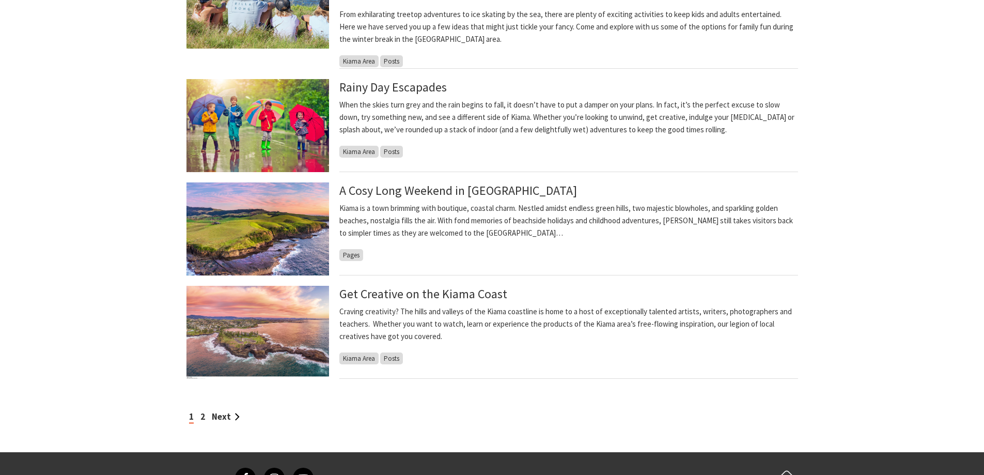
scroll to position [826, 0]
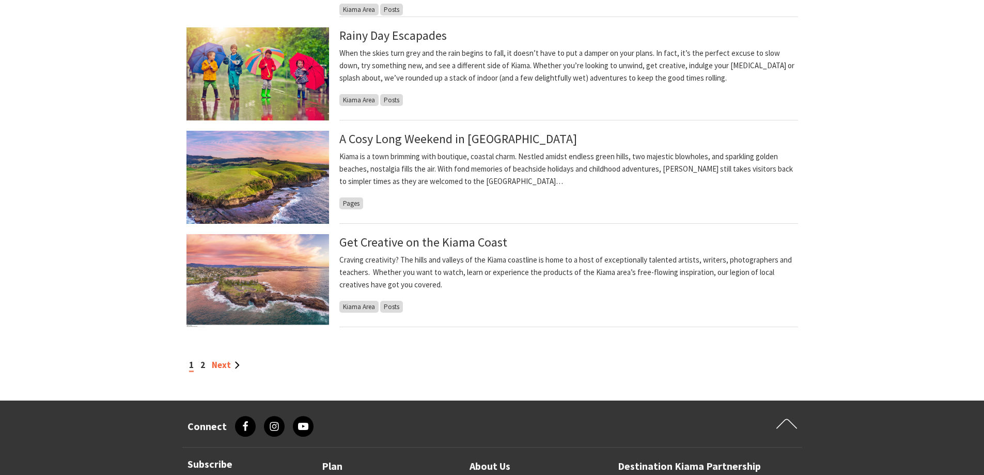
click at [228, 361] on link "Next" at bounding box center [226, 364] width 28 height 11
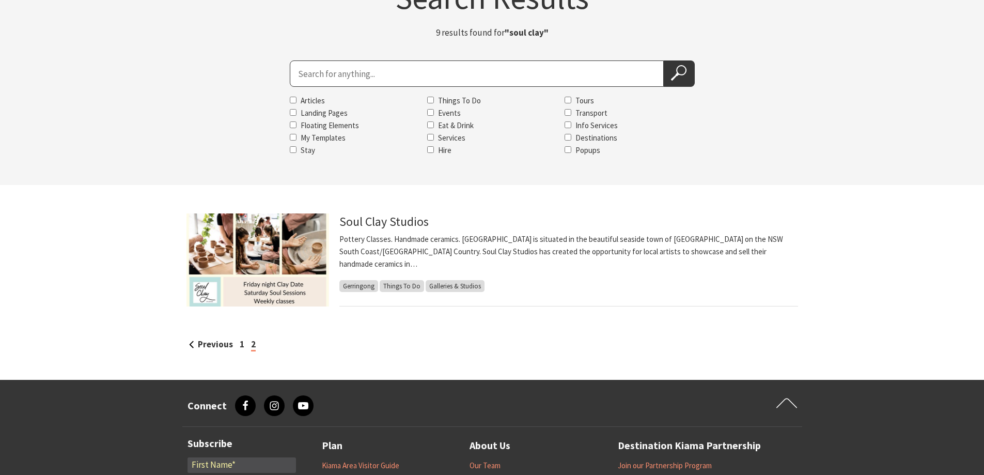
scroll to position [103, 0]
click at [308, 69] on input "Search for" at bounding box center [477, 73] width 374 height 26
type input "south coast holidays"
click at [673, 76] on icon at bounding box center [678, 72] width 15 height 15
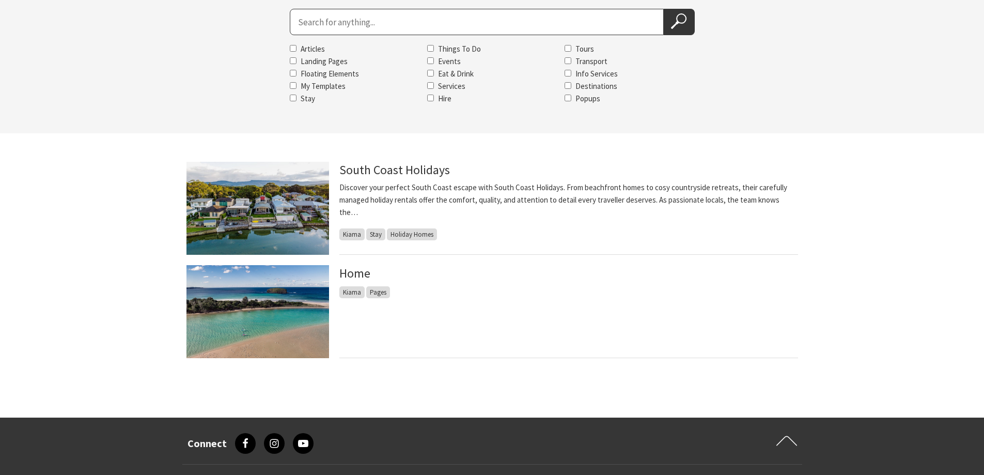
scroll to position [155, 0]
click at [891, 187] on section "South Coast Holidays Discover your perfect South Coast escape with South Coast …" at bounding box center [492, 275] width 984 height 284
click at [524, 11] on input "Search for" at bounding box center [477, 21] width 374 height 26
type input "stand up"
click at [680, 19] on icon at bounding box center [678, 20] width 15 height 15
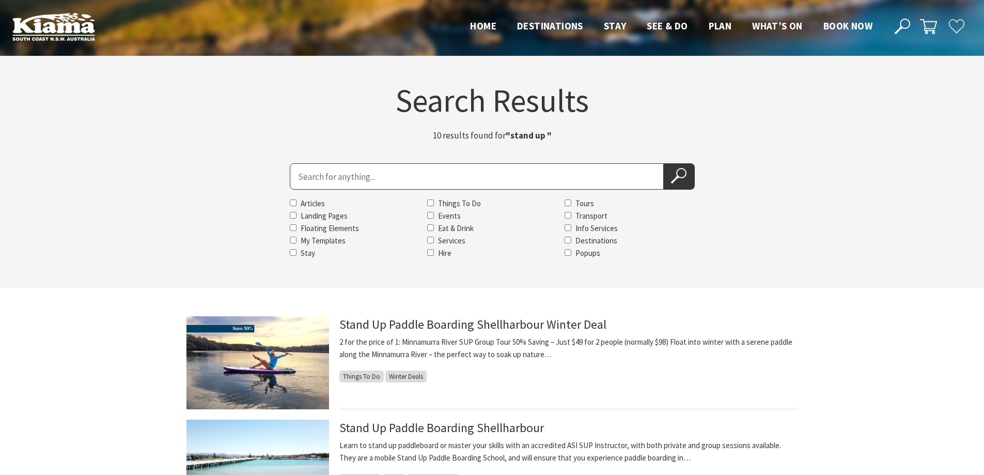
click at [380, 177] on input "Search for" at bounding box center [477, 176] width 374 height 26
type input "stoic"
click at [678, 181] on icon at bounding box center [678, 175] width 15 height 15
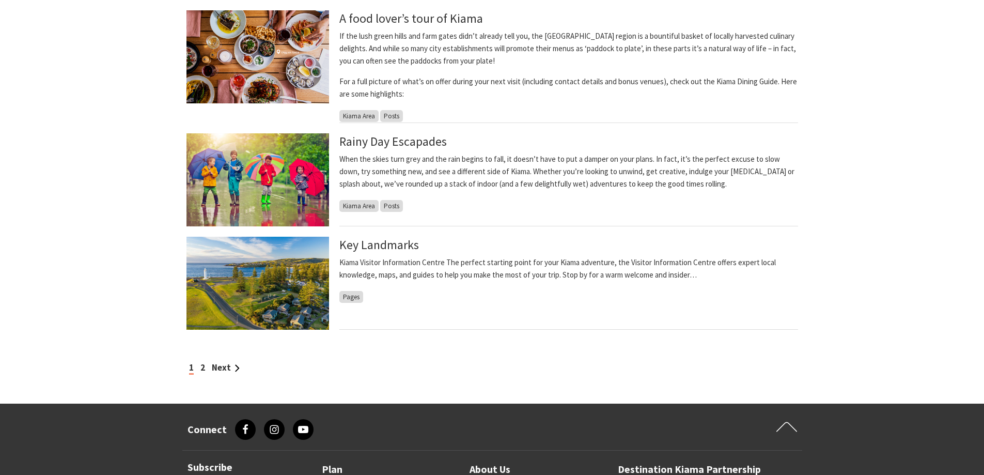
scroll to position [826, 0]
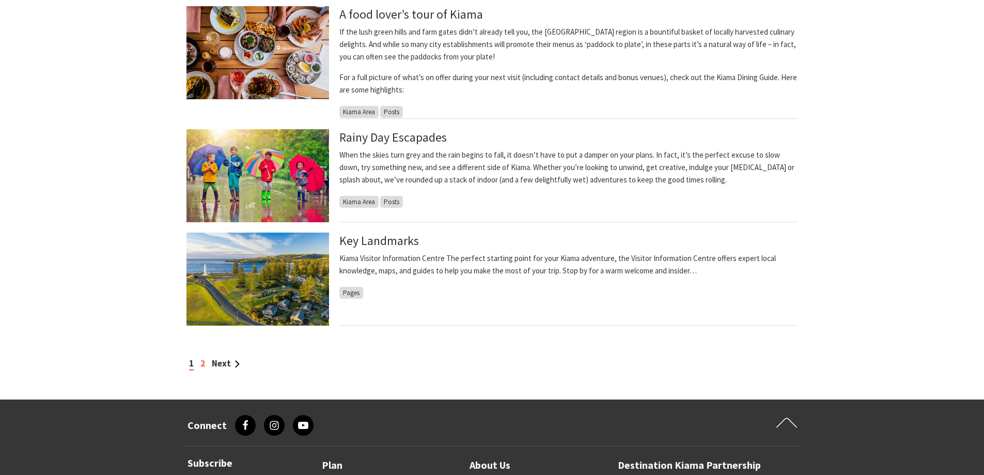
click at [201, 368] on link "2" at bounding box center [202, 362] width 5 height 11
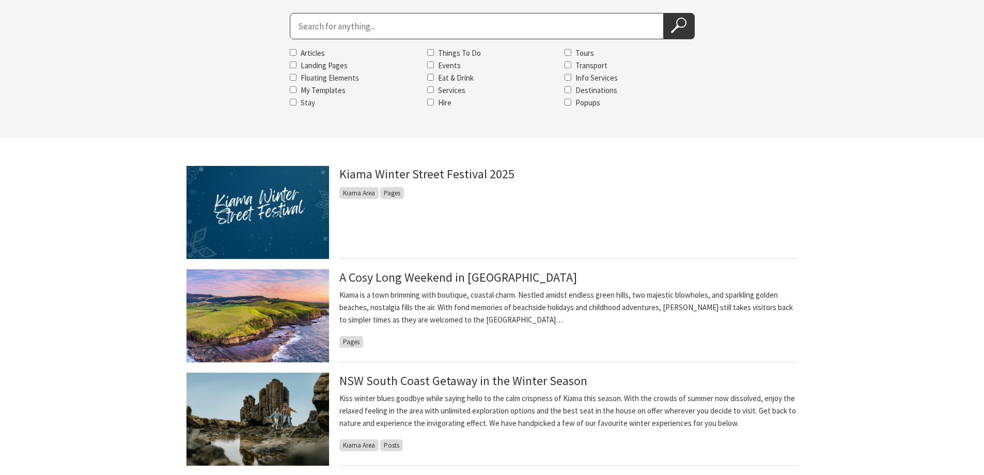
scroll to position [52, 0]
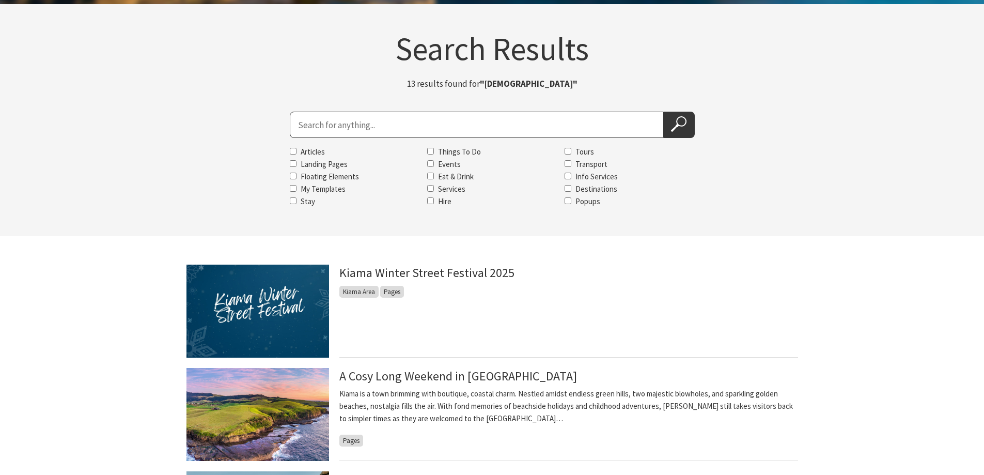
click at [416, 126] on input "Search for" at bounding box center [477, 125] width 374 height 26
type input "sundara"
click at [679, 123] on icon at bounding box center [678, 123] width 15 height 15
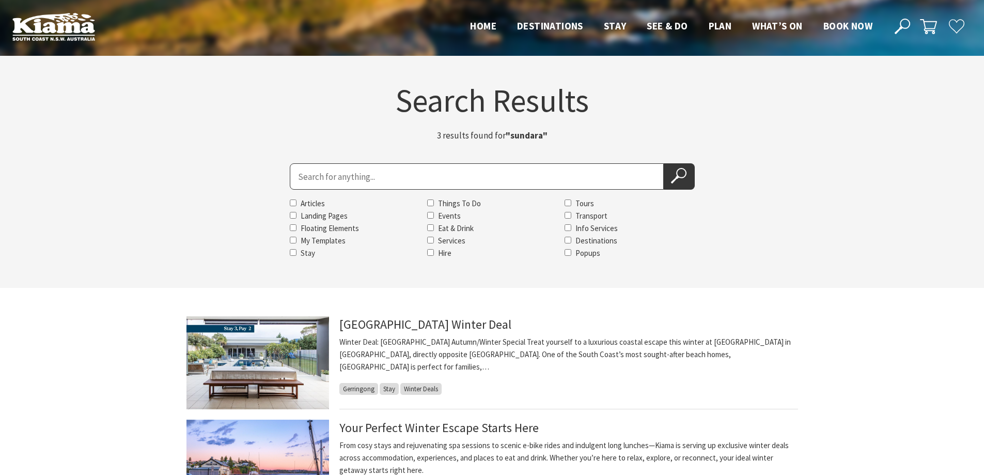
click at [357, 179] on input "Search for" at bounding box center [477, 176] width 374 height 26
type input "surf beach holiday park"
click at [683, 176] on icon at bounding box center [678, 175] width 15 height 15
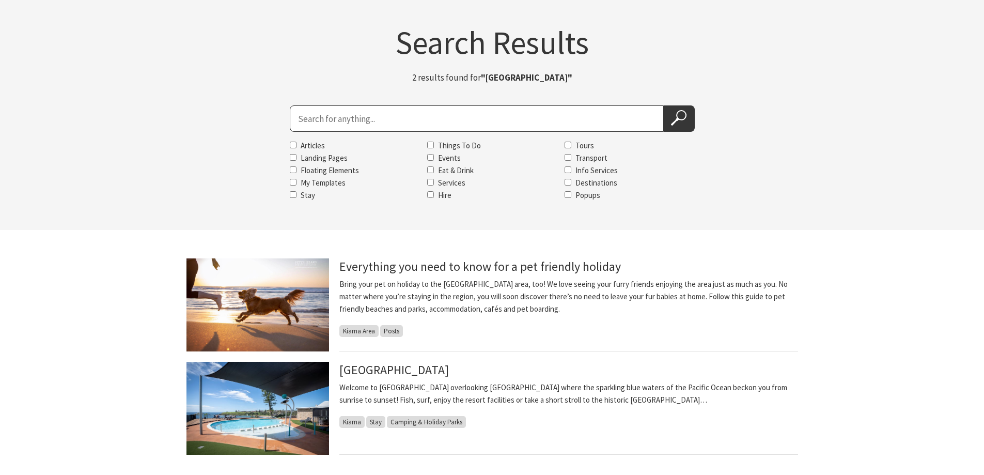
scroll to position [103, 0]
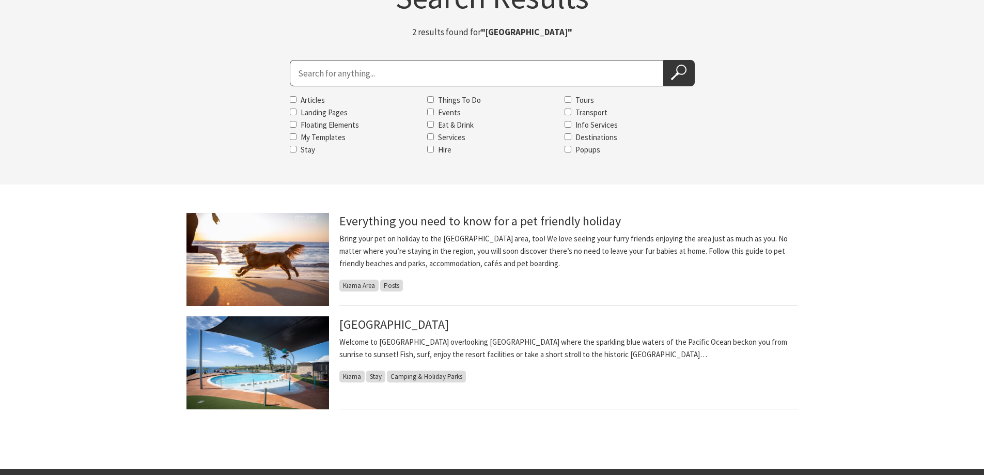
click at [427, 74] on input "Search for" at bounding box center [477, 73] width 374 height 26
type input "terralong terrace apartments"
click at [687, 73] on button "Search Now" at bounding box center [679, 73] width 31 height 26
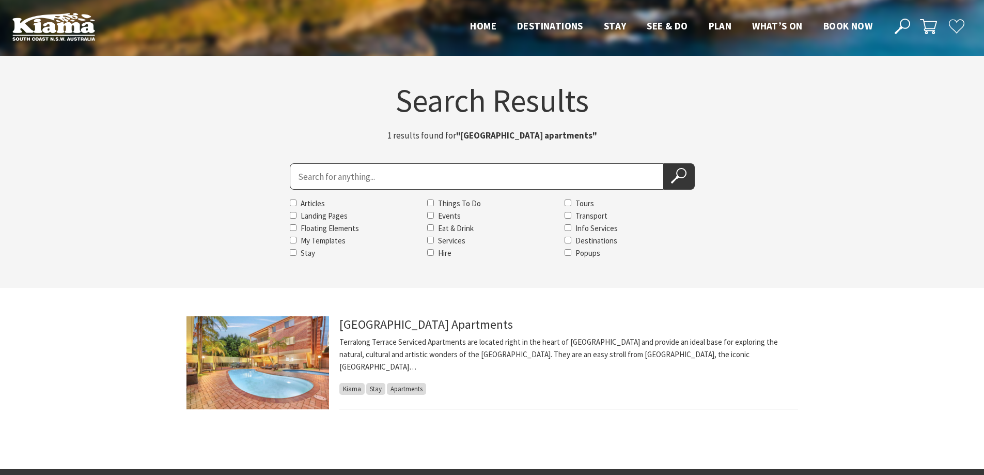
click at [418, 175] on input "Search for" at bounding box center [477, 176] width 374 height 26
type input "bugle"
click at [676, 180] on icon at bounding box center [678, 175] width 15 height 15
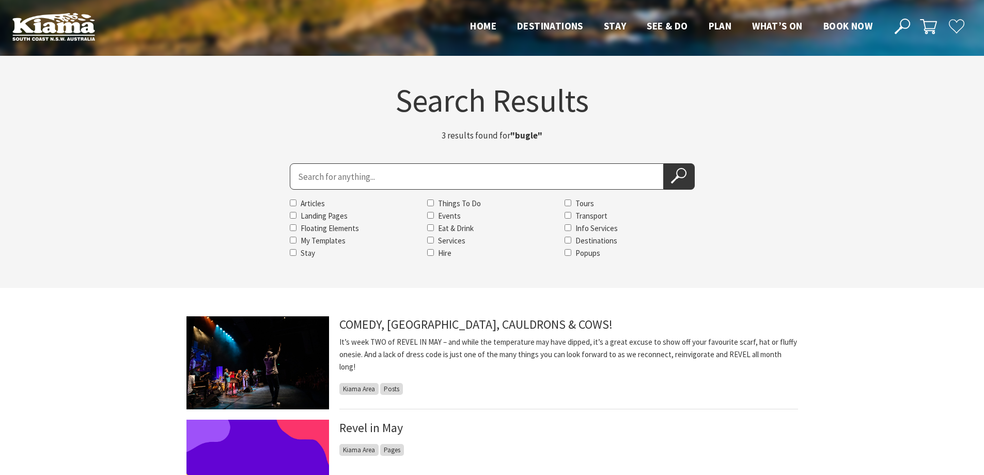
click at [351, 178] on input "Search for" at bounding box center [477, 176] width 374 height 26
type input "the collective"
click at [680, 174] on icon at bounding box center [678, 175] width 15 height 15
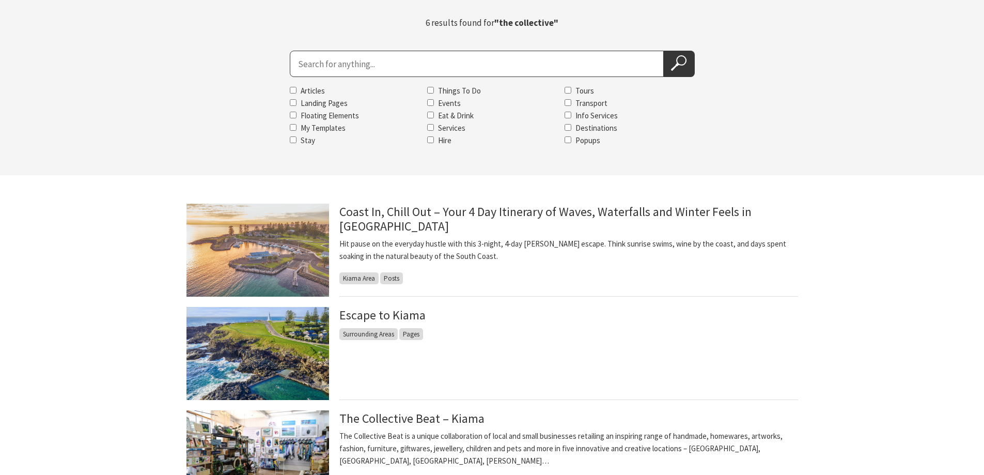
scroll to position [103, 0]
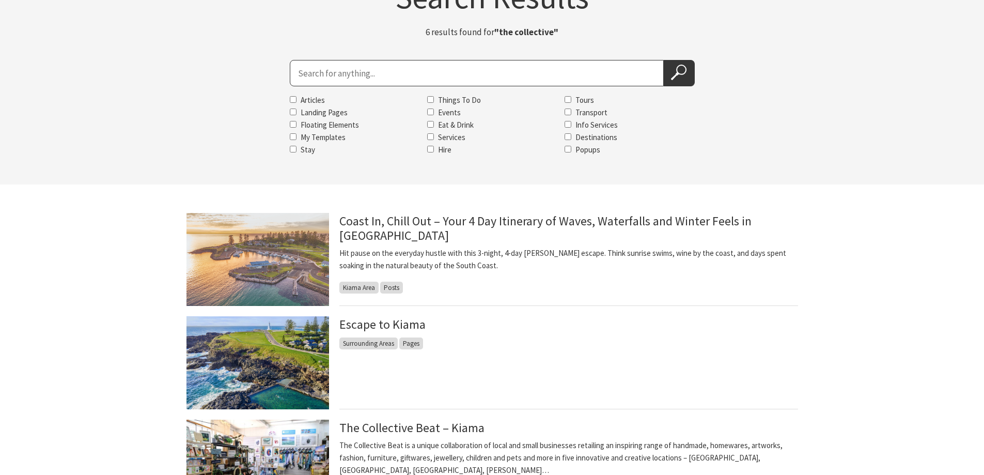
click at [350, 67] on input "Search for" at bounding box center [477, 73] width 374 height 26
type input "the creative business"
click at [673, 71] on icon at bounding box center [678, 72] width 15 height 15
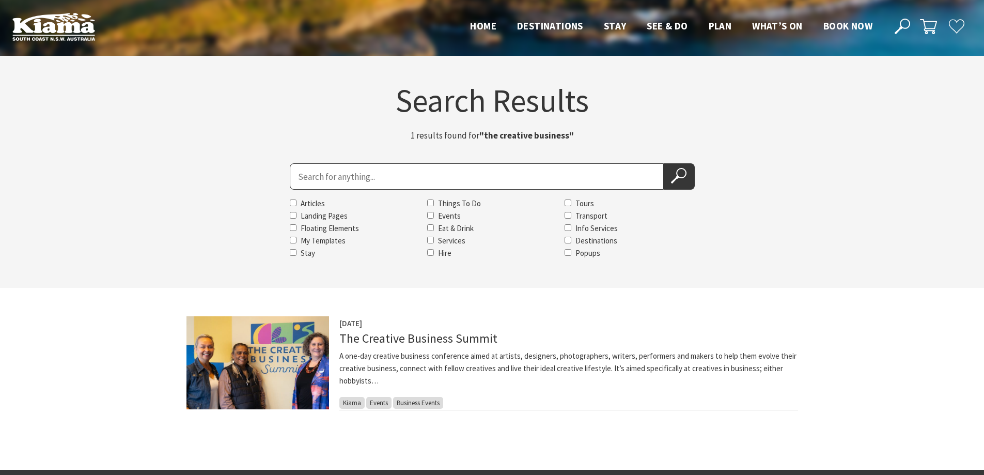
click at [303, 171] on input "Search for" at bounding box center [477, 176] width 374 height 26
type input "the farmers table"
click at [674, 177] on icon at bounding box center [678, 175] width 15 height 15
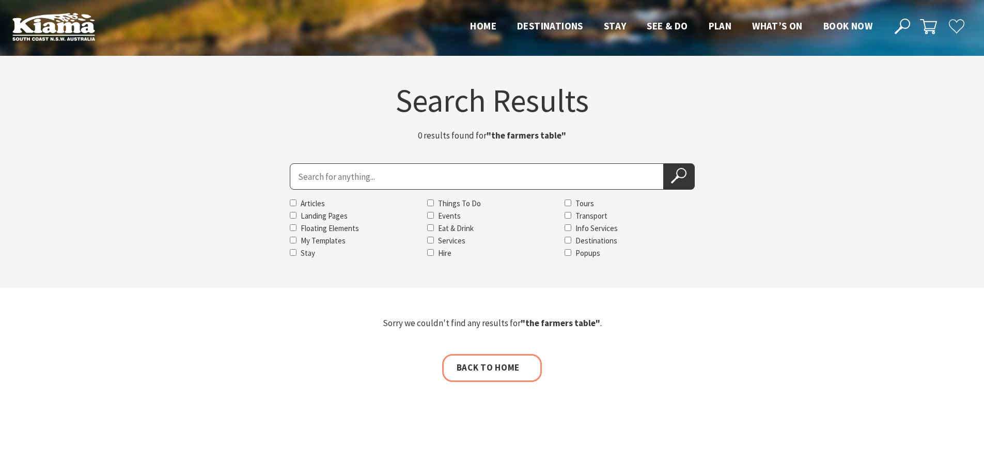
click at [488, 177] on input "Search for" at bounding box center [477, 176] width 374 height 26
type input "the pavillion"
click at [671, 177] on icon at bounding box center [678, 175] width 15 height 15
click at [489, 168] on input "Search for" at bounding box center [477, 176] width 374 height 26
type input "the sea & beau"
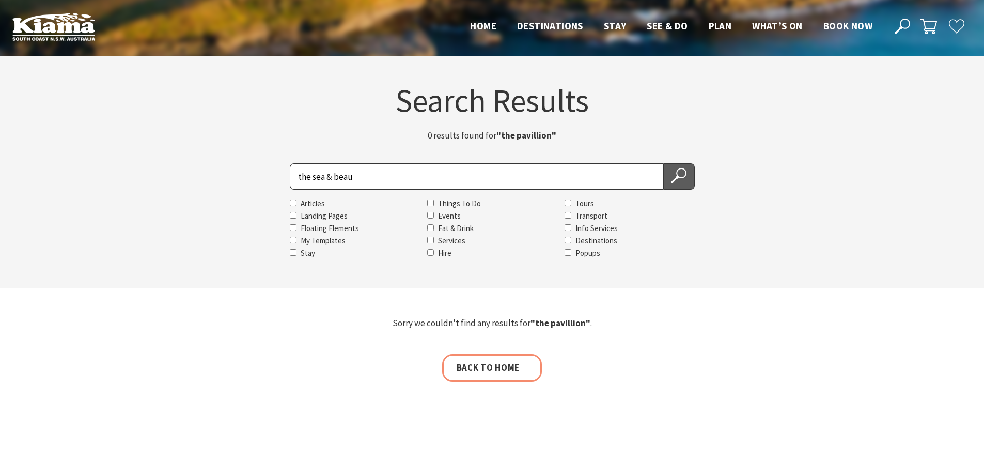
click at [681, 172] on icon at bounding box center [678, 175] width 15 height 15
click at [683, 173] on icon at bounding box center [678, 175] width 15 height 15
click at [678, 176] on use at bounding box center [678, 175] width 15 height 15
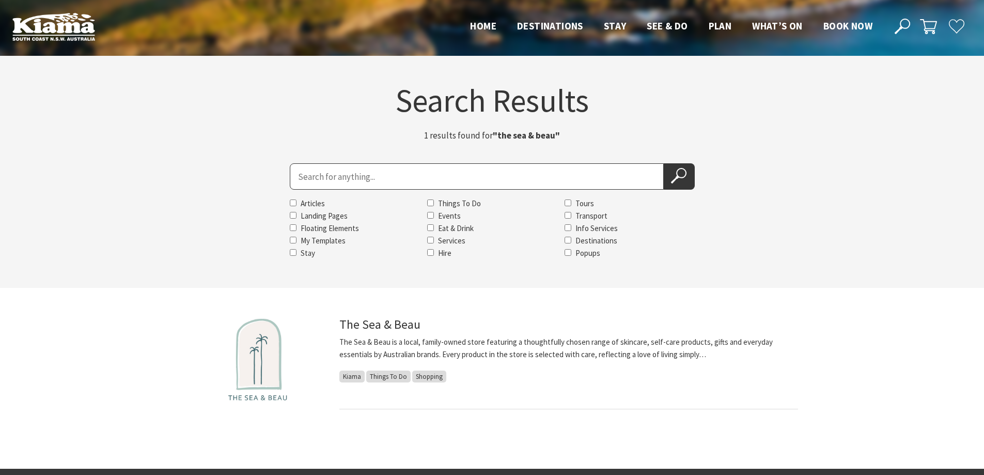
click at [453, 164] on input "Search for" at bounding box center [477, 176] width 374 height 26
type input "the sebel"
click at [674, 179] on use at bounding box center [678, 175] width 15 height 15
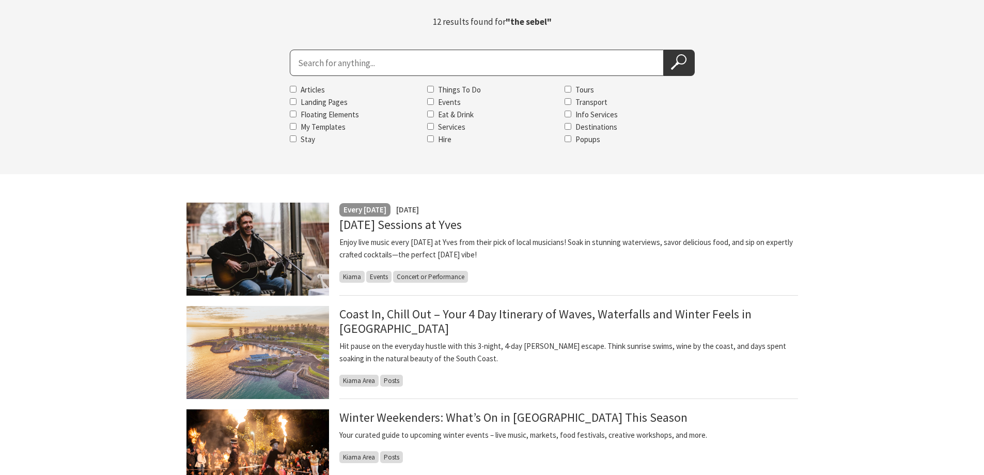
scroll to position [52, 0]
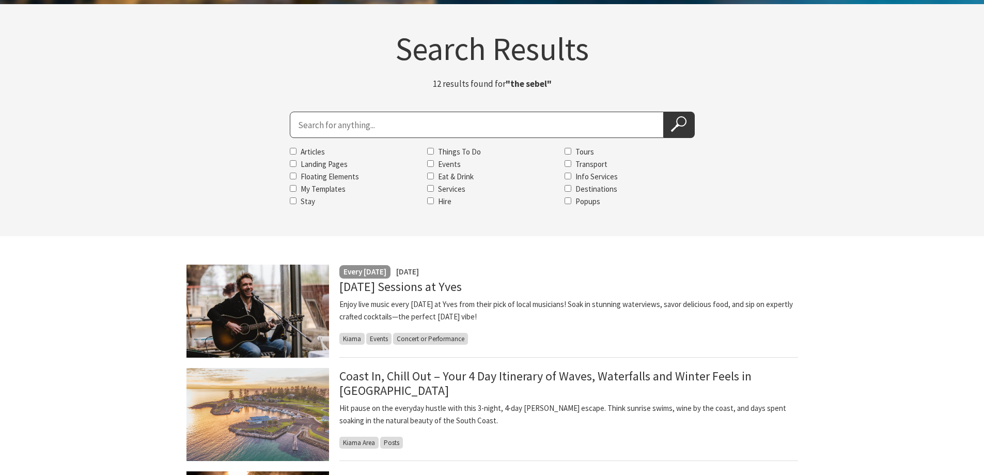
click at [468, 119] on input "Search for" at bounding box center [477, 125] width 374 height 26
type input "the studio"
click at [669, 128] on button "Search Now" at bounding box center [679, 125] width 31 height 26
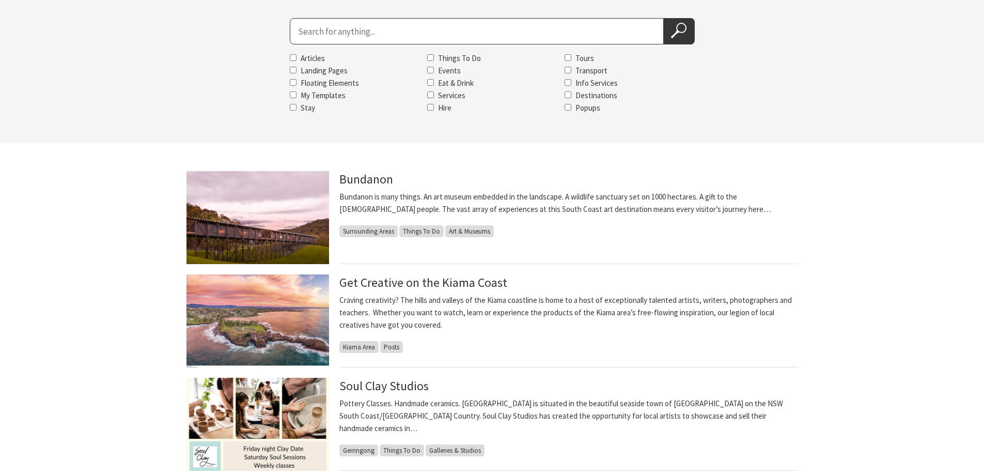
scroll to position [103, 0]
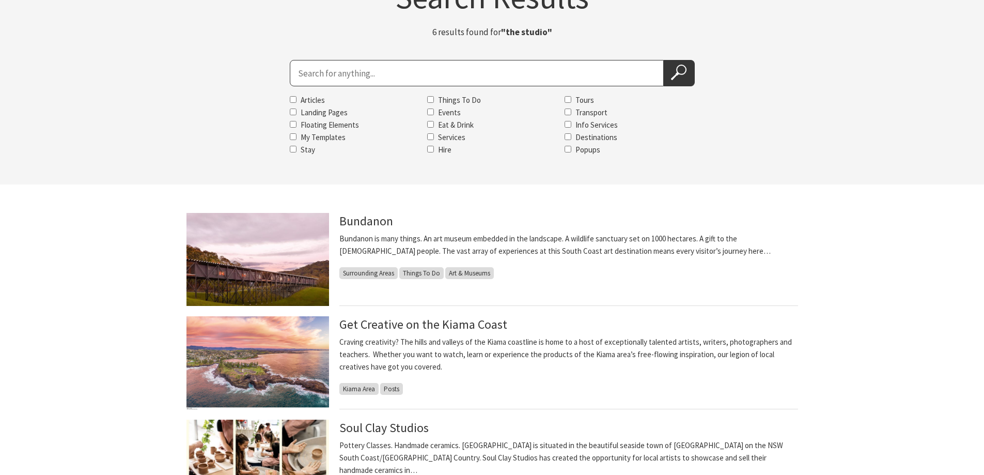
click at [393, 71] on input "Search for" at bounding box center [477, 73] width 374 height 26
type input "wellness & recovery Haus"
click at [671, 76] on icon at bounding box center [678, 72] width 15 height 15
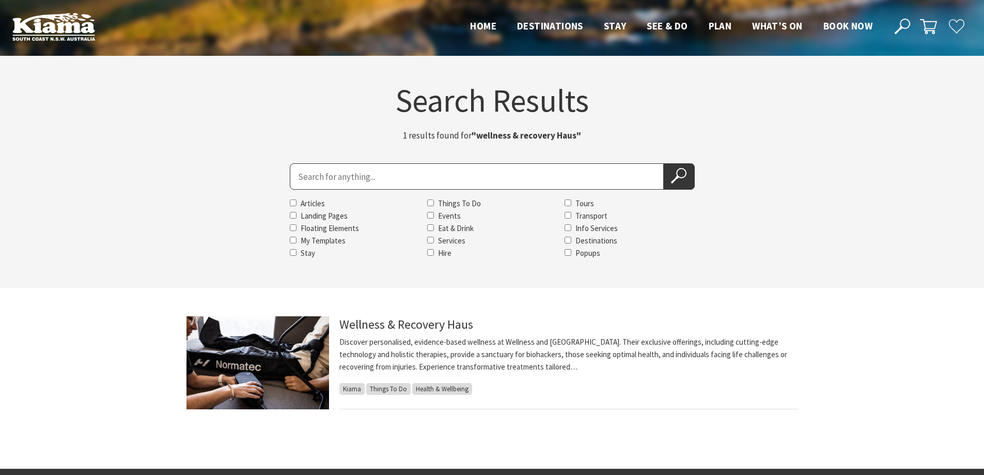
click at [404, 177] on input "Search for" at bounding box center [477, 176] width 374 height 26
type input "wellness luxury escape"
click at [678, 178] on use at bounding box center [678, 175] width 15 height 15
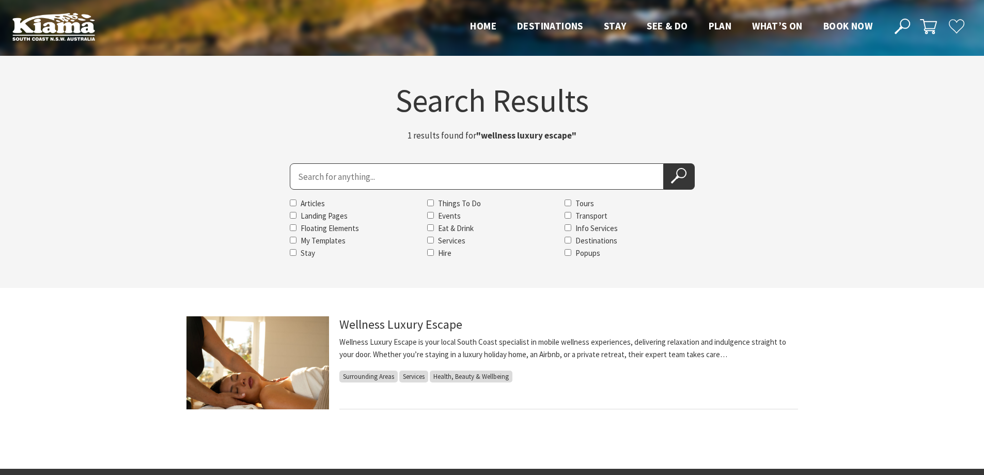
scroll to position [52, 0]
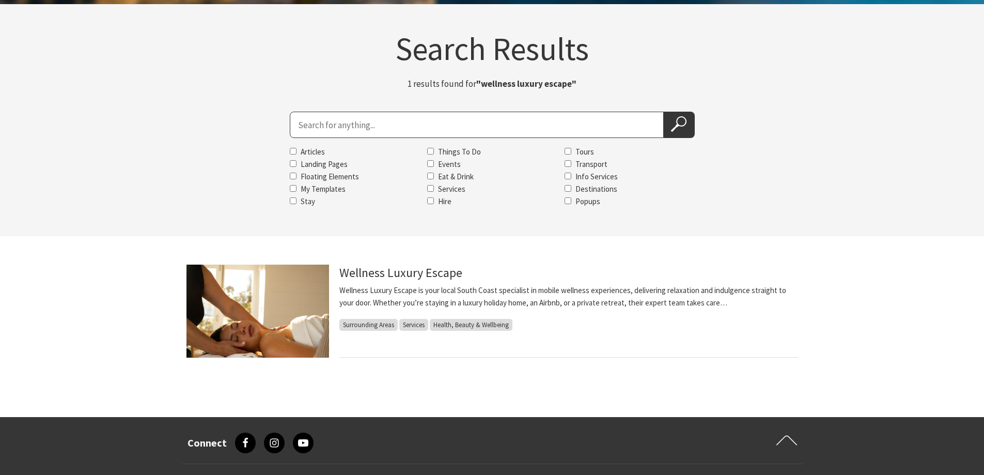
click at [414, 130] on input "Search for" at bounding box center [477, 125] width 374 height 26
type input "[GEOGRAPHIC_DATA]"
click at [680, 128] on icon at bounding box center [678, 123] width 15 height 15
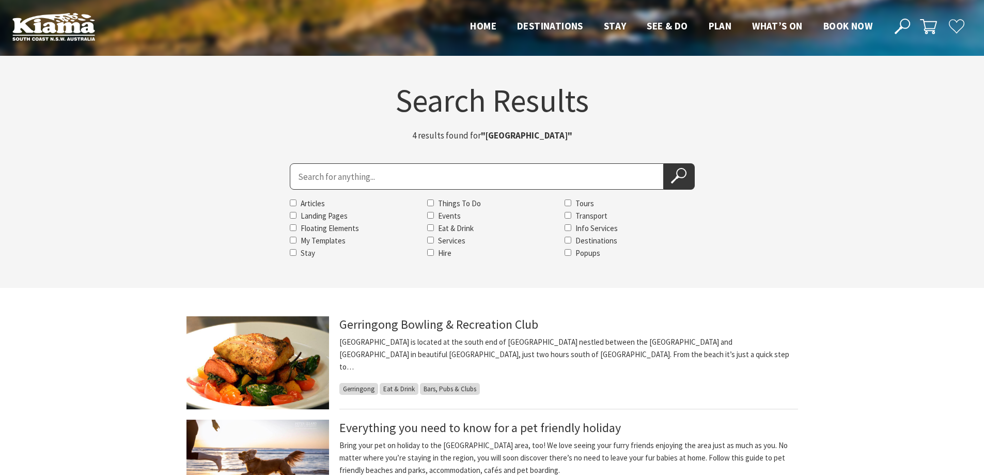
click at [355, 176] on input "Search for" at bounding box center [477, 176] width 374 height 26
type input "pavillion"
click at [679, 176] on icon at bounding box center [678, 175] width 15 height 15
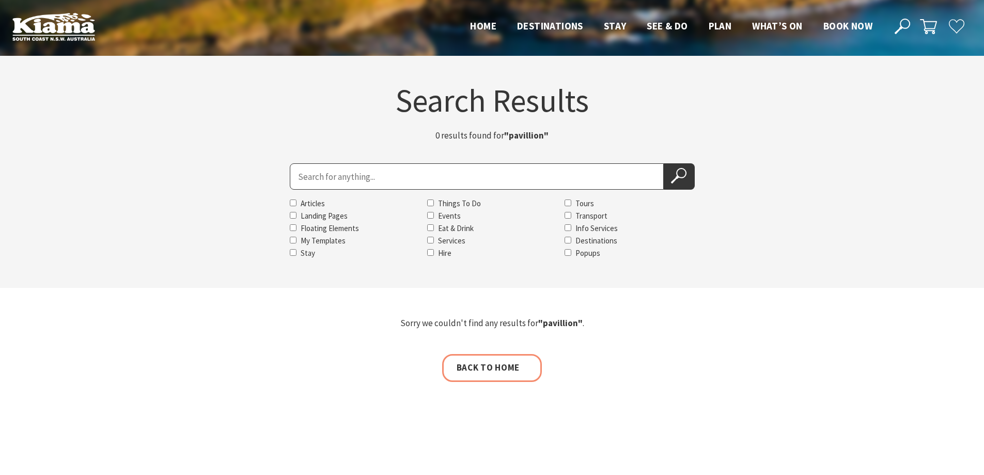
click at [382, 167] on input "Search for" at bounding box center [477, 176] width 374 height 26
type input "pavilion"
click at [680, 175] on icon at bounding box center [678, 175] width 15 height 15
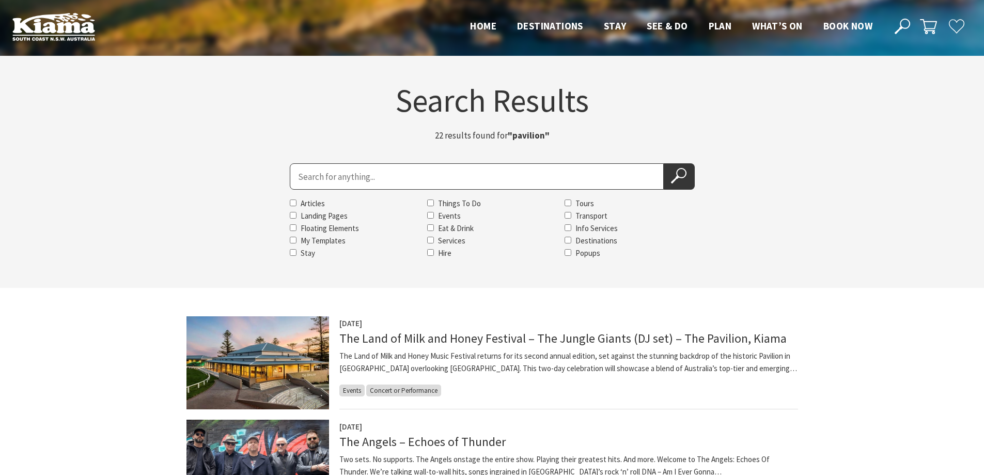
click at [305, 174] on input "Search for" at bounding box center [477, 176] width 374 height 26
type input "surf camp"
click at [673, 179] on icon at bounding box center [678, 175] width 15 height 15
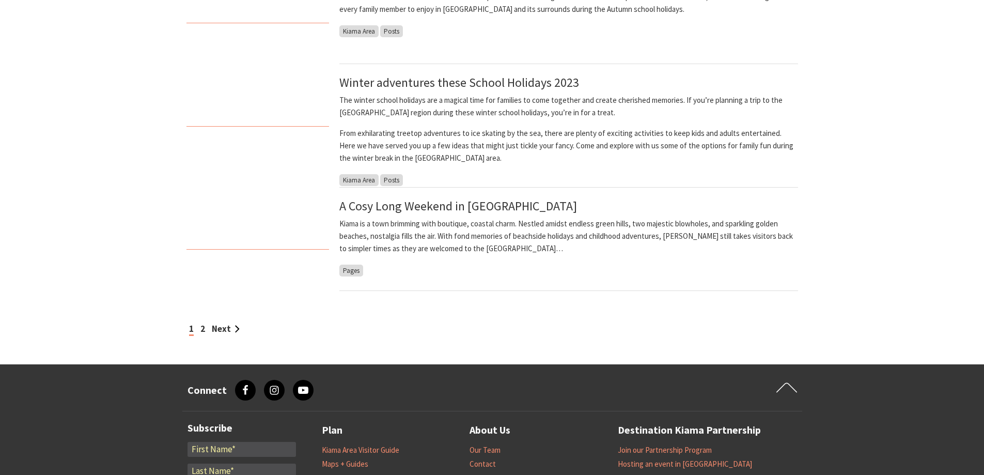
scroll to position [878, 0]
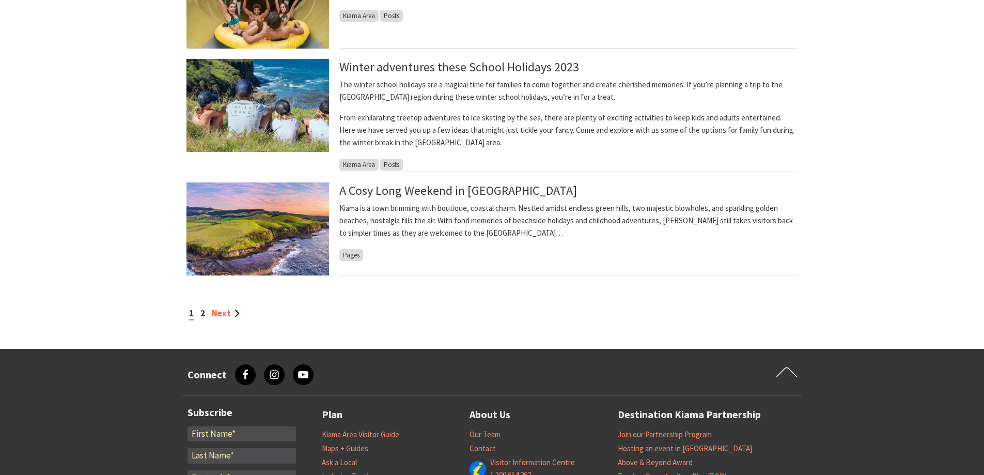
click at [223, 313] on link "Next" at bounding box center [226, 312] width 28 height 11
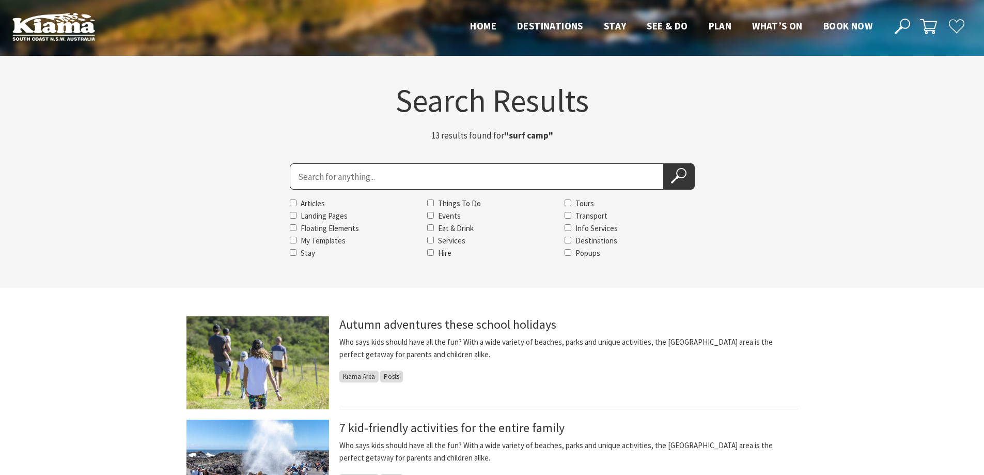
click at [493, 169] on input "Search for" at bounding box center [477, 176] width 374 height 26
type input "flour"
click at [675, 183] on icon at bounding box center [678, 175] width 15 height 15
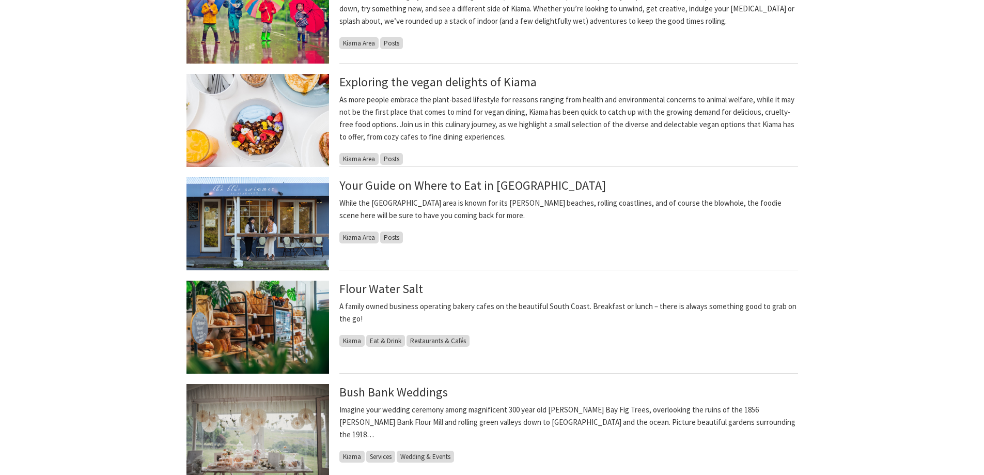
scroll to position [465, 0]
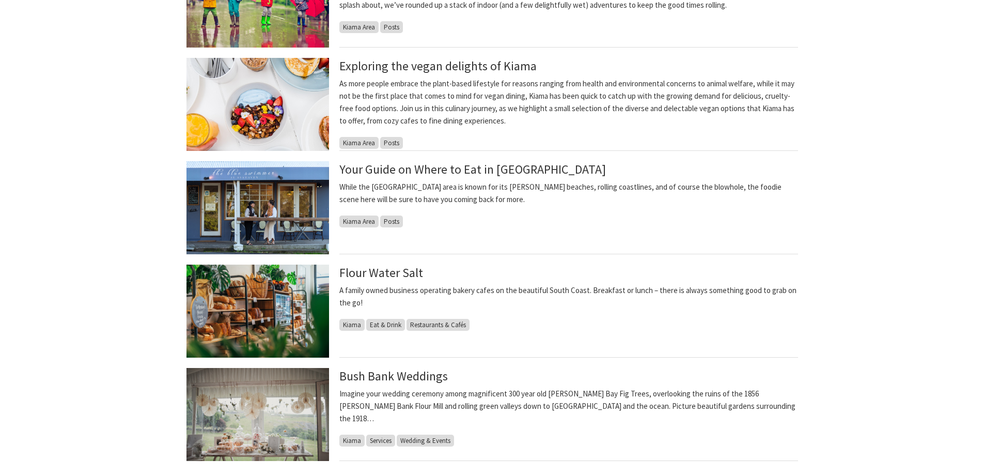
click at [574, 218] on div "Your Guide on Where to Eat in [GEOGRAPHIC_DATA] While the [GEOGRAPHIC_DATA] are…" at bounding box center [568, 207] width 459 height 93
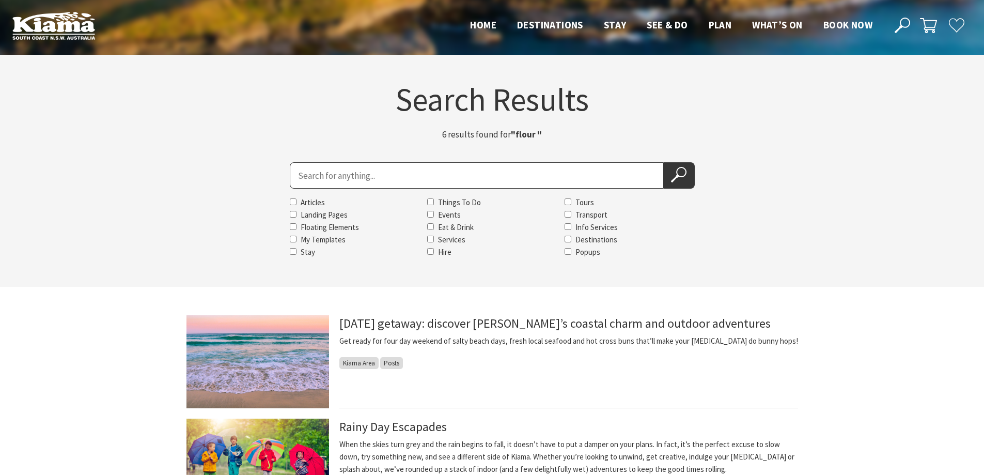
scroll to position [0, 0]
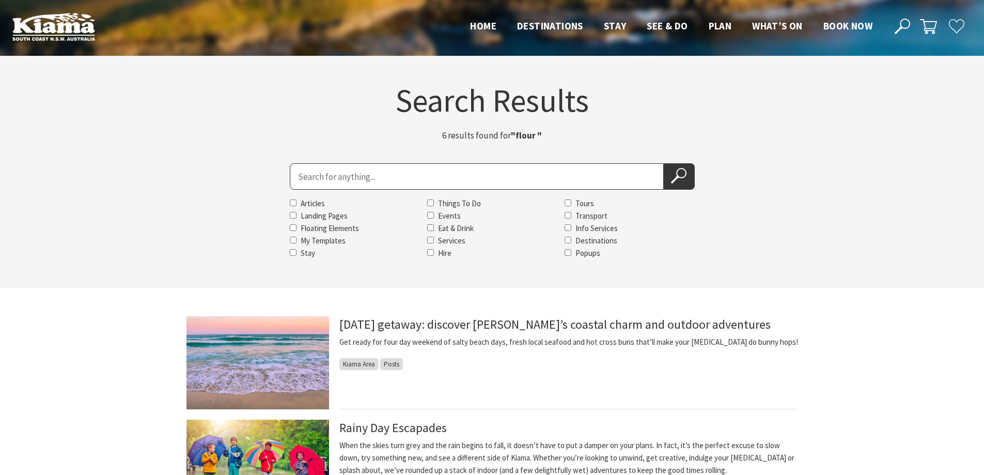
click at [424, 175] on input "Search for" at bounding box center [477, 176] width 374 height 26
type input "the australian motor"
click at [685, 181] on icon at bounding box center [678, 175] width 15 height 15
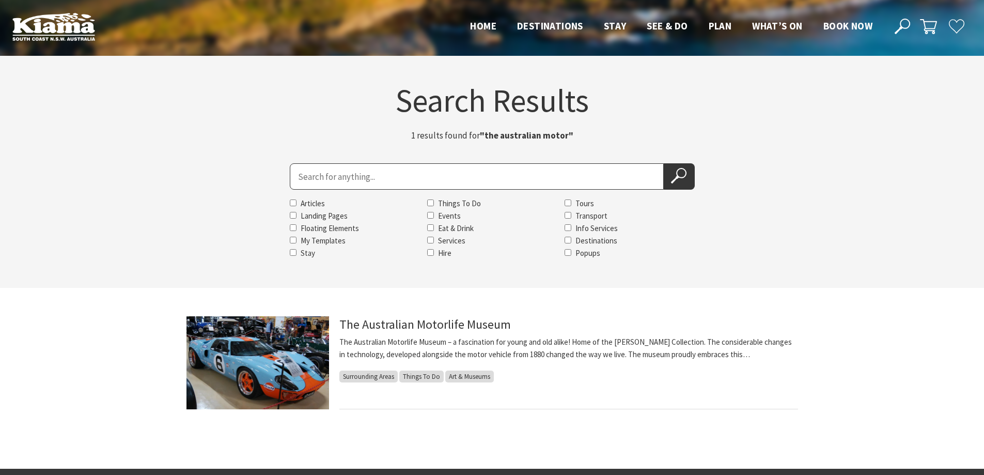
click at [510, 171] on input "Search for" at bounding box center [477, 176] width 374 height 26
type input "little"
click at [682, 170] on icon at bounding box center [678, 175] width 15 height 15
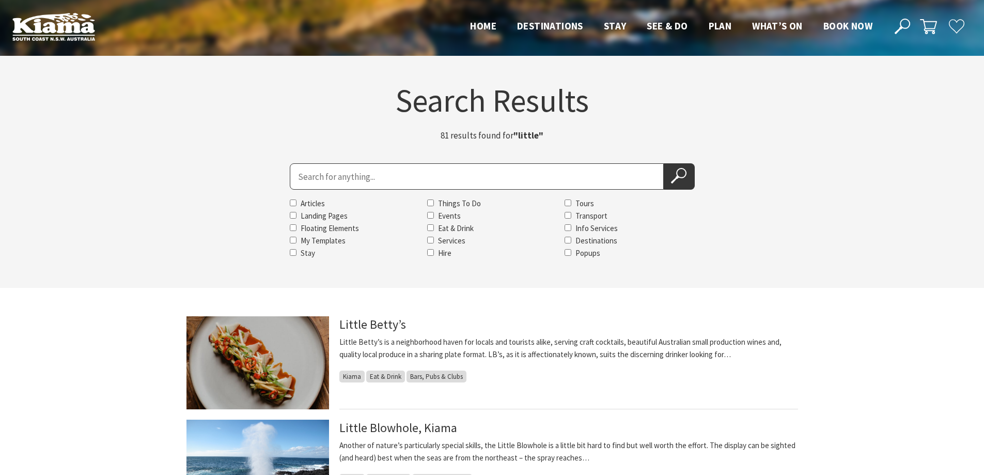
click at [592, 180] on input "Search for" at bounding box center [477, 176] width 374 height 26
type input "kendalls"
click at [674, 178] on icon at bounding box center [678, 175] width 15 height 15
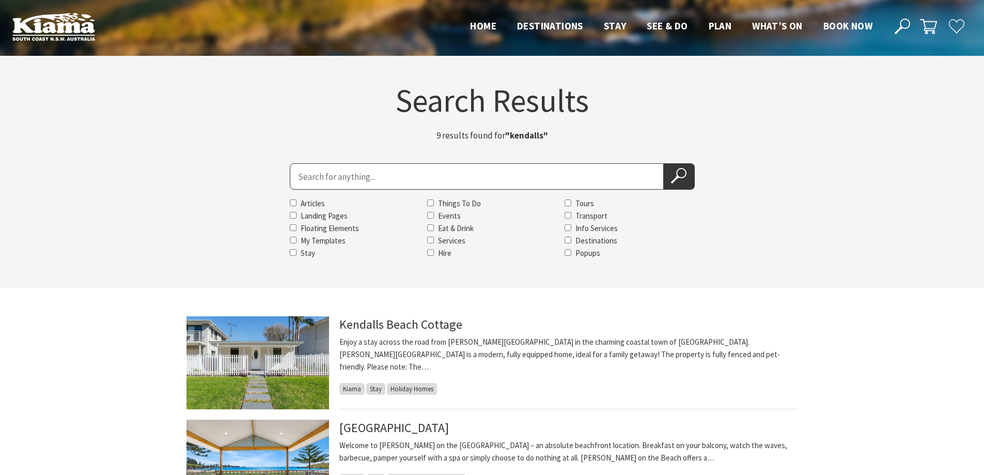
click at [550, 172] on input "Search for" at bounding box center [477, 176] width 374 height 26
type input "bigwave"
click at [672, 177] on icon at bounding box center [678, 175] width 15 height 15
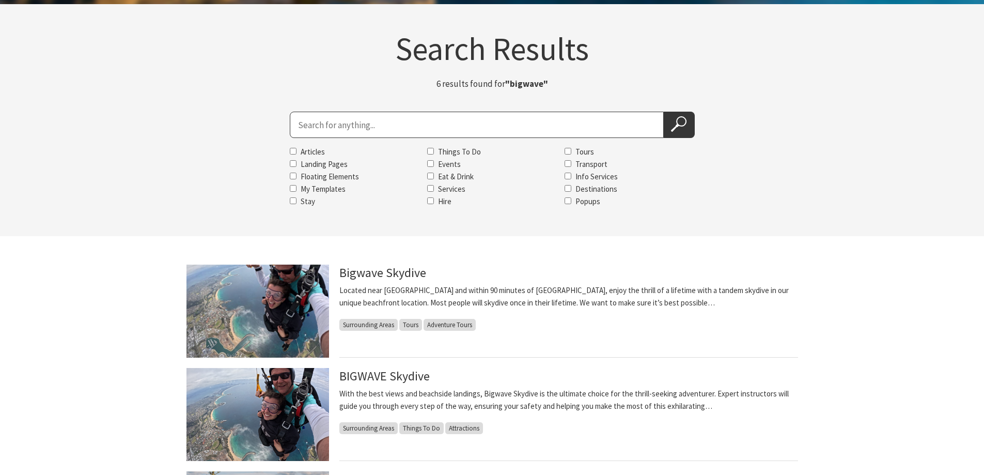
scroll to position [103, 0]
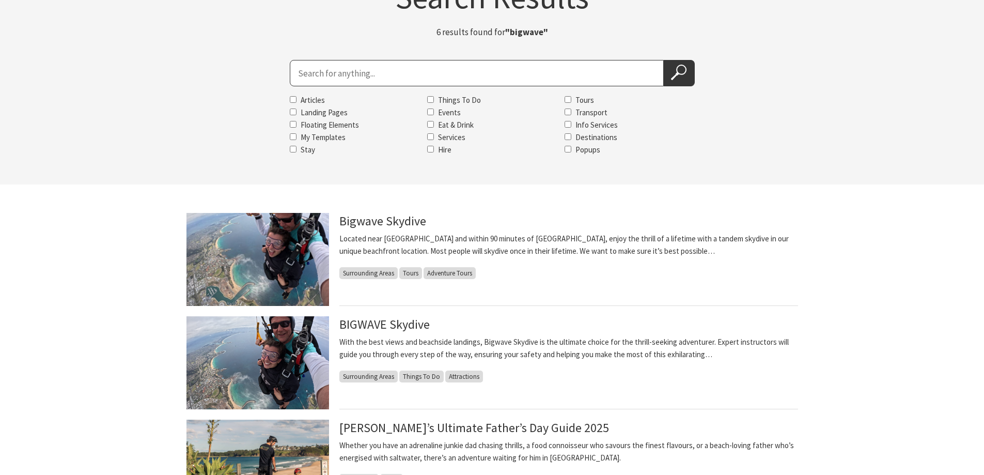
click at [496, 78] on input "Search for" at bounding box center [477, 73] width 374 height 26
type input "toyworld"
click at [673, 72] on icon at bounding box center [678, 72] width 15 height 15
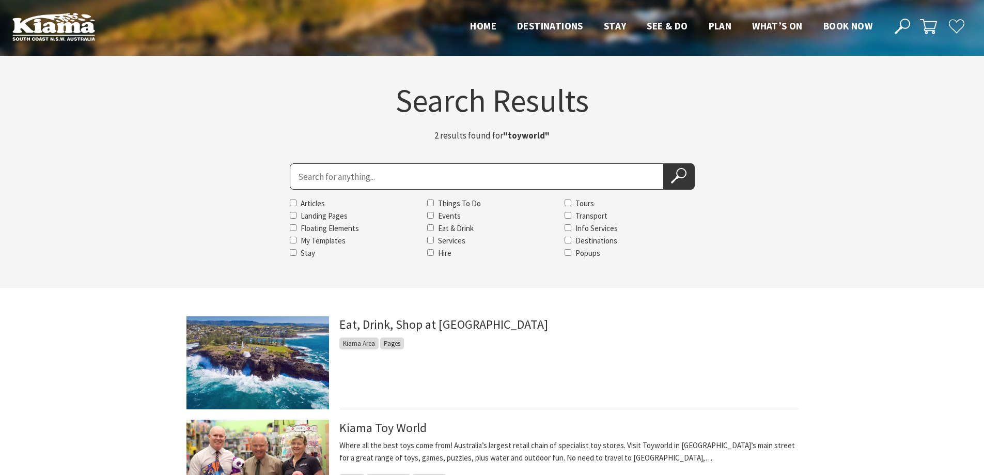
click at [428, 168] on input "Search for" at bounding box center [477, 176] width 374 height 26
type input "jjs"
click at [679, 174] on icon at bounding box center [678, 175] width 15 height 15
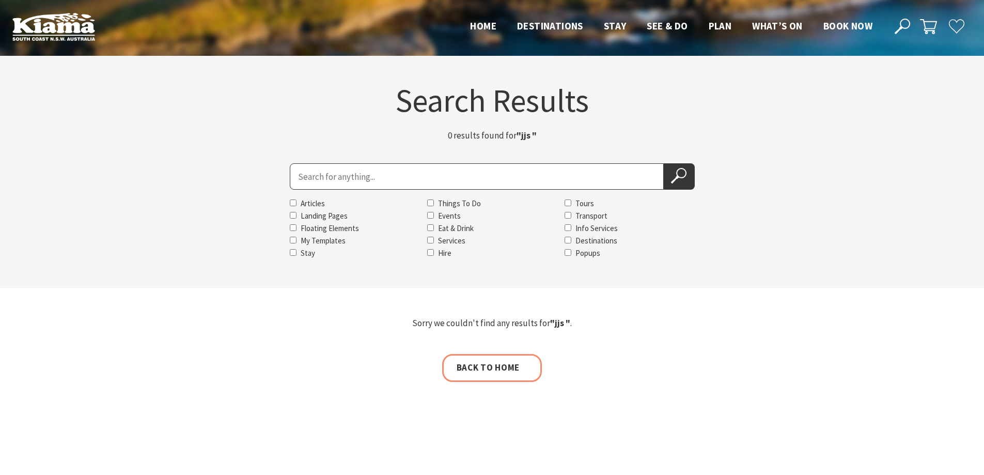
click at [394, 171] on input "Search for" at bounding box center [477, 176] width 374 height 26
type input "jjs indian"
click at [672, 174] on icon at bounding box center [678, 175] width 15 height 15
click at [357, 181] on input "Search for" at bounding box center [477, 176] width 374 height 26
type input "ceremonies with tanya"
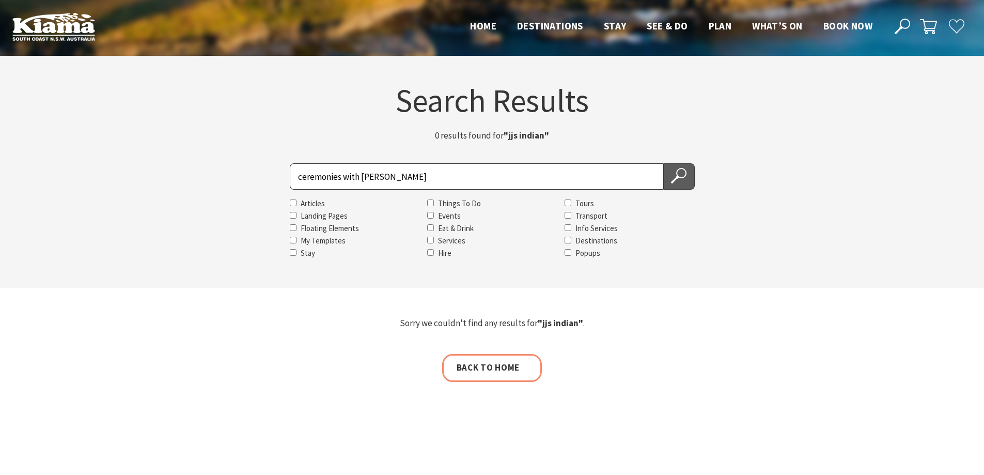
click at [675, 176] on icon at bounding box center [678, 175] width 15 height 15
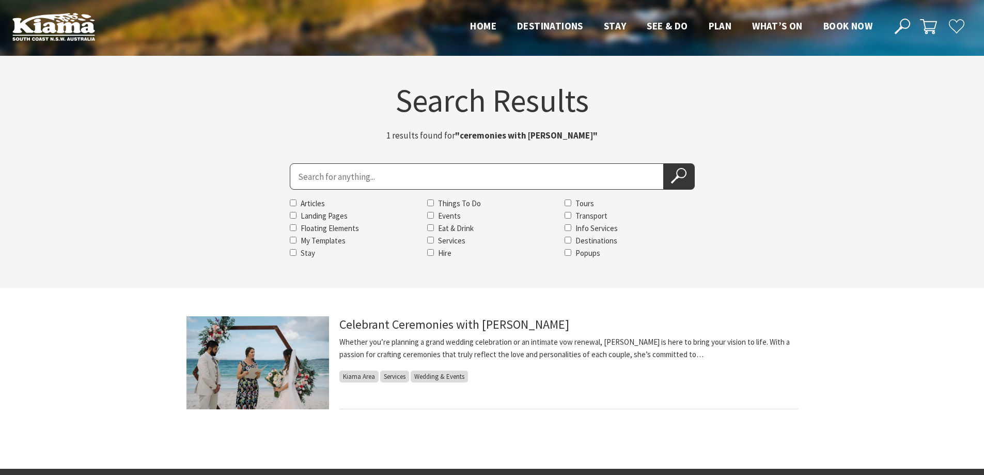
click at [421, 176] on input "Search for" at bounding box center [477, 176] width 374 height 26
type input "the hill bar"
click at [672, 180] on icon at bounding box center [678, 175] width 15 height 15
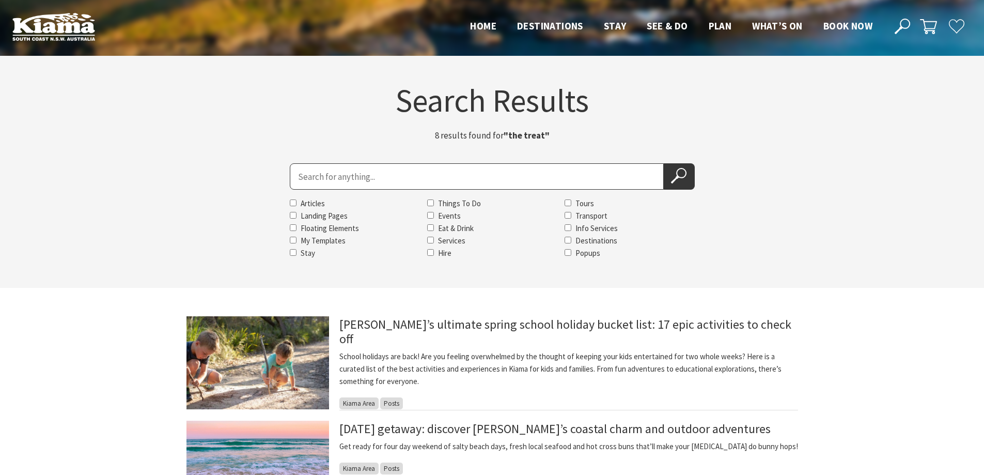
click at [436, 174] on input "Search for" at bounding box center [477, 176] width 374 height 26
type input "the original ice"
click at [677, 175] on icon at bounding box center [678, 175] width 15 height 15
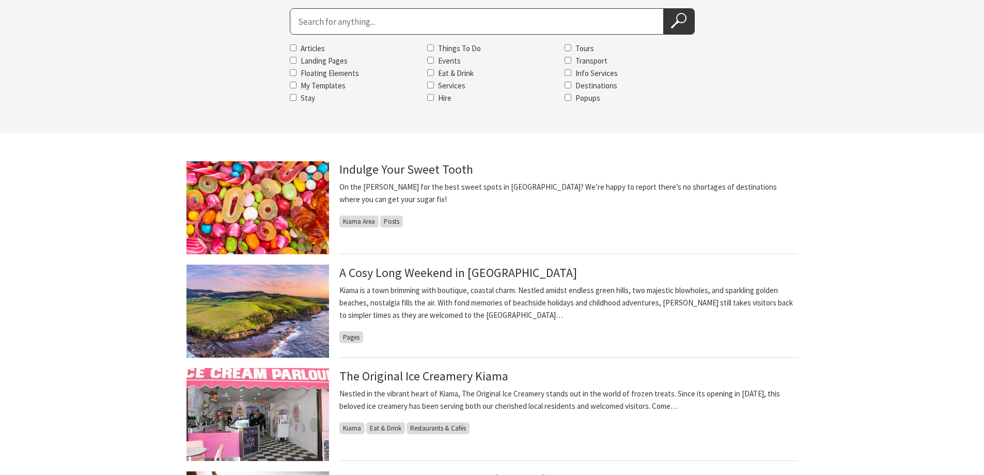
scroll to position [52, 0]
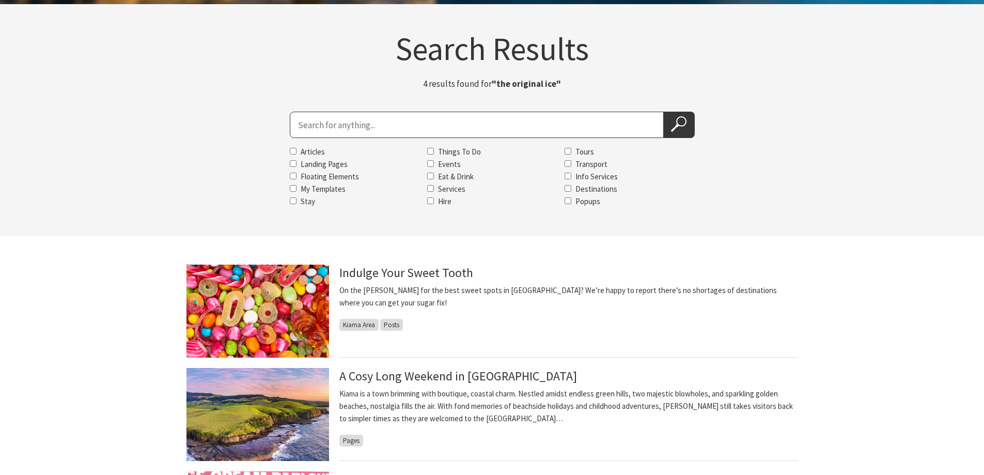
click at [307, 117] on input "Search for" at bounding box center [477, 125] width 374 height 26
type input "parfait"
click at [673, 129] on use at bounding box center [678, 123] width 15 height 15
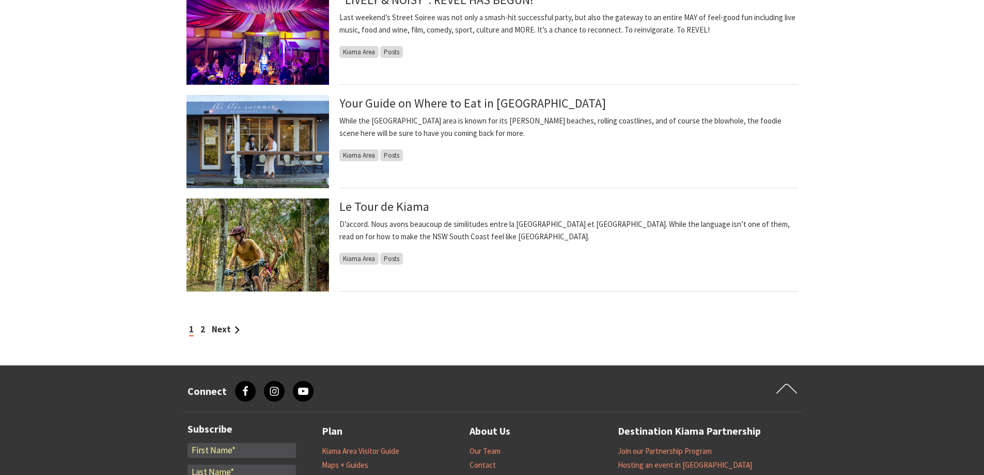
scroll to position [878, 0]
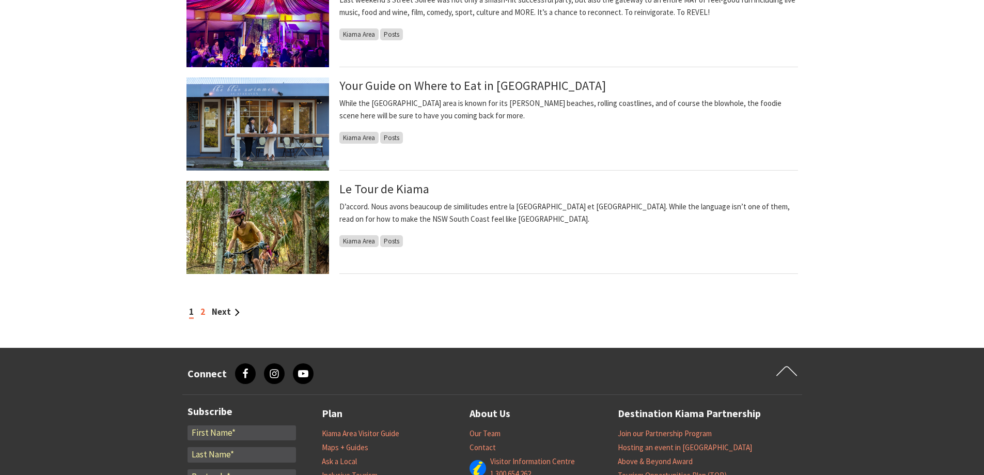
click at [203, 309] on link "2" at bounding box center [202, 311] width 5 height 11
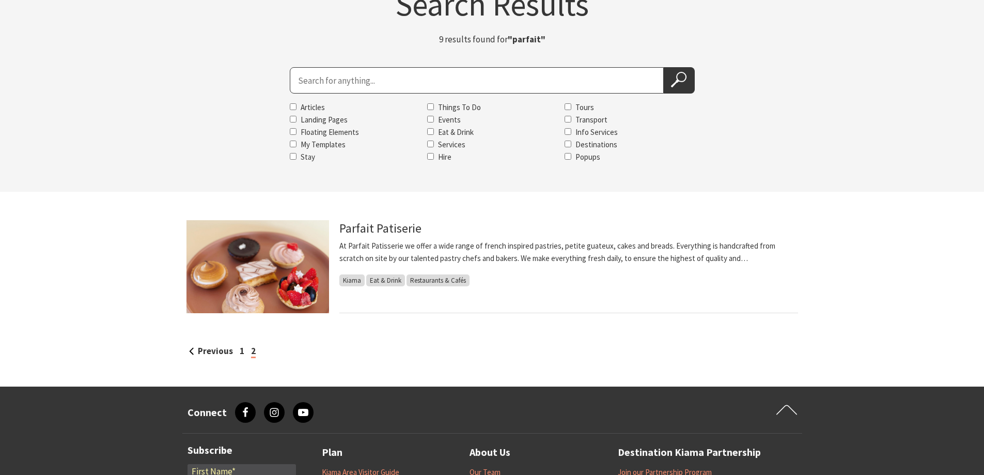
scroll to position [103, 0]
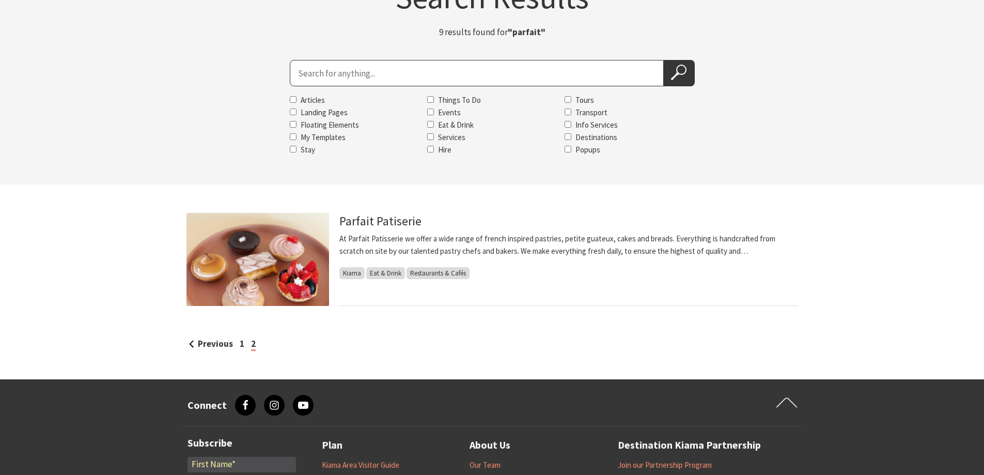
drag, startPoint x: 878, startPoint y: 139, endPoint x: 759, endPoint y: 124, distance: 120.2
click at [877, 139] on section "Search Results 9 results found for "parfait" Search for Articles Landing Pages …" at bounding box center [492, 68] width 984 height 232
click at [484, 77] on input "Search for" at bounding box center [477, 73] width 374 height 26
type input "[PERSON_NAME]"
click at [680, 71] on icon at bounding box center [678, 72] width 15 height 15
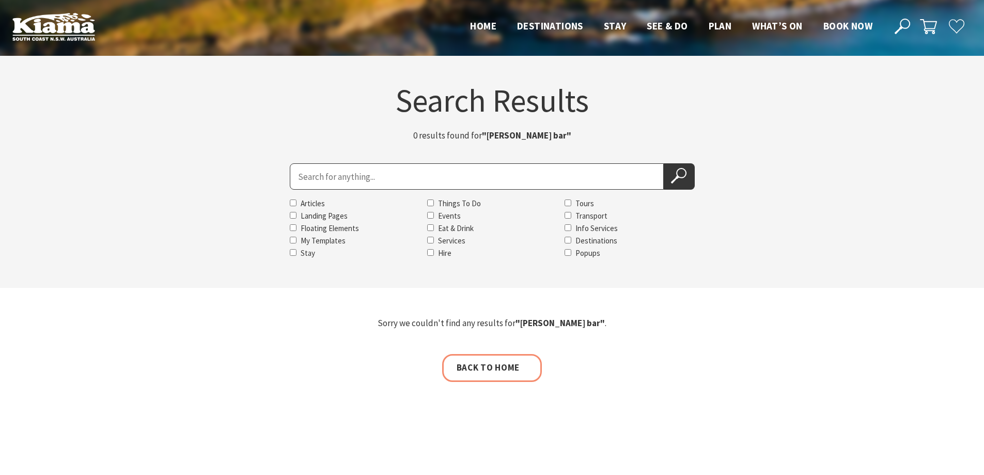
click at [386, 178] on input "Search for" at bounding box center [477, 176] width 374 height 26
type input "[PERSON_NAME]"
click at [667, 179] on button "Search Now" at bounding box center [679, 176] width 31 height 26
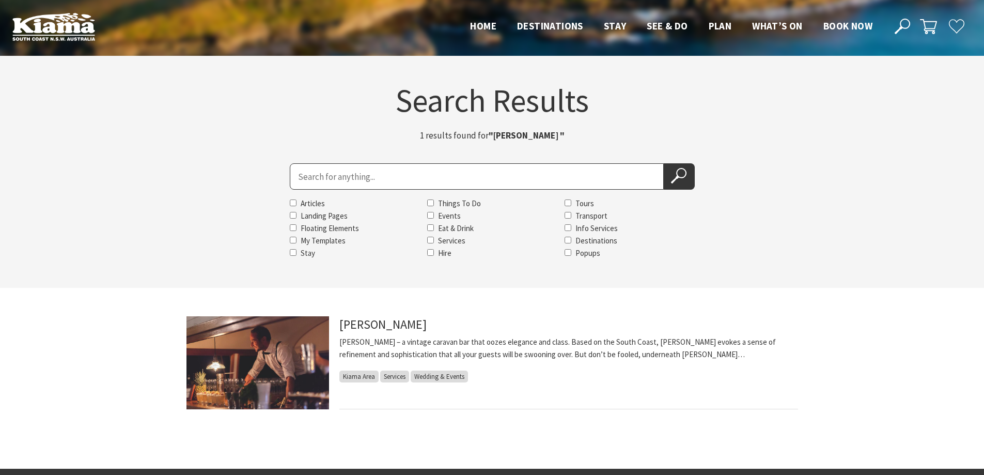
click at [397, 178] on input "Search for" at bounding box center [477, 176] width 374 height 26
type input "kiama golf"
click at [676, 178] on use at bounding box center [678, 175] width 15 height 15
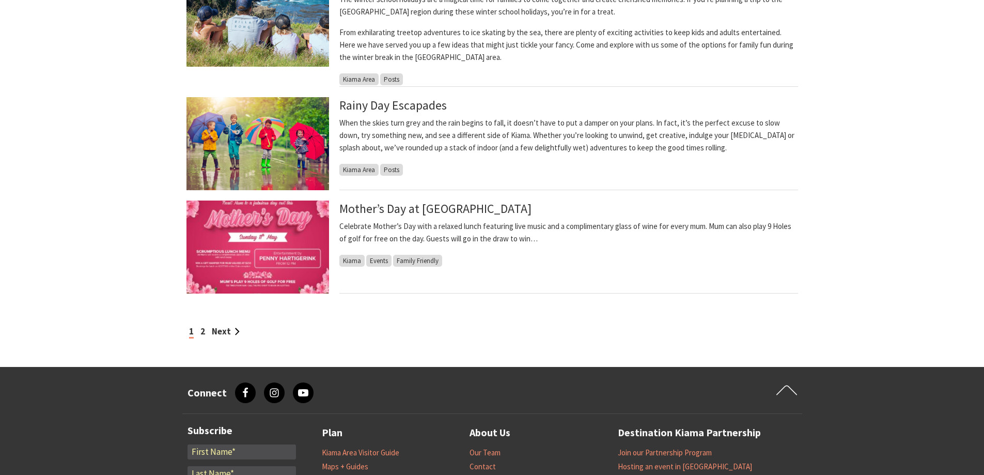
scroll to position [878, 0]
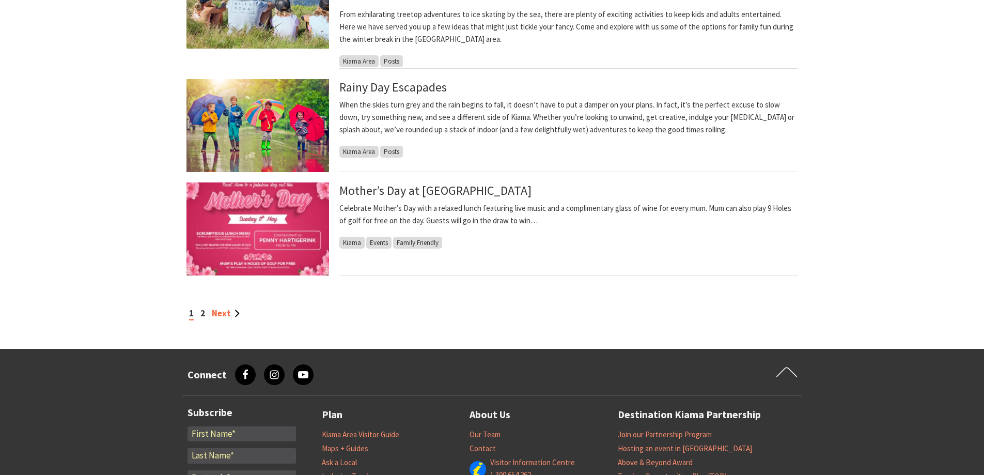
click at [220, 311] on link "Next" at bounding box center [226, 312] width 28 height 11
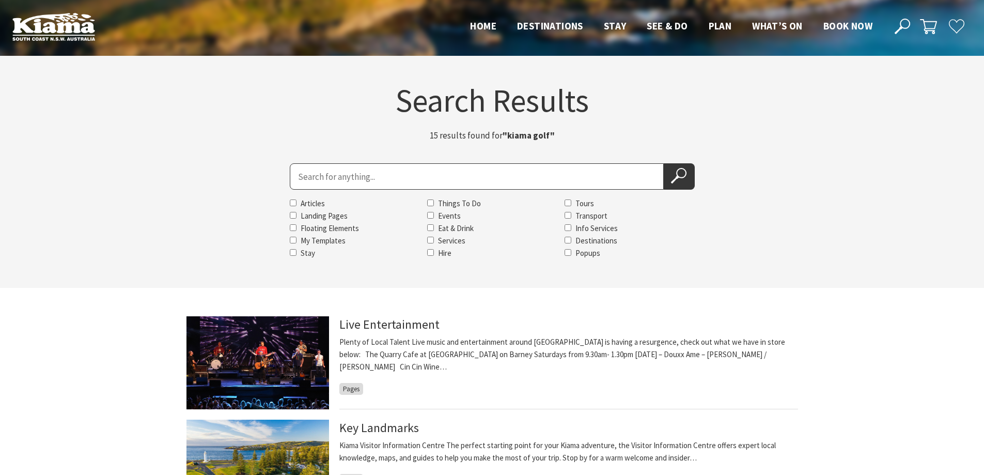
click at [343, 180] on input "Search for" at bounding box center [477, 176] width 374 height 26
type input "bellevue"
click at [676, 178] on use at bounding box center [678, 175] width 15 height 15
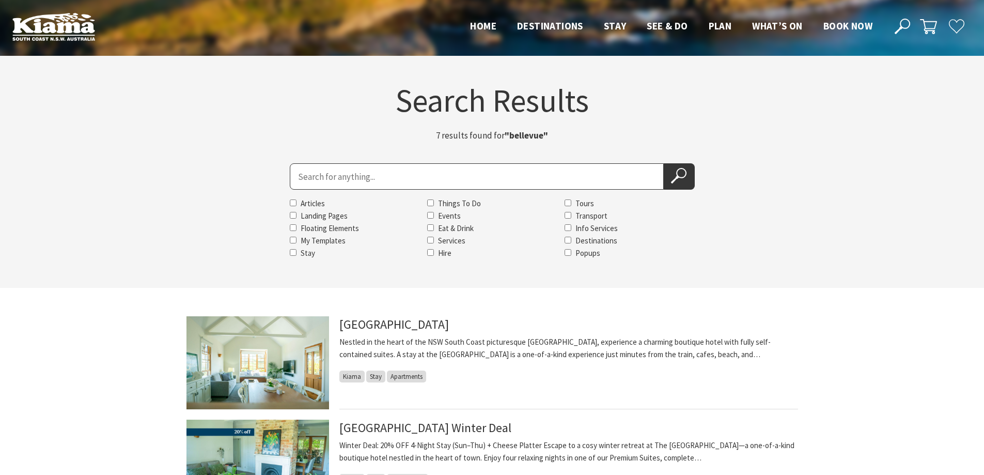
click at [502, 175] on input "Search for" at bounding box center [477, 176] width 374 height 26
type input "beach house on johnson"
click at [678, 180] on icon at bounding box center [678, 175] width 15 height 15
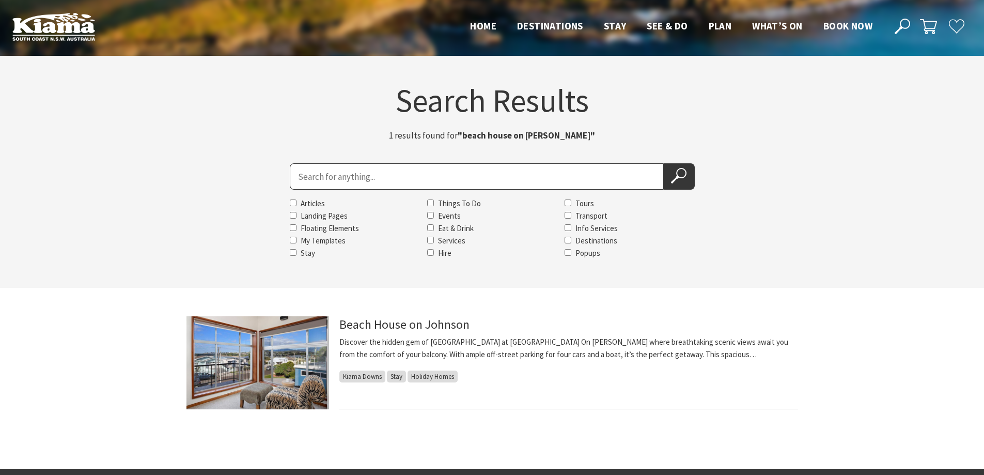
click at [305, 172] on input "Search for" at bounding box center [477, 176] width 374 height 26
type input "minnamurra rainforest"
click at [676, 175] on use at bounding box center [678, 175] width 15 height 15
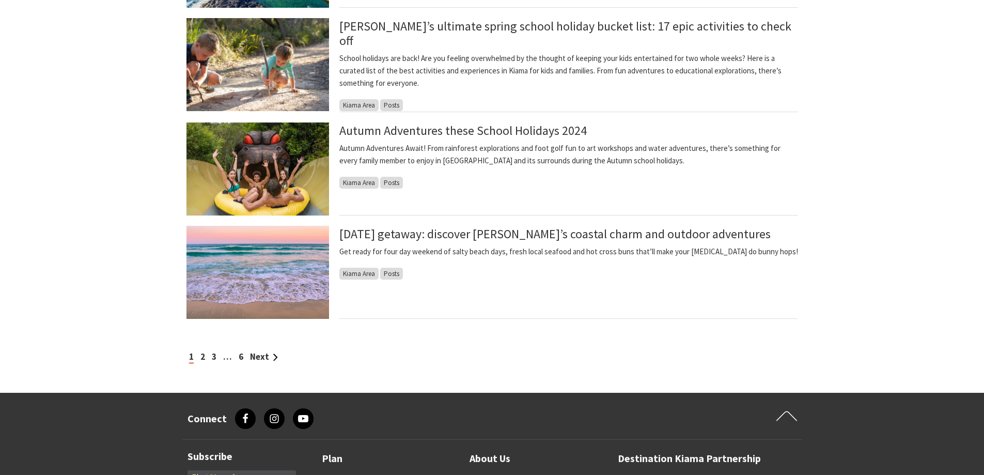
scroll to position [826, 0]
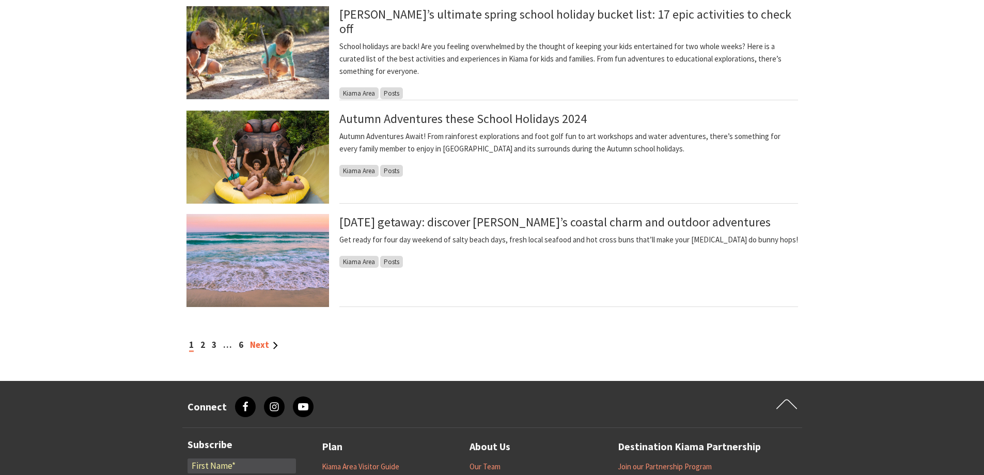
click at [259, 340] on link "Next" at bounding box center [264, 344] width 28 height 11
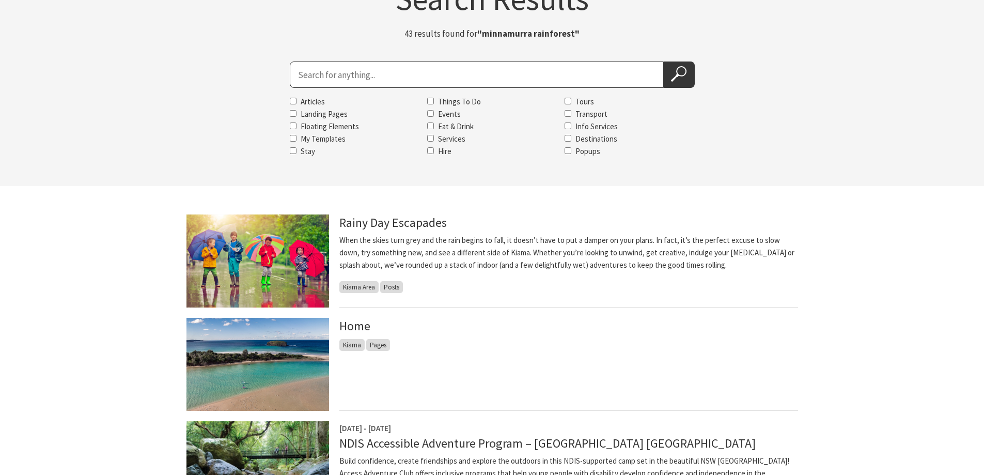
scroll to position [52, 0]
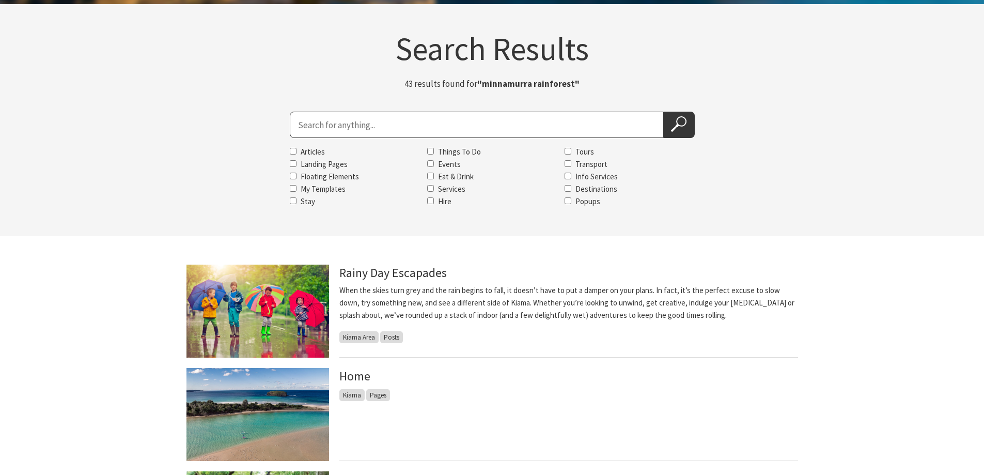
click at [428, 120] on input "Search for" at bounding box center [477, 125] width 374 height 26
click at [324, 125] on input "jamberro golf" at bounding box center [477, 125] width 374 height 26
click at [326, 123] on input "jamberro golf" at bounding box center [477, 125] width 374 height 26
type input "jamberoo golf"
click at [677, 130] on icon at bounding box center [678, 123] width 15 height 15
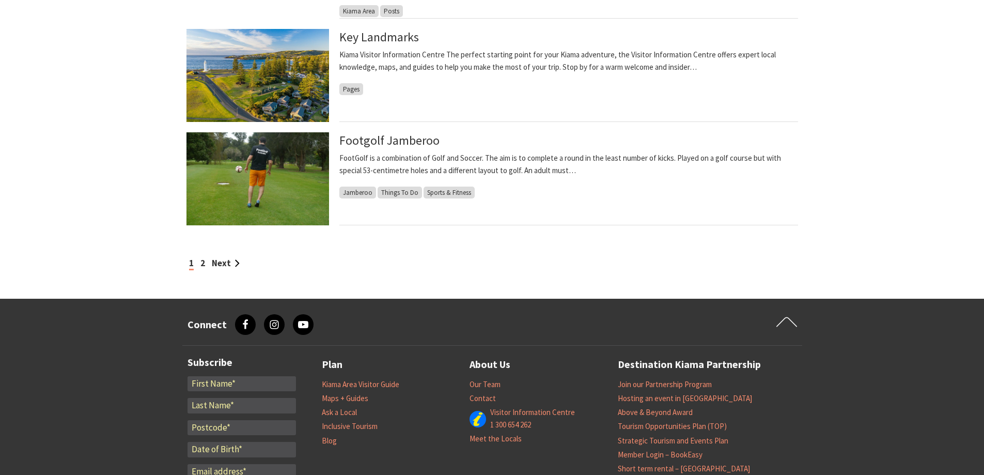
scroll to position [929, 0]
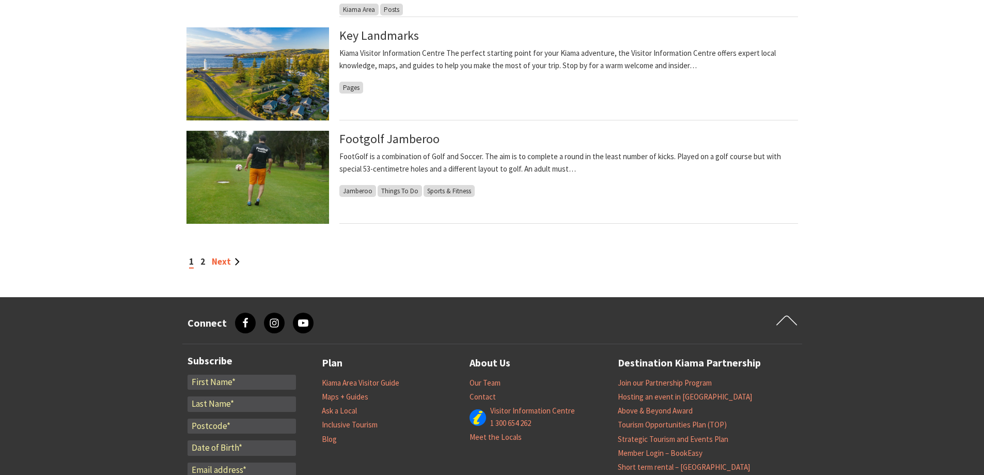
click at [218, 260] on link "Next" at bounding box center [226, 261] width 28 height 11
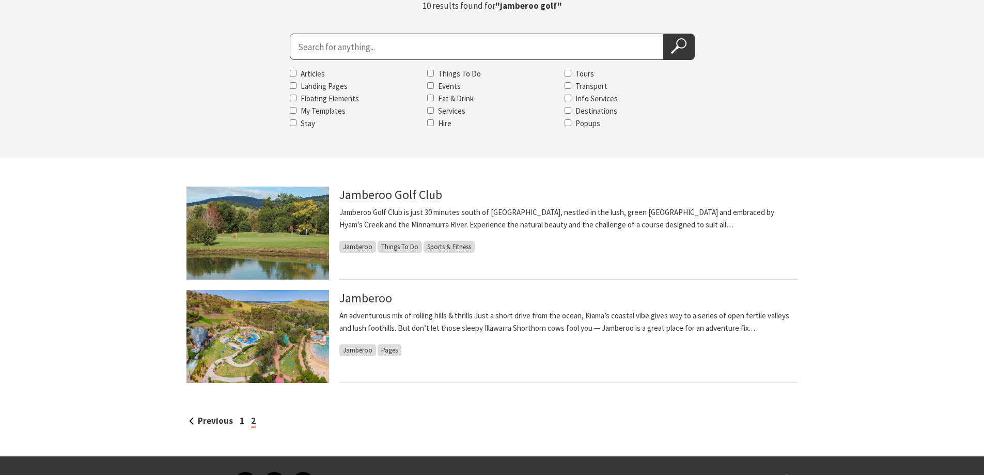
scroll to position [155, 0]
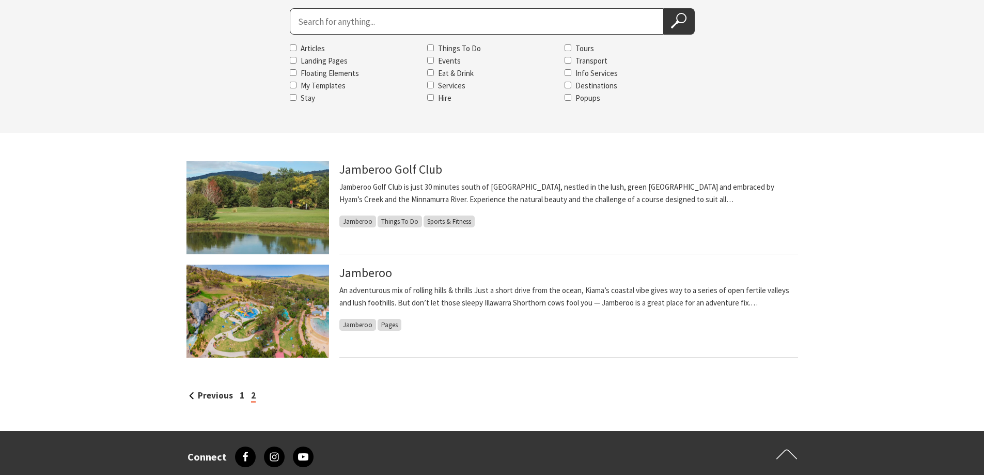
click at [372, 20] on input "Search for" at bounding box center [477, 21] width 374 height 26
type input "seabreeze luxury"
click at [677, 25] on icon at bounding box center [678, 20] width 15 height 15
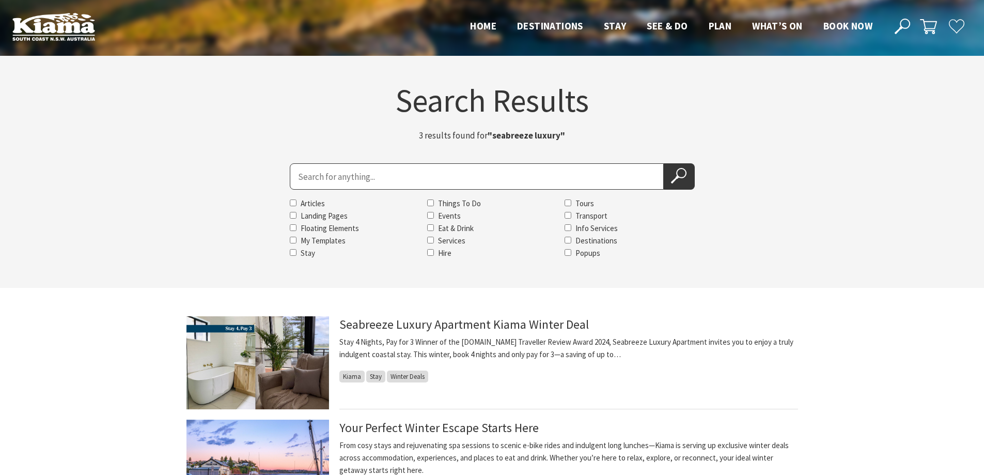
click at [306, 175] on input "Search for" at bounding box center [477, 176] width 374 height 26
type input "Seabreeze luxury beach house"
click at [676, 180] on icon at bounding box center [678, 175] width 15 height 15
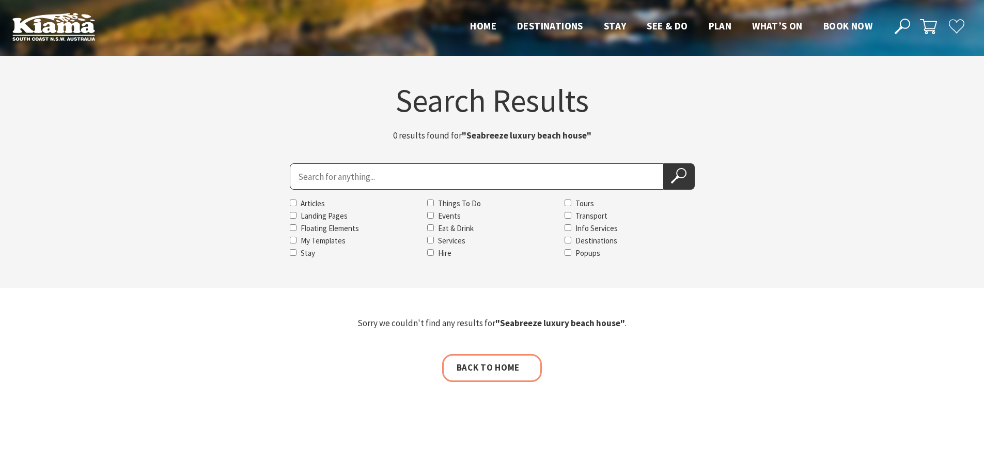
click at [404, 177] on input "Search for" at bounding box center [477, 176] width 374 height 26
click at [476, 137] on strong ""Seabreeze luxury beach house"" at bounding box center [527, 135] width 130 height 11
click at [382, 177] on input "Search for" at bounding box center [477, 176] width 374 height 26
type input "Seabreeze luxury beach house"
click at [671, 178] on icon at bounding box center [678, 175] width 15 height 15
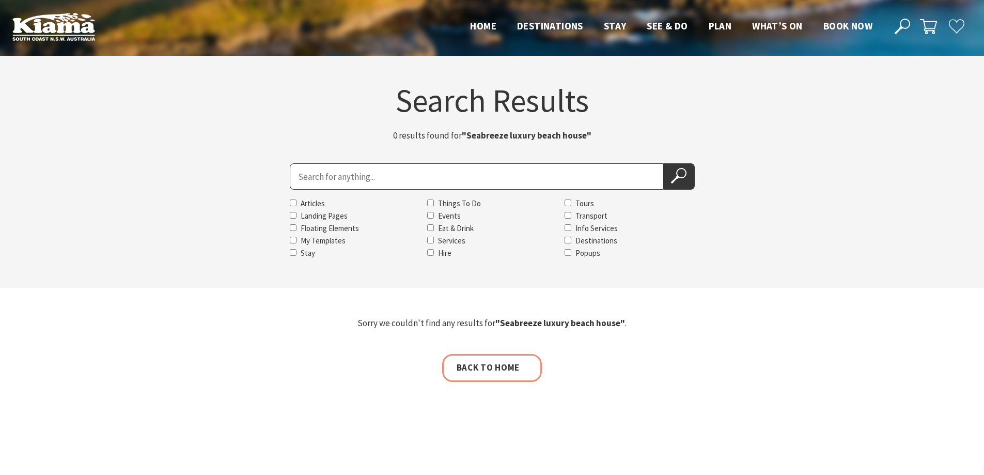
click at [389, 177] on input "Search for" at bounding box center [477, 176] width 374 height 26
type input "seabreeze"
click at [674, 175] on icon at bounding box center [678, 175] width 15 height 15
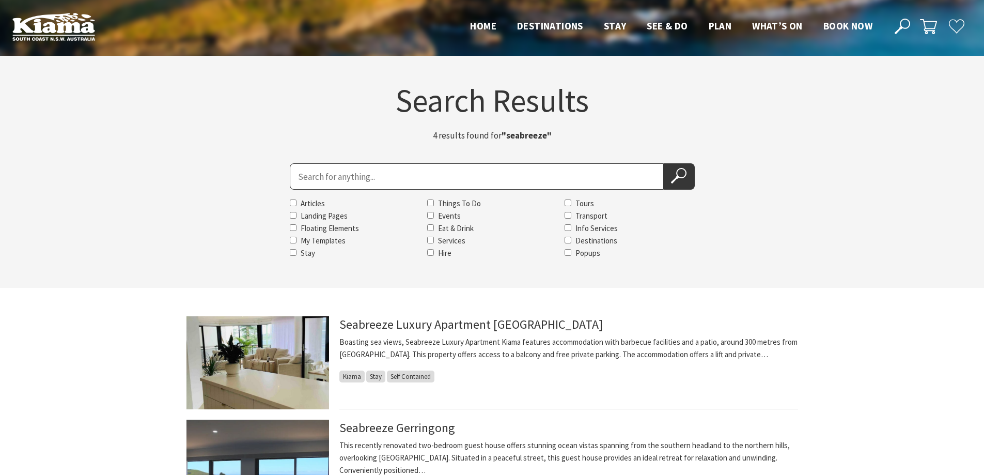
click at [407, 173] on input "Search for" at bounding box center [477, 176] width 374 height 26
type input "kerry bruce"
click at [683, 177] on use at bounding box center [678, 175] width 15 height 15
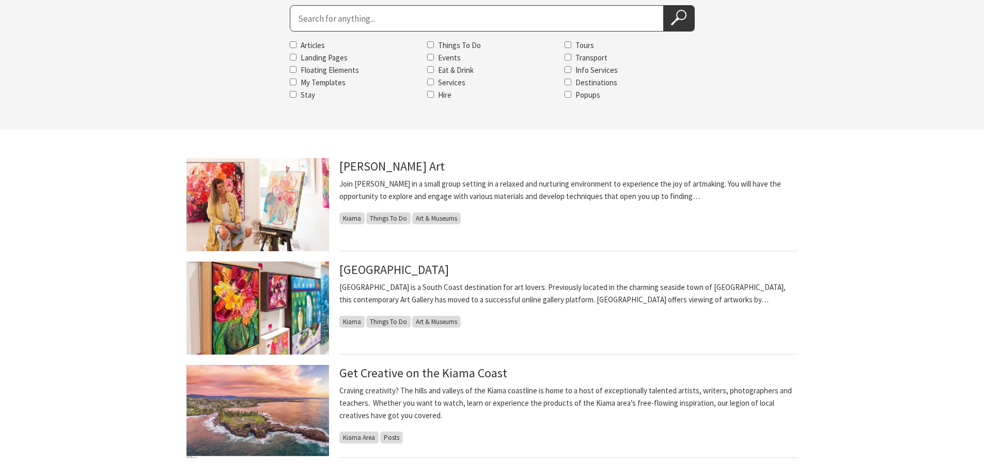
scroll to position [157, 0]
click at [451, 23] on input "Search for" at bounding box center [477, 19] width 374 height 26
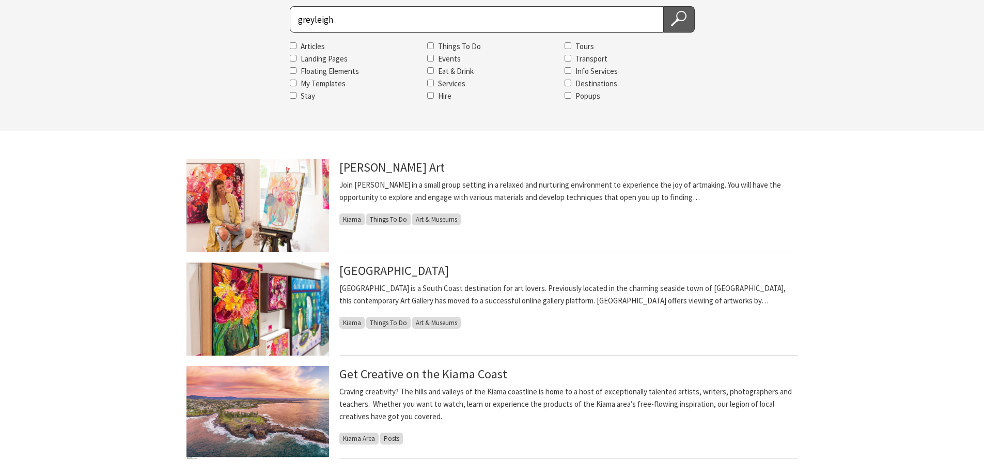
type input "greyleigh"
click at [670, 20] on button "Search Now" at bounding box center [679, 19] width 31 height 26
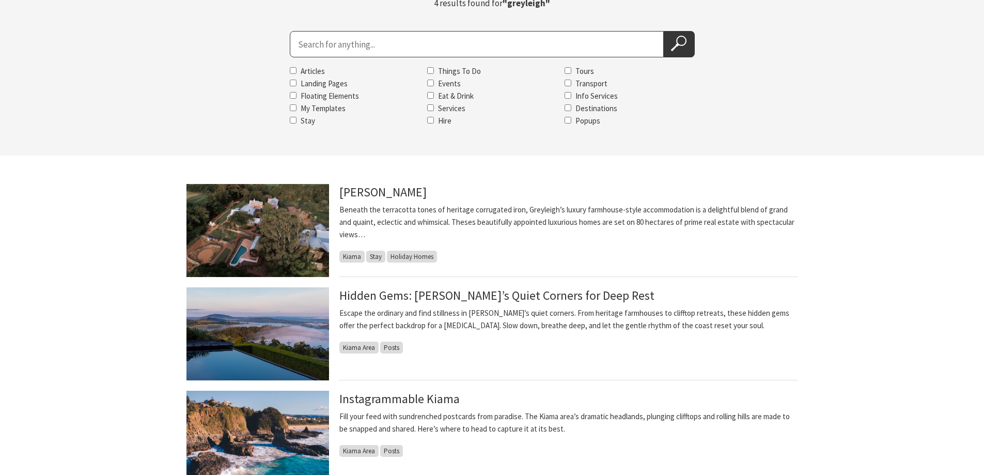
scroll to position [155, 0]
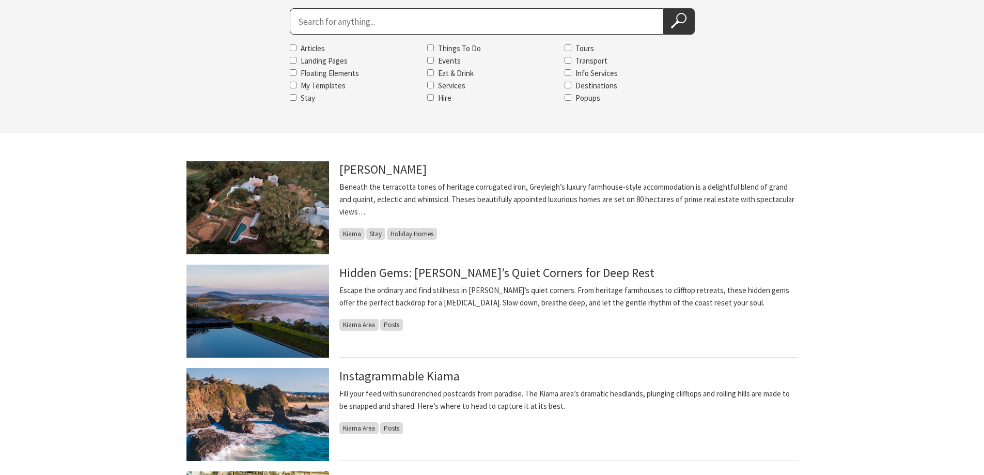
click at [499, 27] on input "Search for" at bounding box center [477, 21] width 374 height 26
type input "holiday rental specialists"
click at [683, 21] on icon at bounding box center [678, 20] width 15 height 15
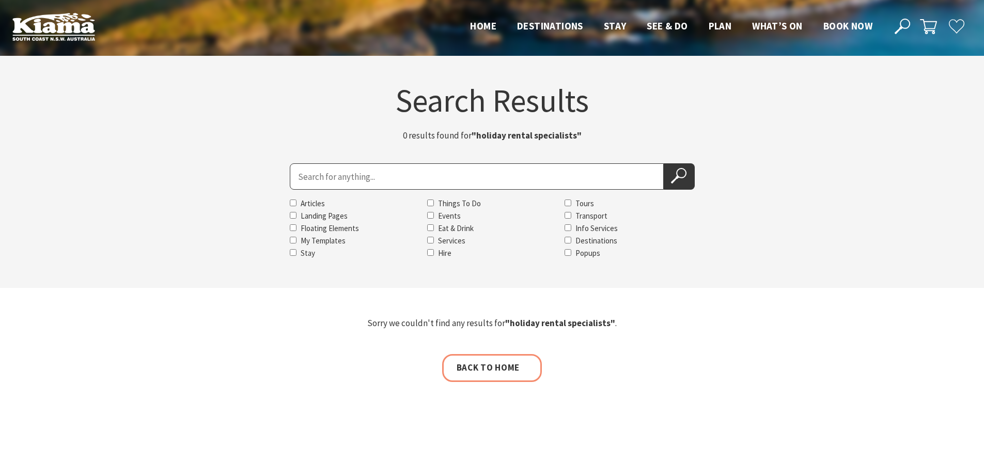
click at [468, 184] on input "Search for" at bounding box center [477, 176] width 374 height 26
click at [469, 174] on input "Search for" at bounding box center [477, 176] width 374 height 26
type input "native cafe"
click at [681, 181] on icon at bounding box center [678, 175] width 15 height 15
click at [423, 175] on input "Search for" at bounding box center [477, 176] width 374 height 26
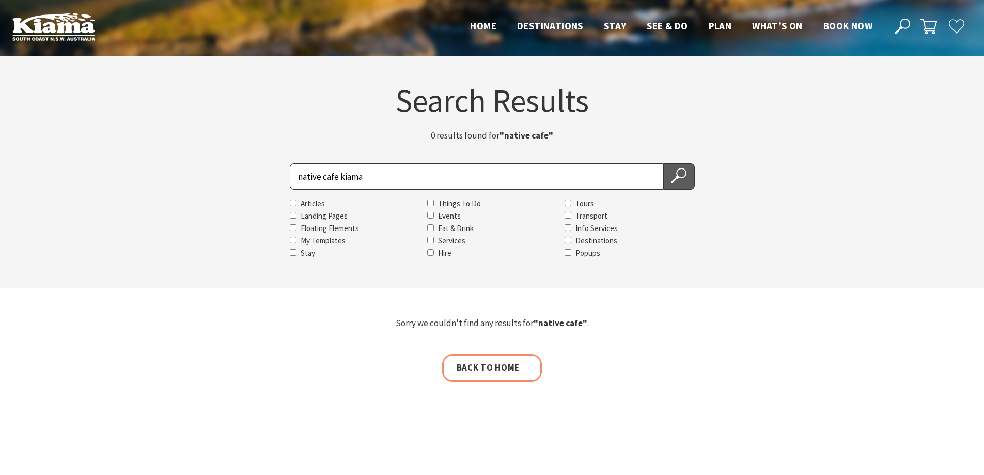
type input "native cafe kiama"
click at [673, 178] on icon at bounding box center [678, 175] width 15 height 15
click at [608, 179] on input "Search for" at bounding box center [477, 176] width 374 height 26
type input "cin cin"
click at [685, 176] on use at bounding box center [678, 175] width 15 height 15
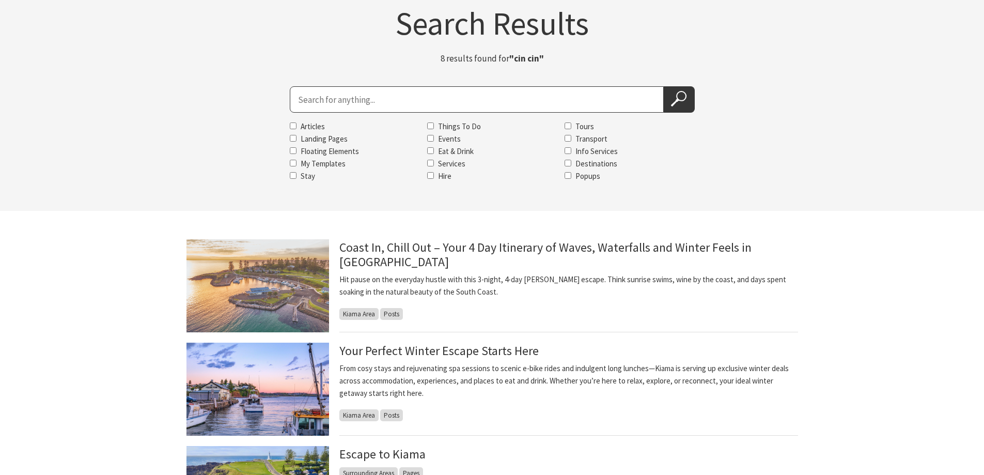
scroll to position [52, 0]
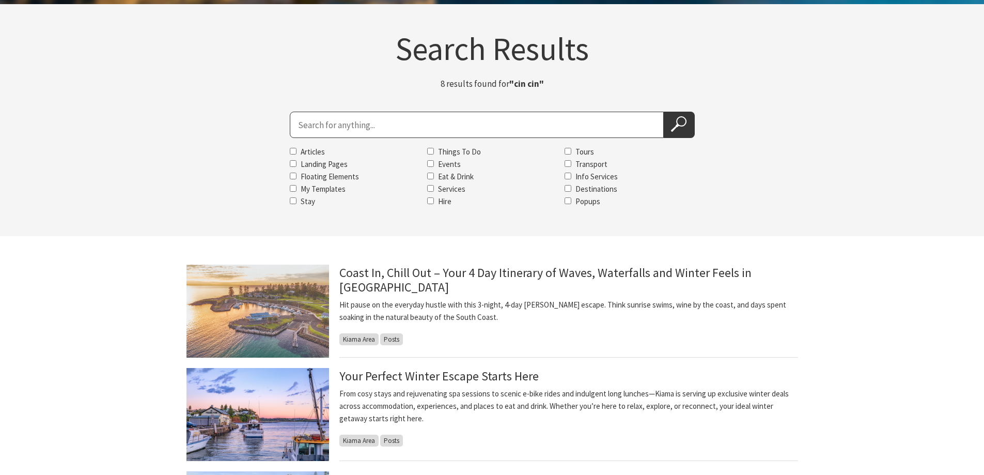
click at [389, 128] on input "Search for" at bounding box center [477, 125] width 374 height 26
click at [389, 128] on input "bombo hideaway" at bounding box center [477, 125] width 374 height 26
type input "b"
click at [338, 125] on input "curries & sprits" at bounding box center [477, 125] width 374 height 26
type input "curries & spirits"
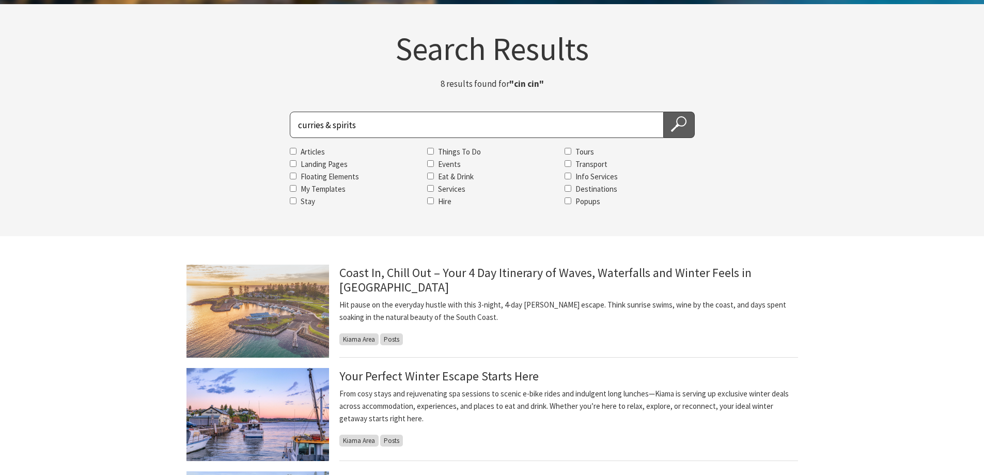
click at [679, 125] on use at bounding box center [678, 123] width 15 height 15
click at [680, 129] on icon at bounding box center [678, 123] width 15 height 15
click at [678, 124] on icon at bounding box center [678, 123] width 15 height 15
